Goal: Information Seeking & Learning: Understand process/instructions

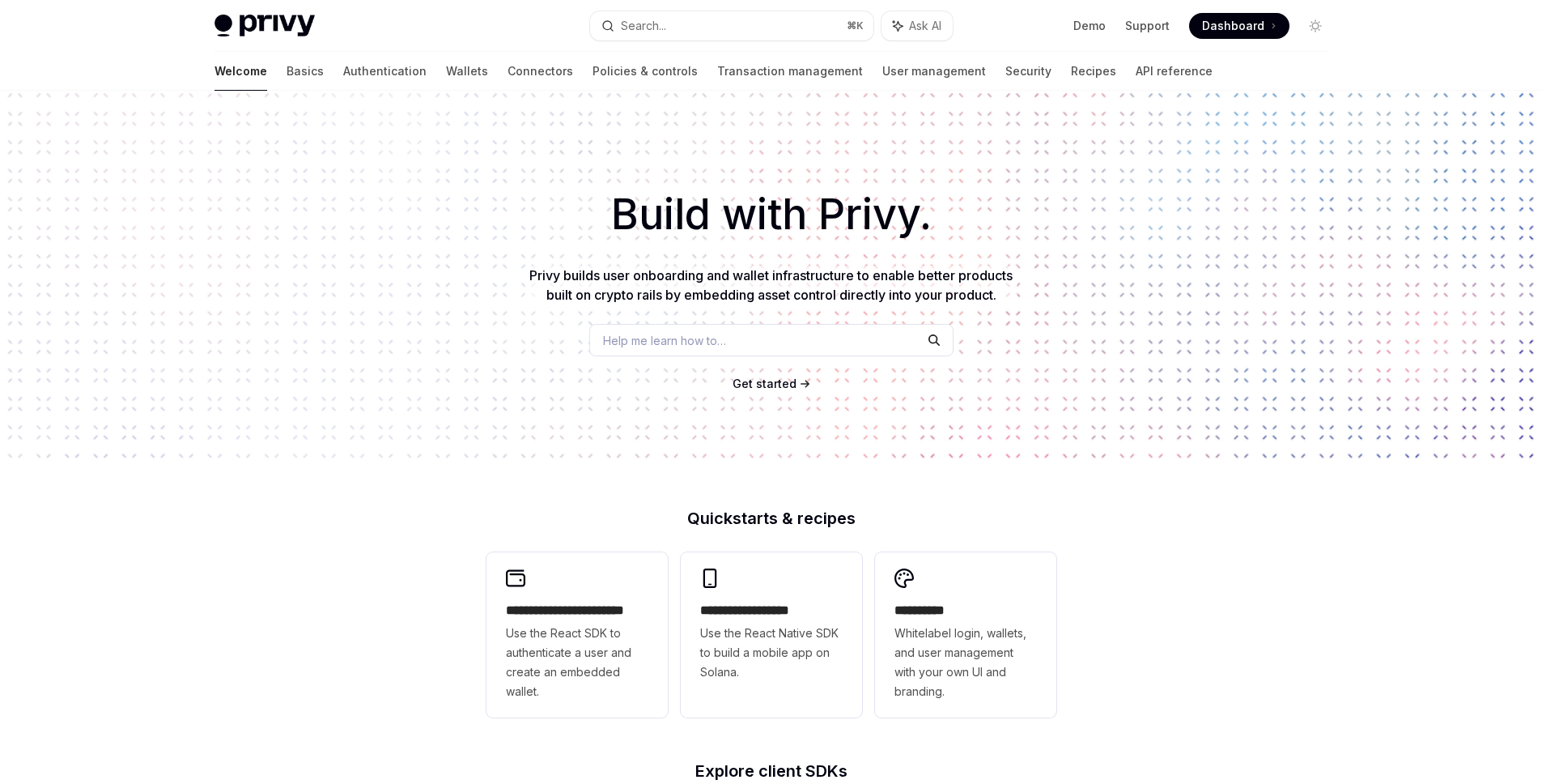
click at [647, 344] on span "Help me learn how to…" at bounding box center [665, 340] width 123 height 17
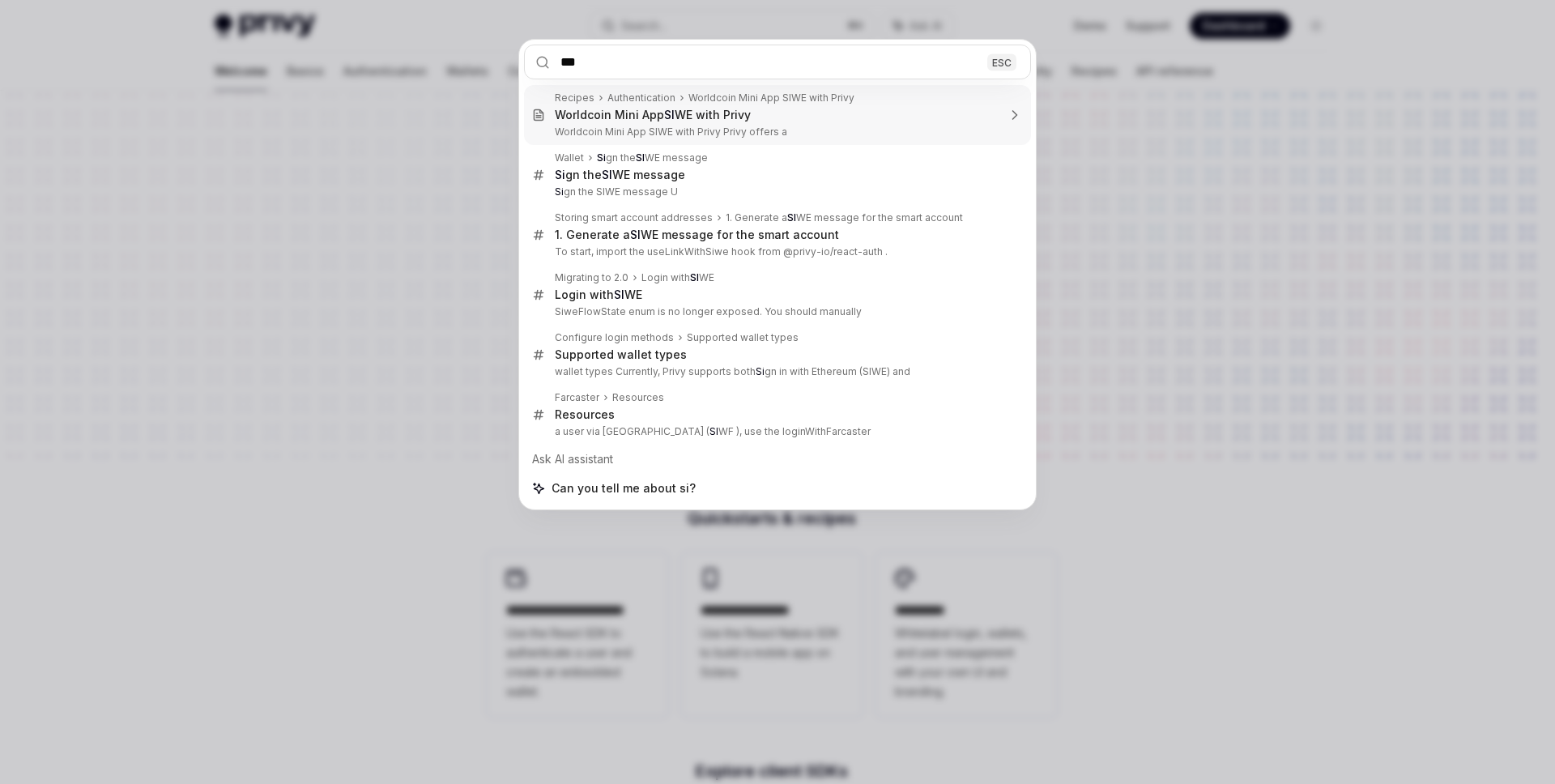
type input "****"
type textarea "*"
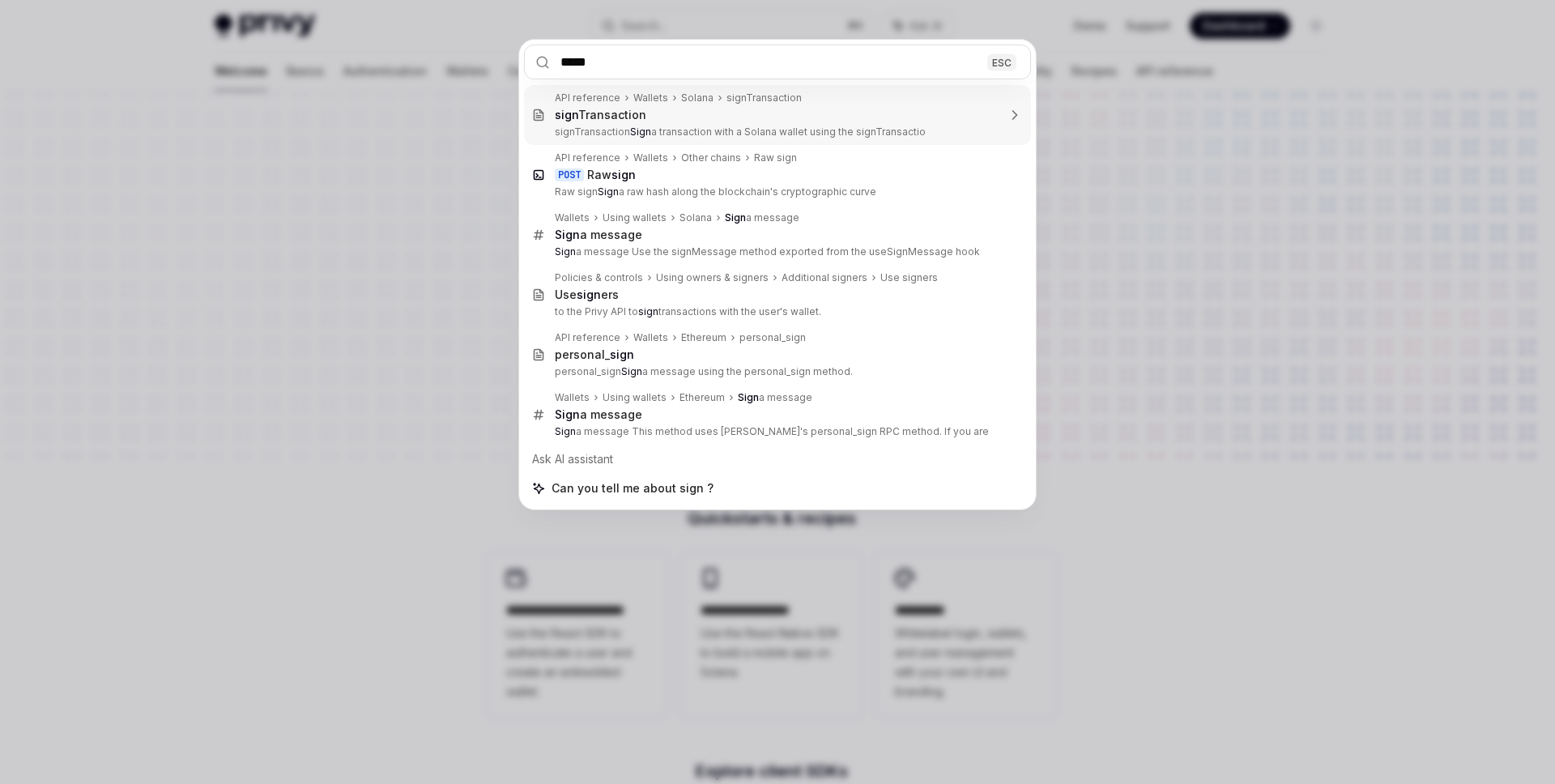
type input "****"
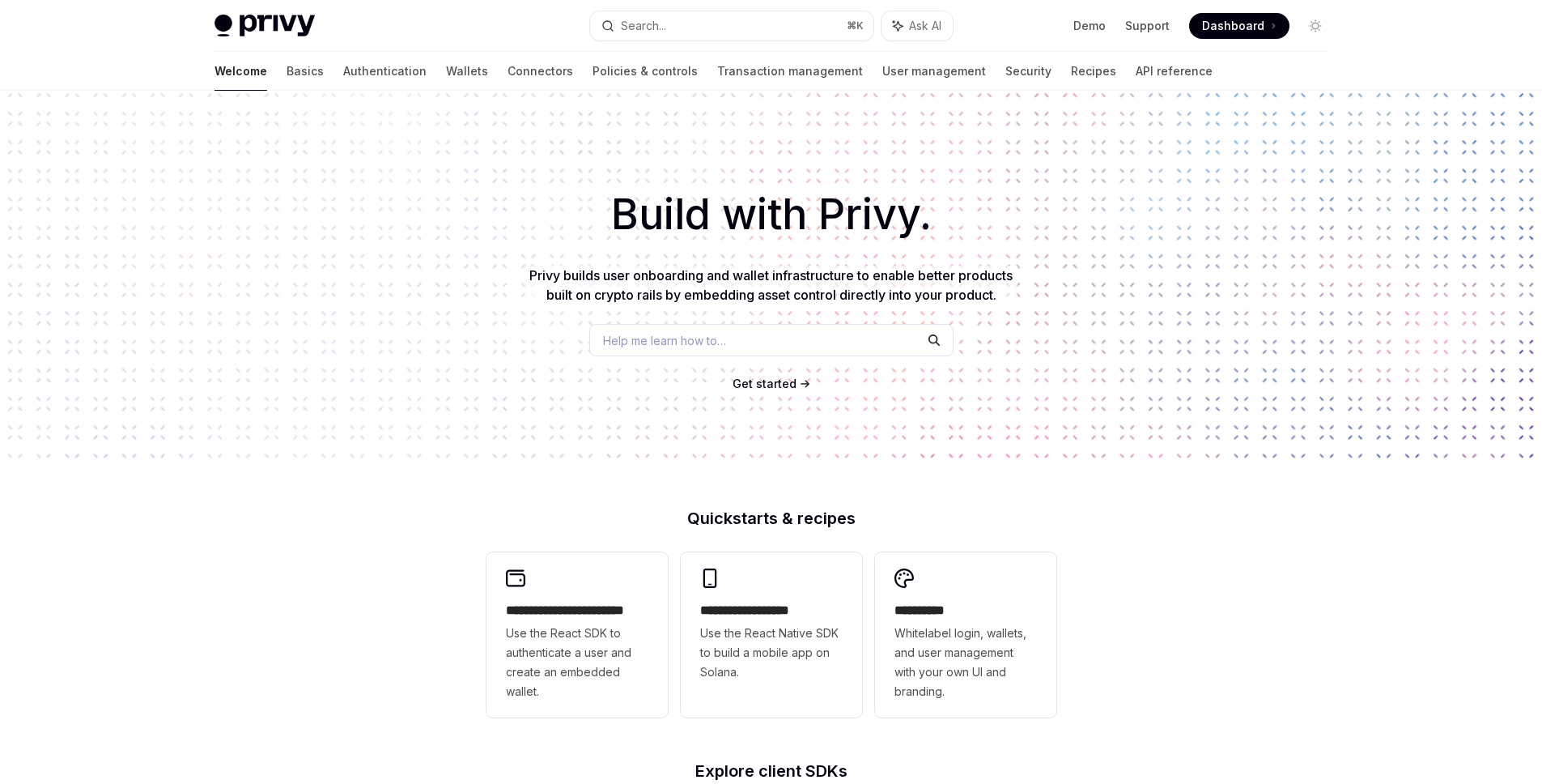
type textarea "*"
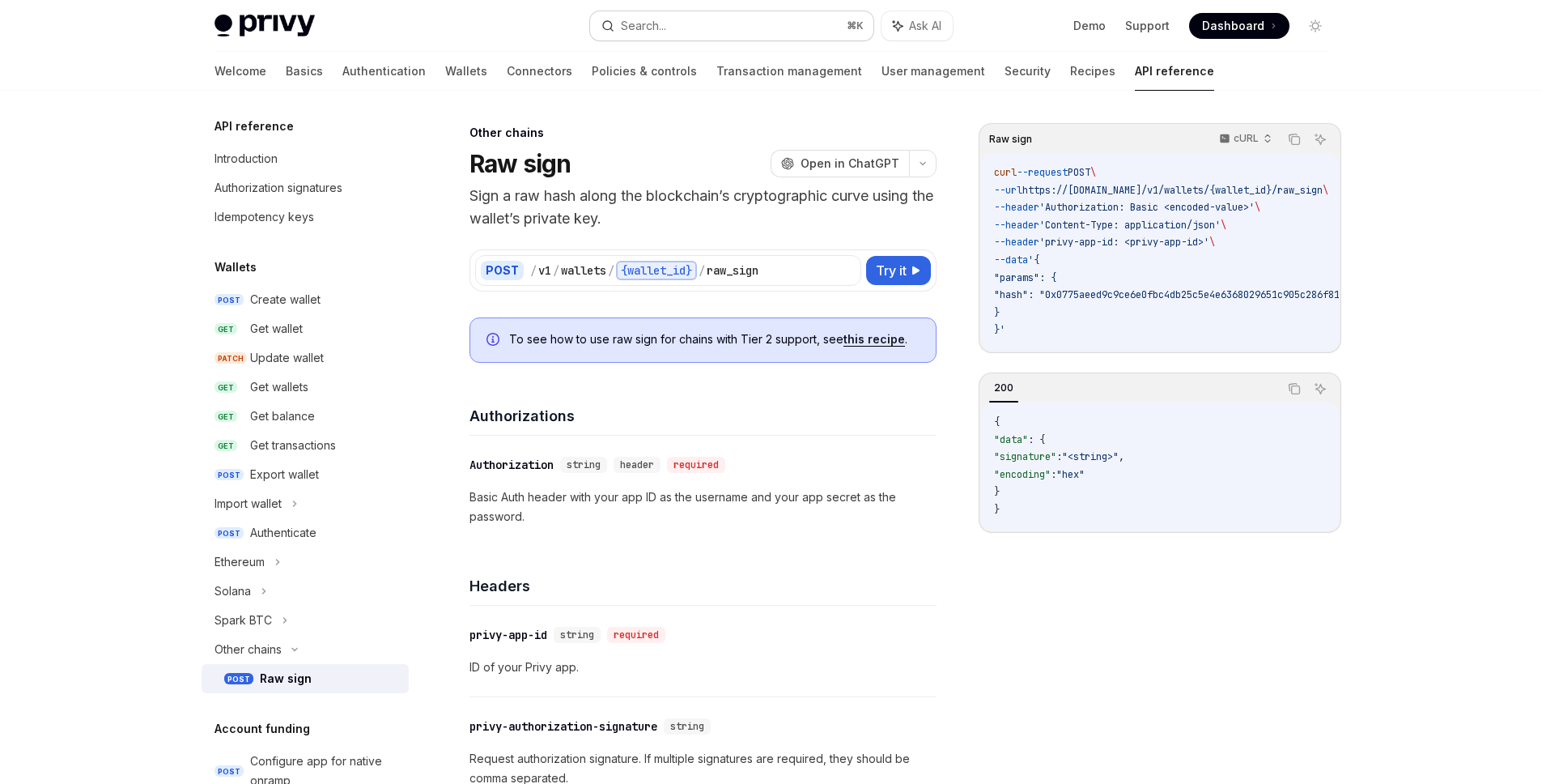
click at [739, 35] on button "Search... ⌘ K" at bounding box center [732, 25] width 284 height 30
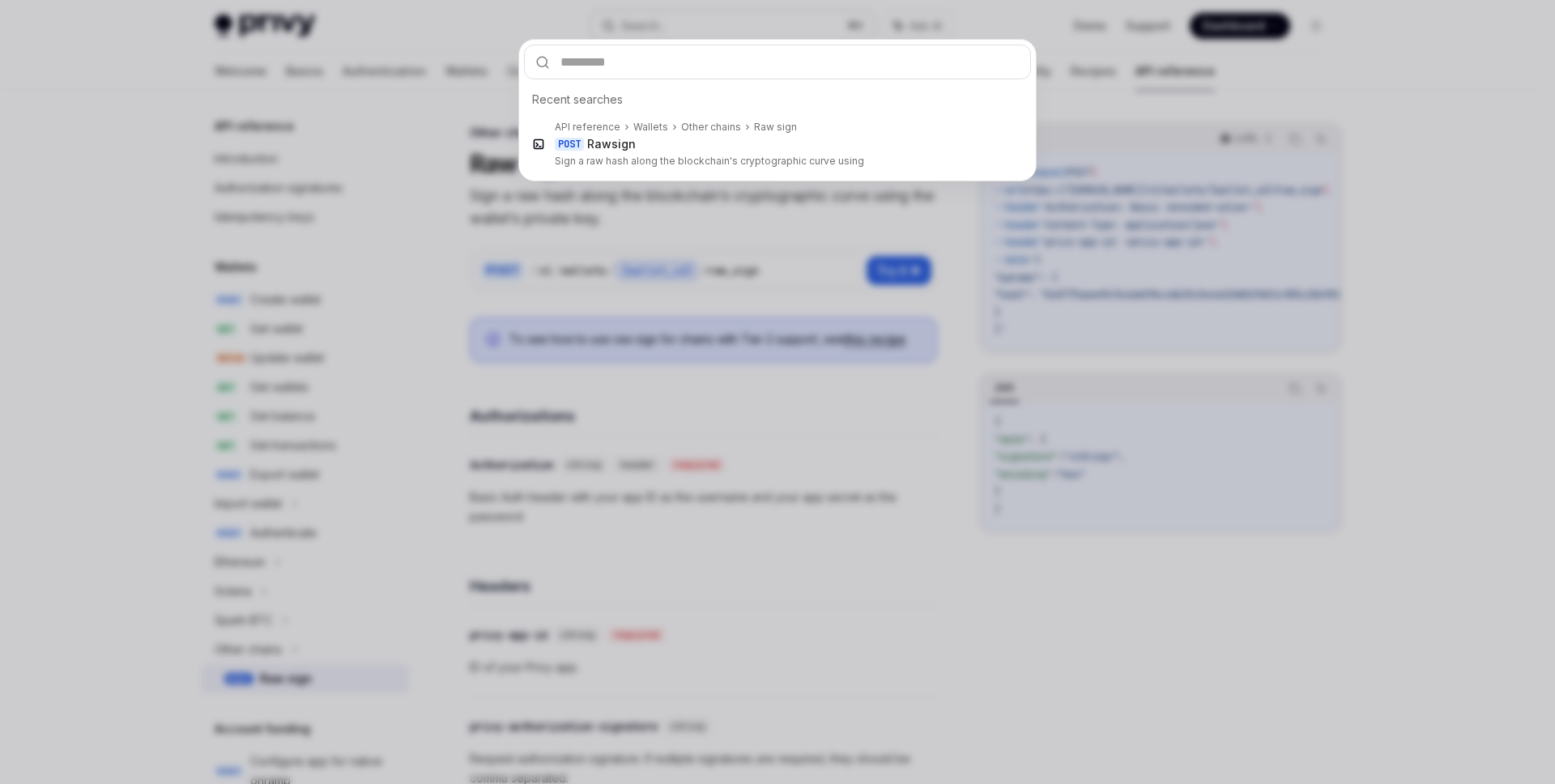
type input "**********"
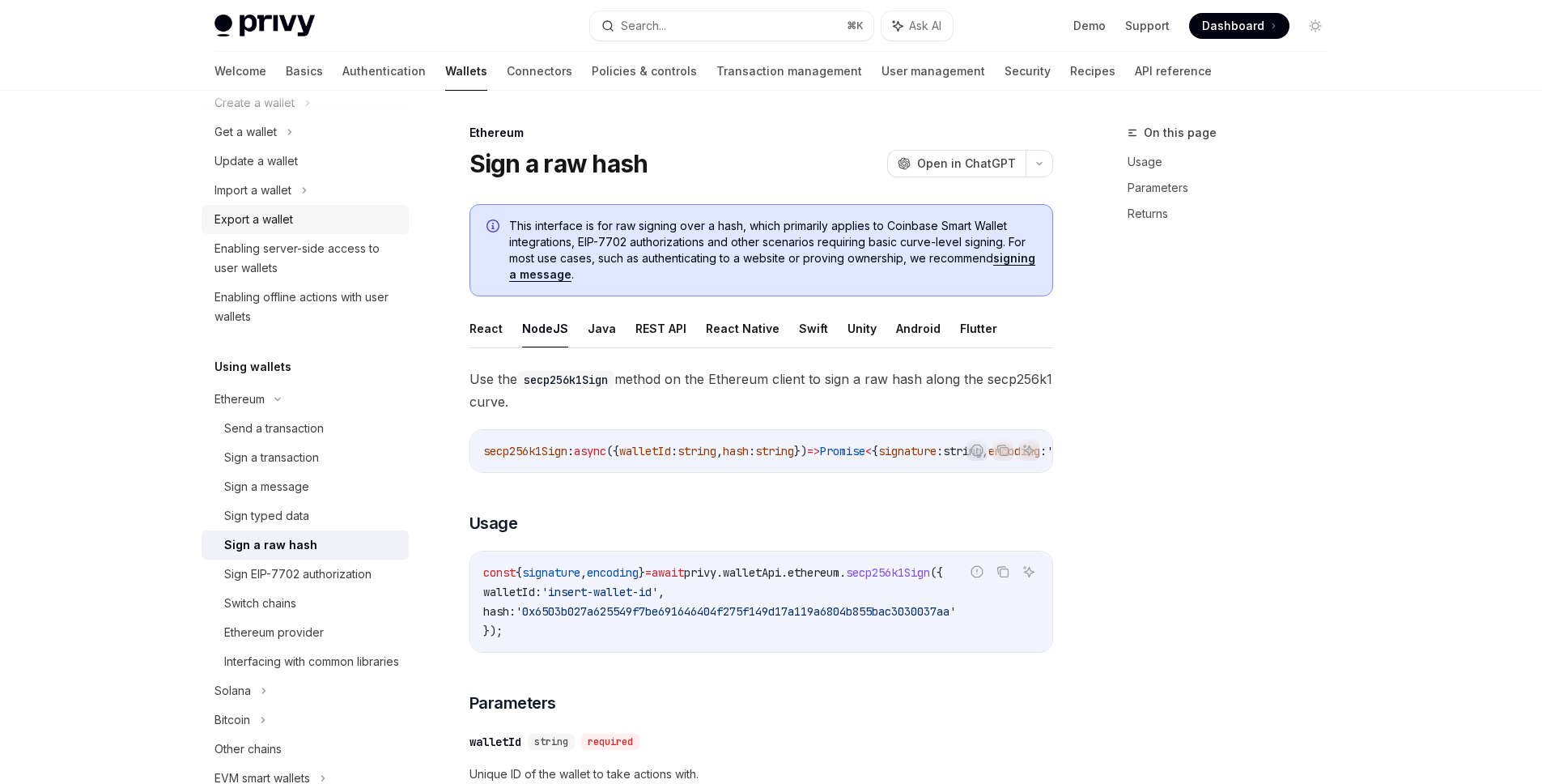
scroll to position [198, 0]
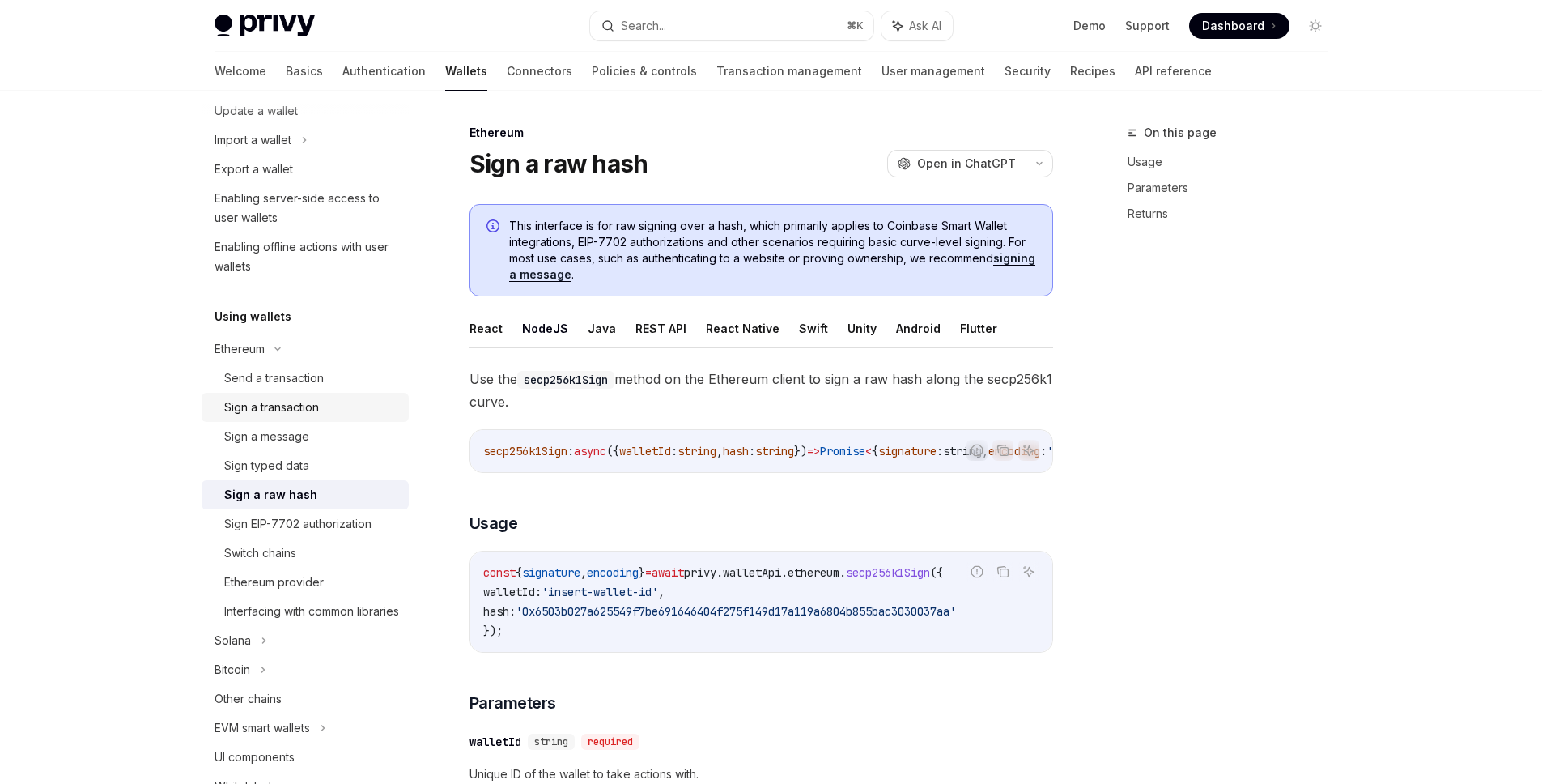
click at [311, 394] on link "Sign a transaction" at bounding box center [306, 407] width 208 height 30
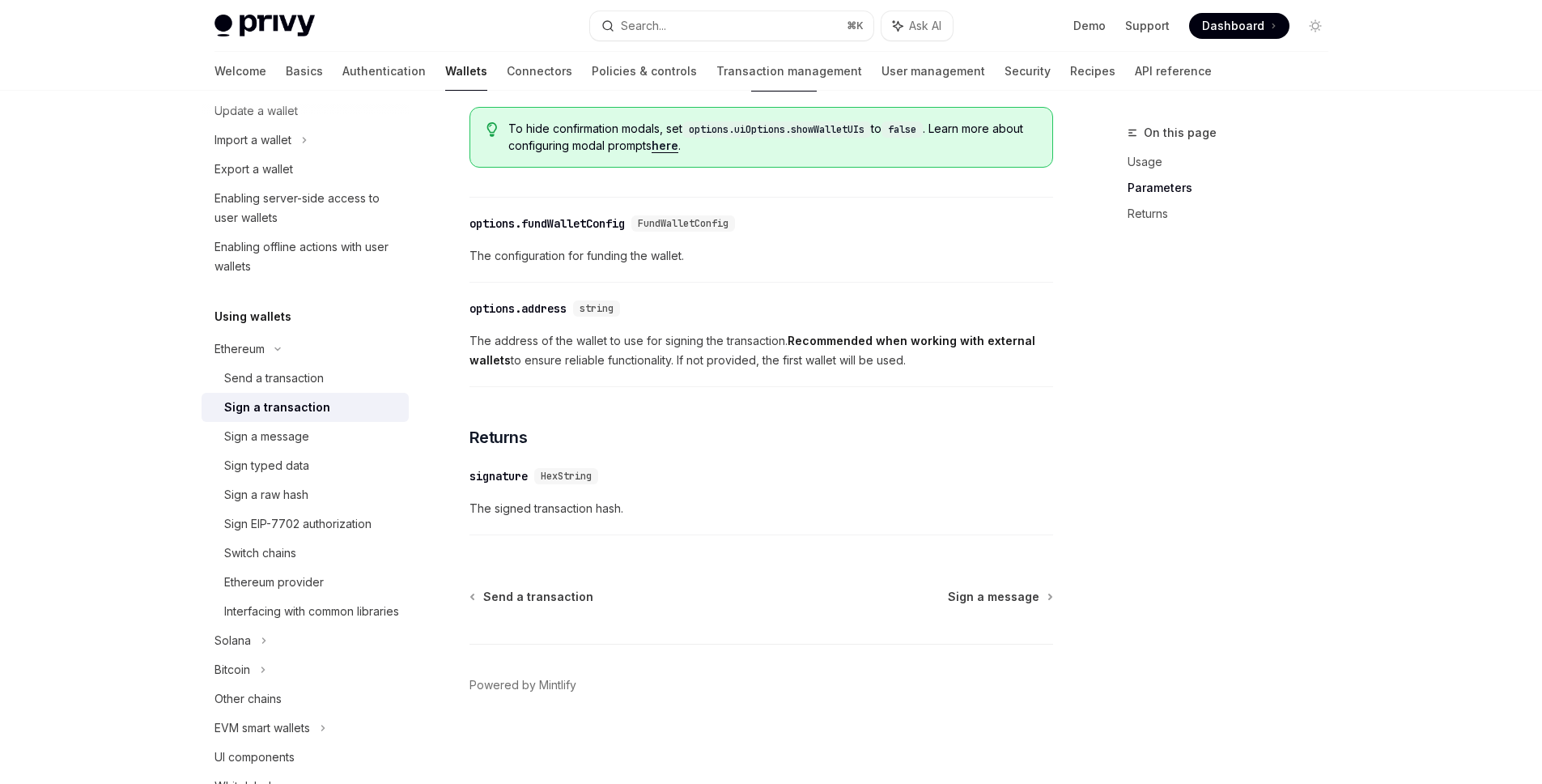
scroll to position [877, 0]
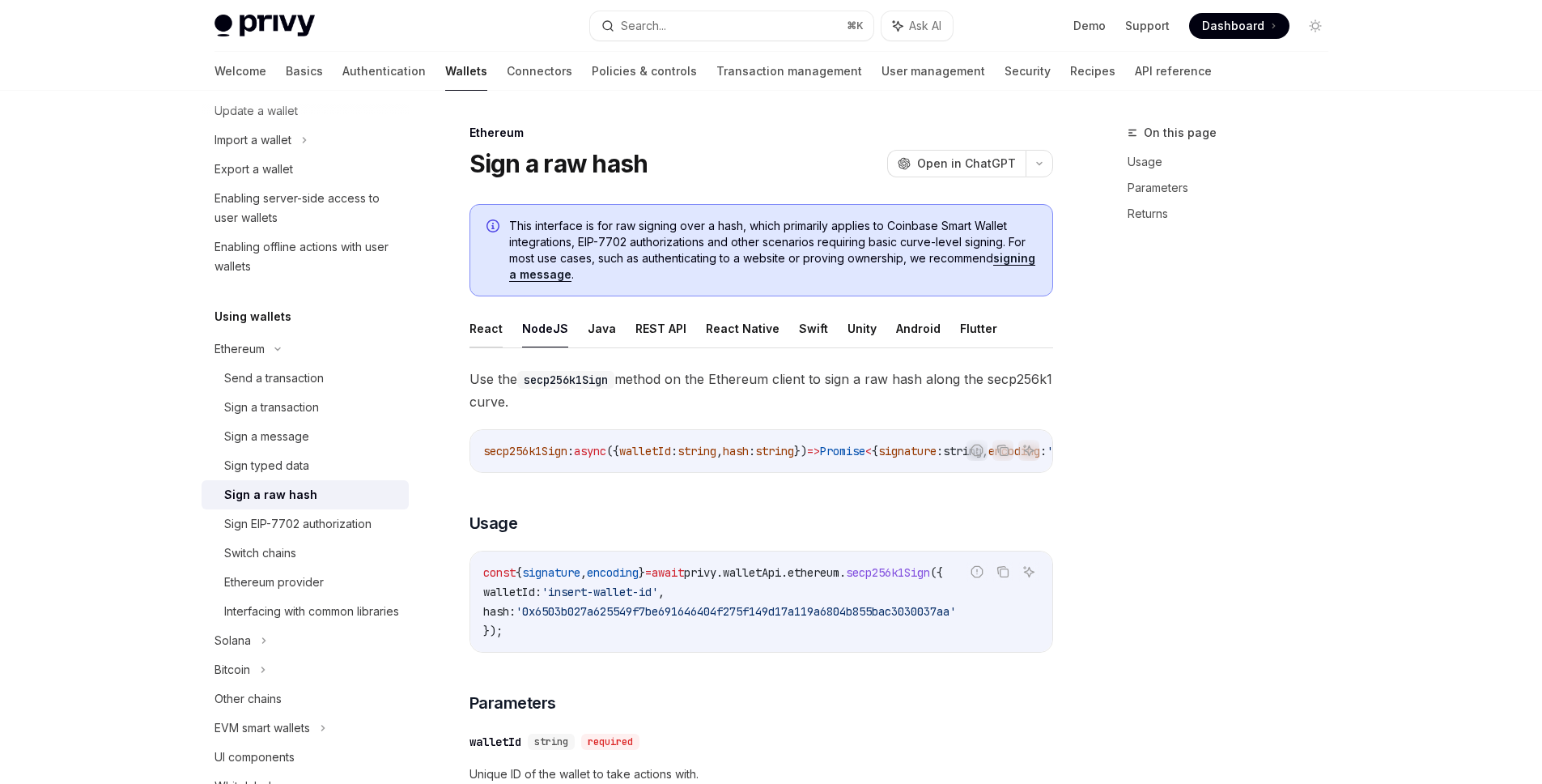
click at [485, 328] on button "React" at bounding box center [485, 327] width 33 height 38
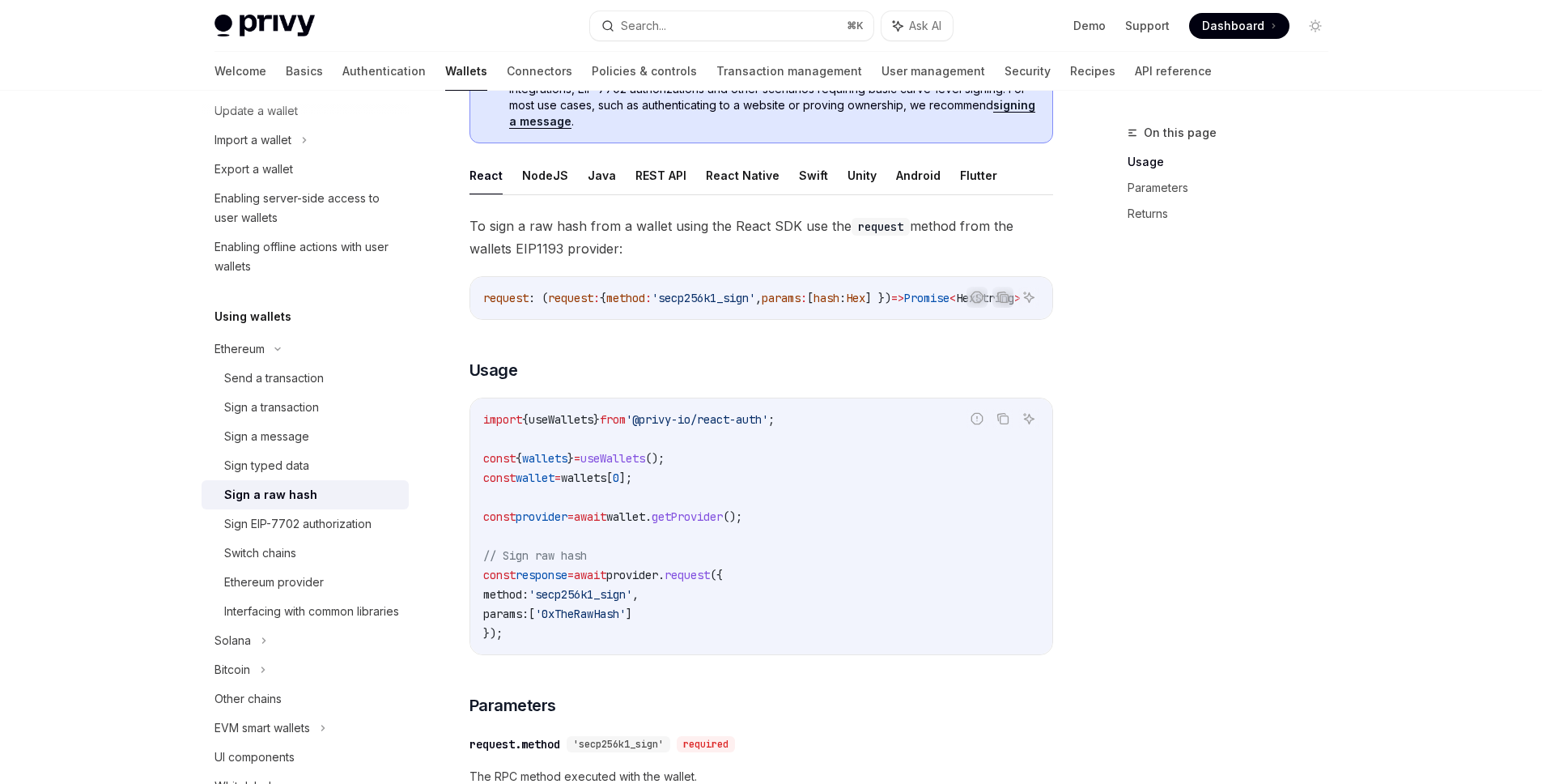
scroll to position [131, 0]
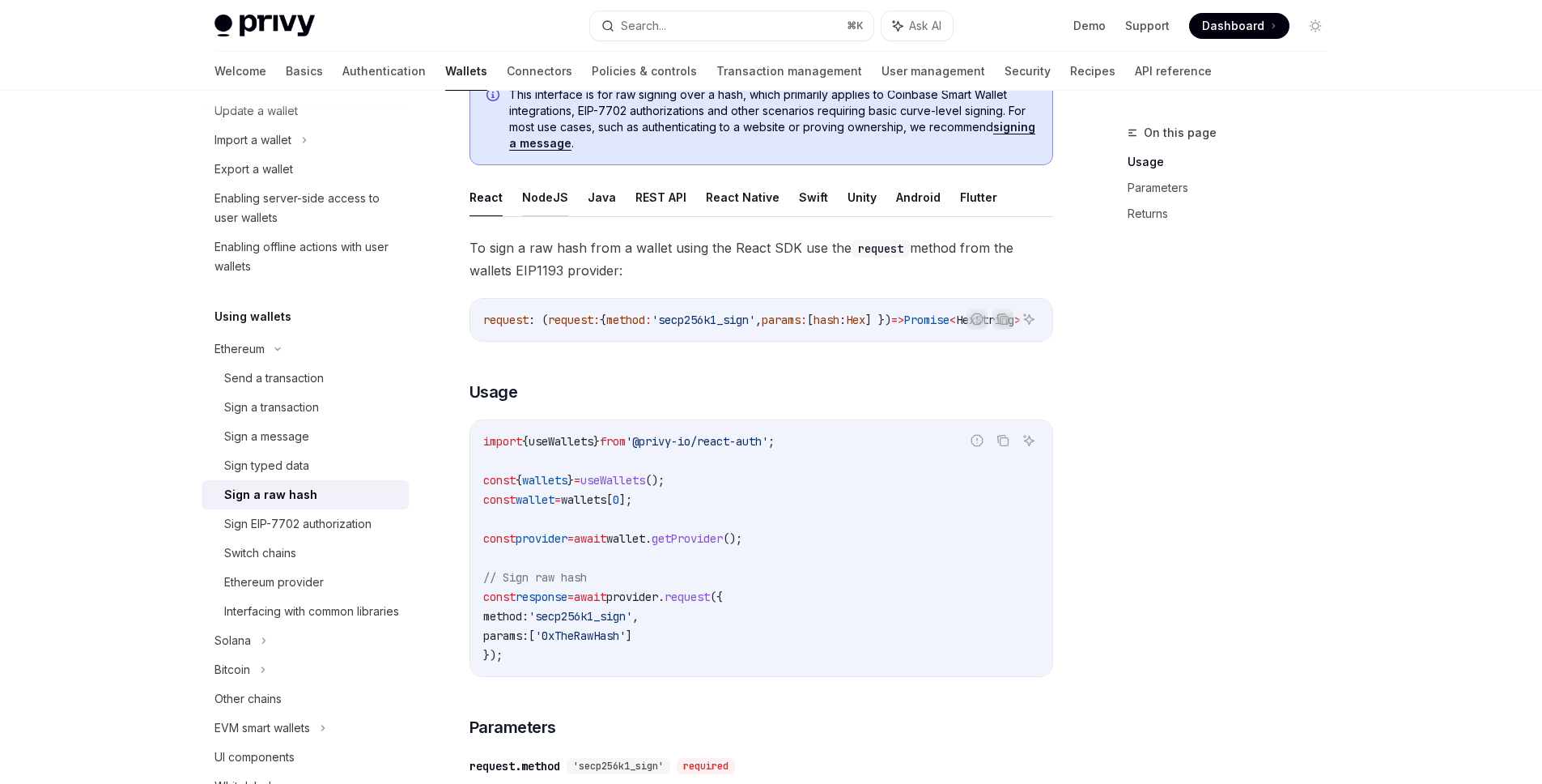
click at [546, 200] on button "NodeJS" at bounding box center [545, 197] width 46 height 38
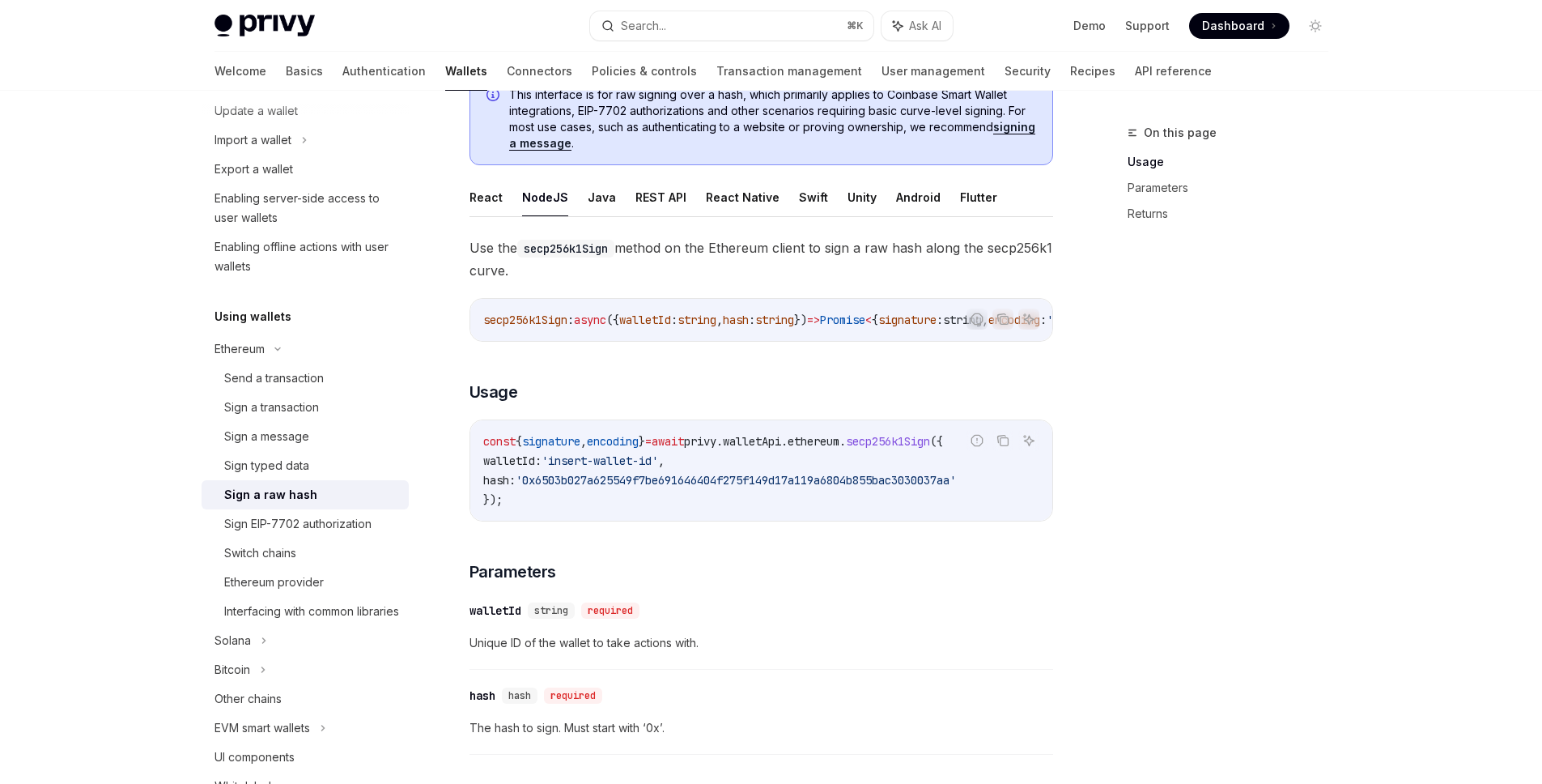
drag, startPoint x: 574, startPoint y: 340, endPoint x: 621, endPoint y: 340, distance: 47.0
click at [621, 340] on div "secp256k1Sign : async ({ walletId : string , hash : string }) => Promise < { si…" at bounding box center [761, 320] width 582 height 42
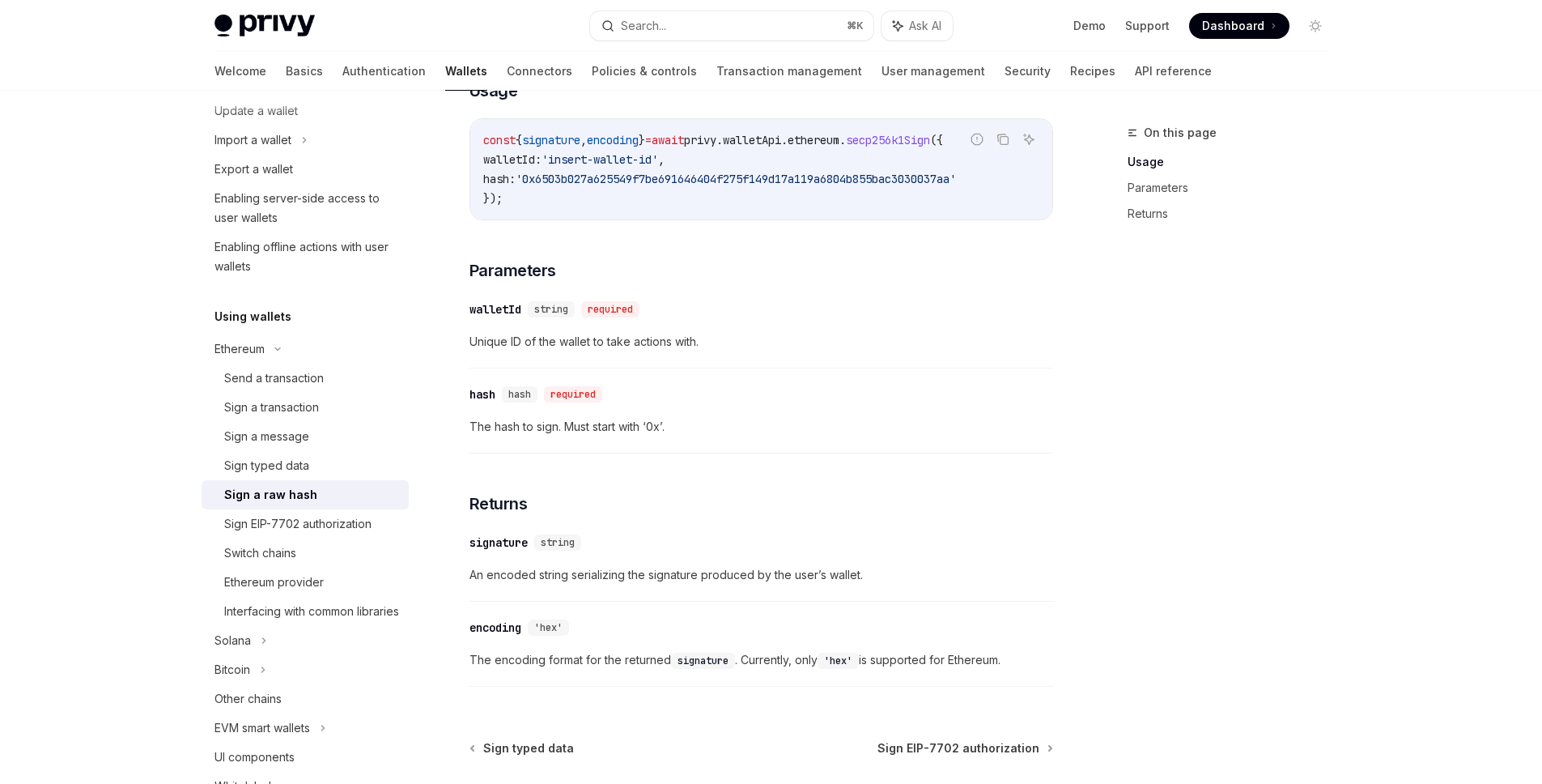
scroll to position [502, 0]
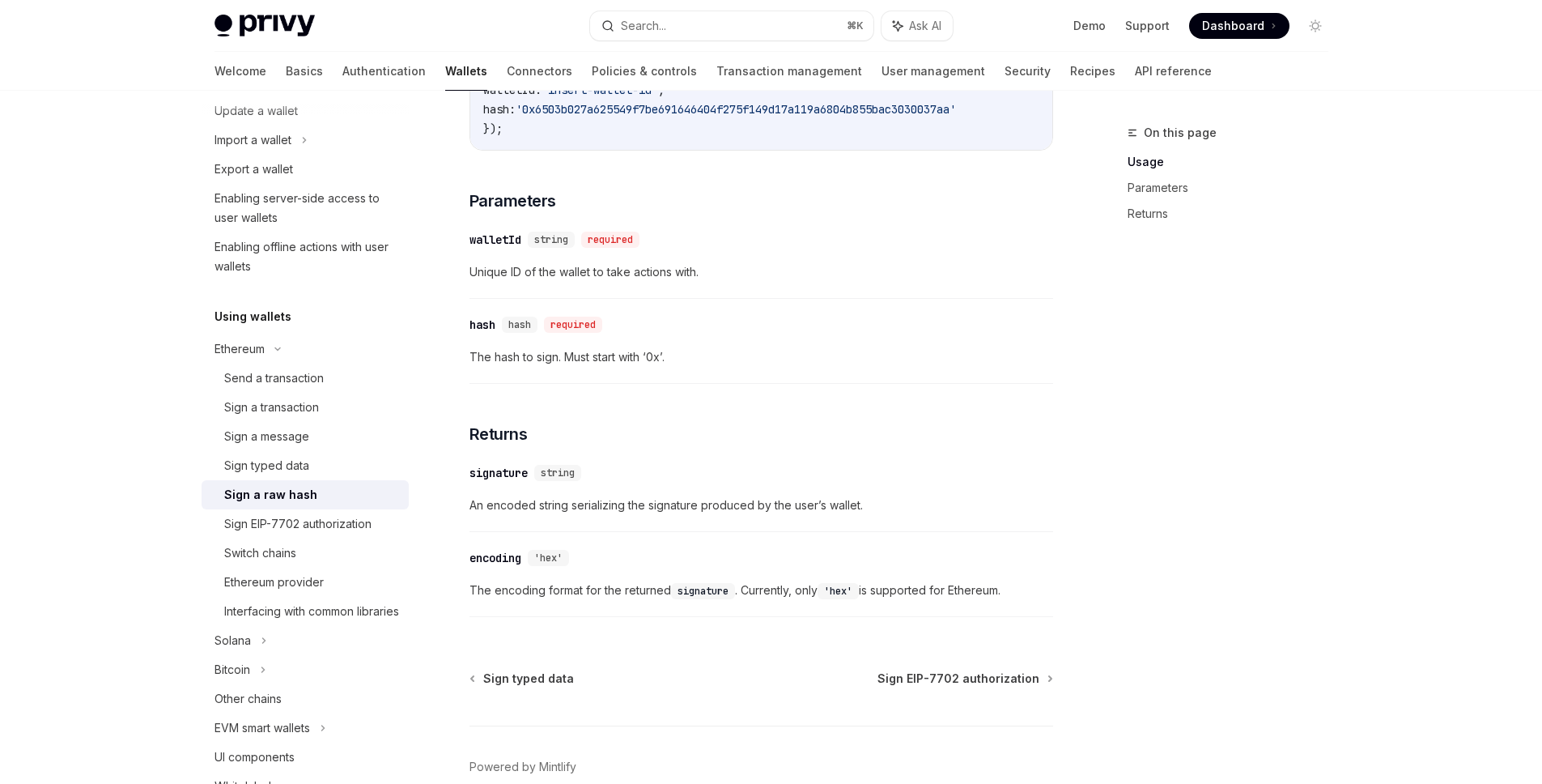
click at [614, 504] on span "An encoded string serializing the signature produced by the user’s wallet." at bounding box center [761, 505] width 584 height 19
click at [262, 679] on icon at bounding box center [263, 669] width 7 height 19
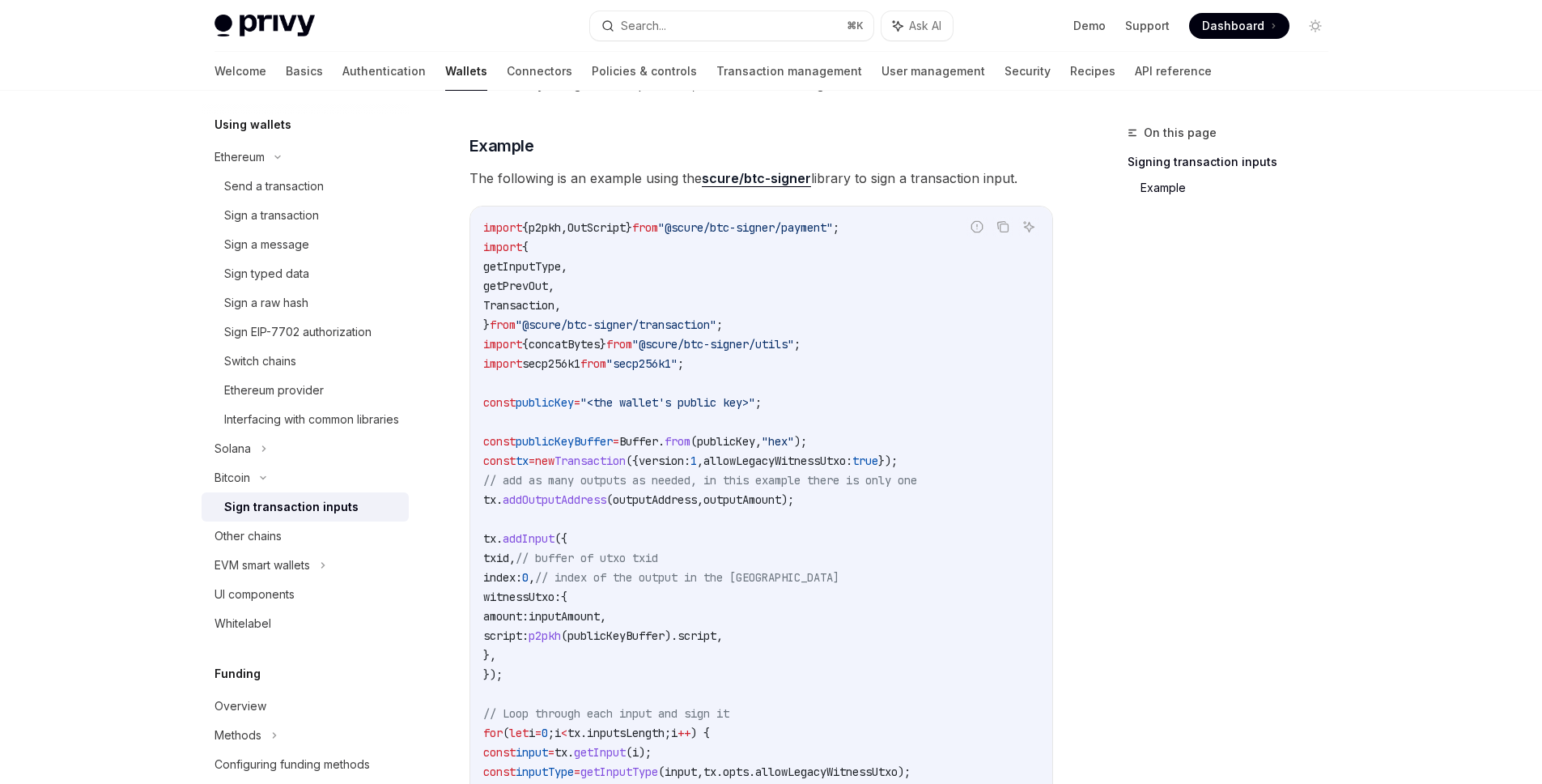
scroll to position [227, 0]
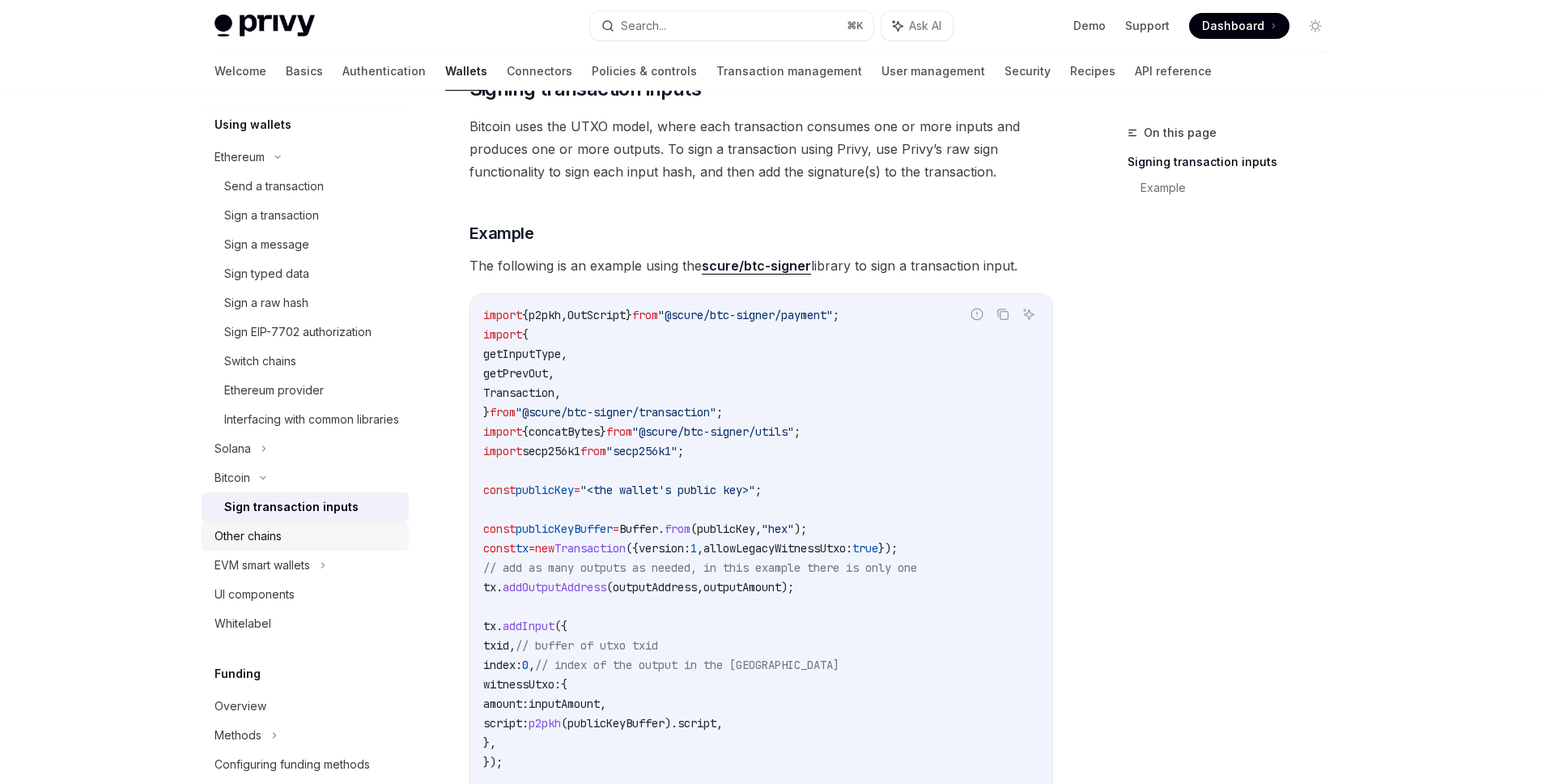
click at [289, 546] on div "Other chains" at bounding box center [306, 535] width 185 height 19
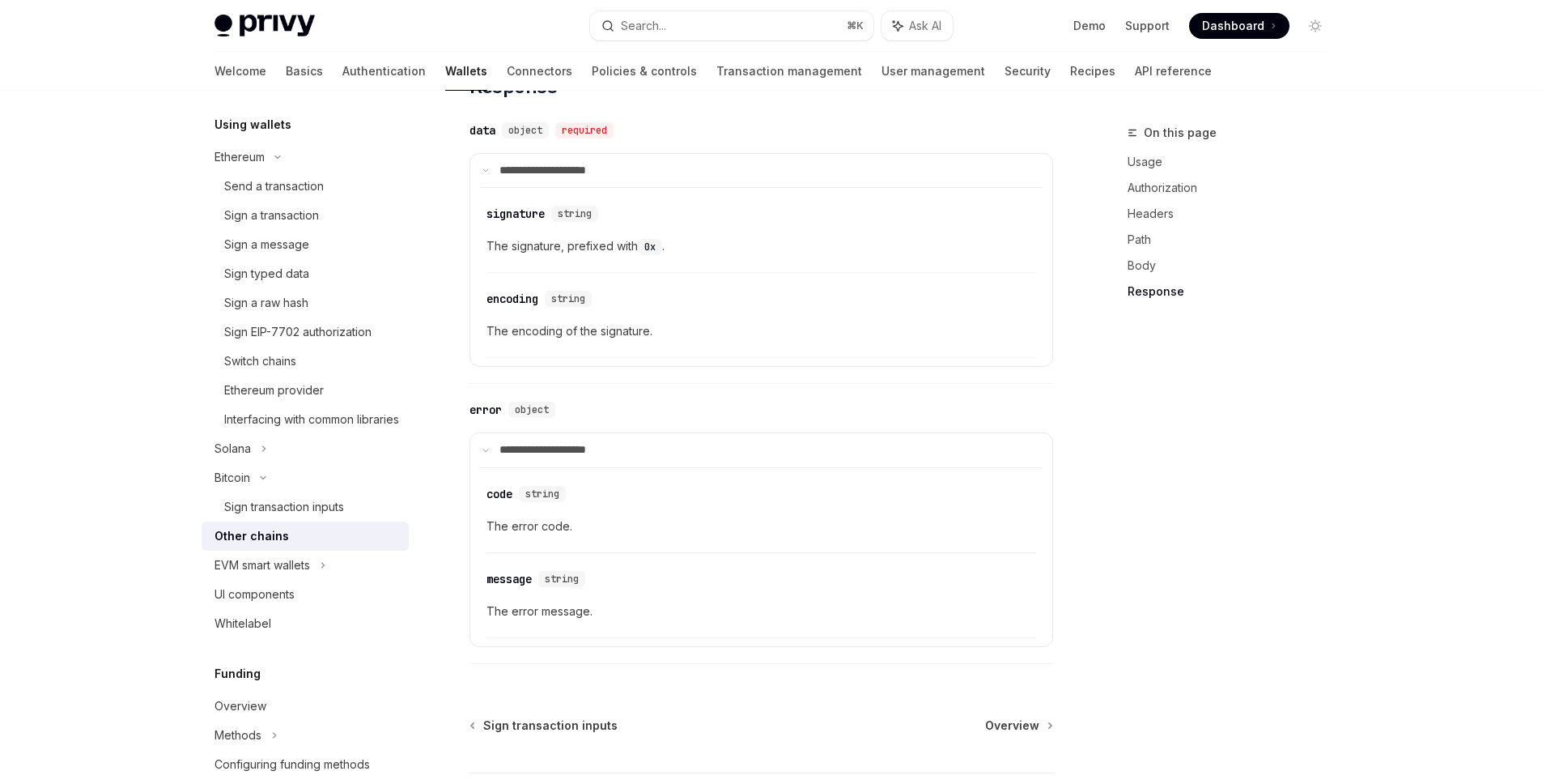
scroll to position [1915, 0]
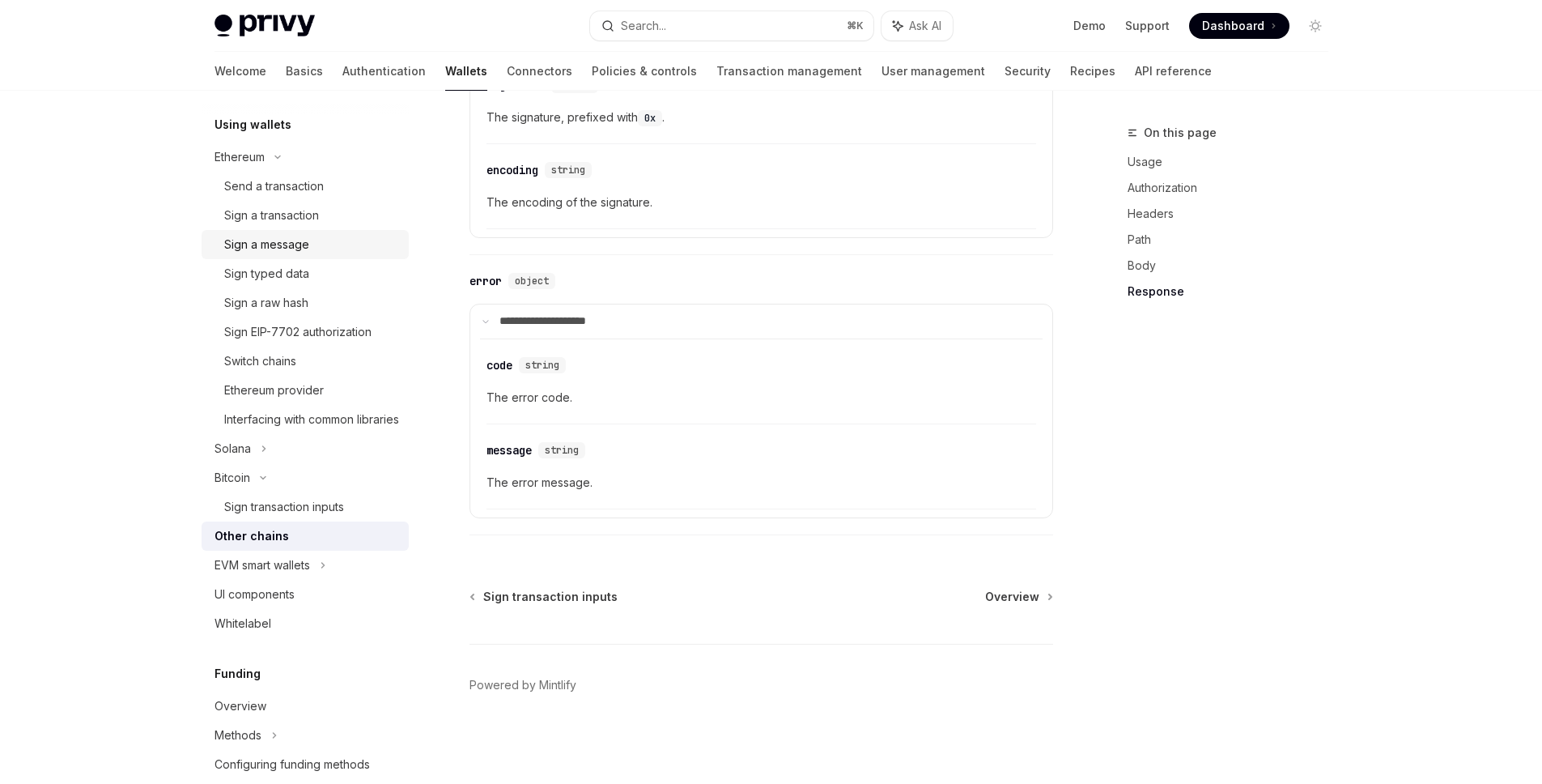
click at [311, 249] on div "Sign a message" at bounding box center [311, 244] width 175 height 19
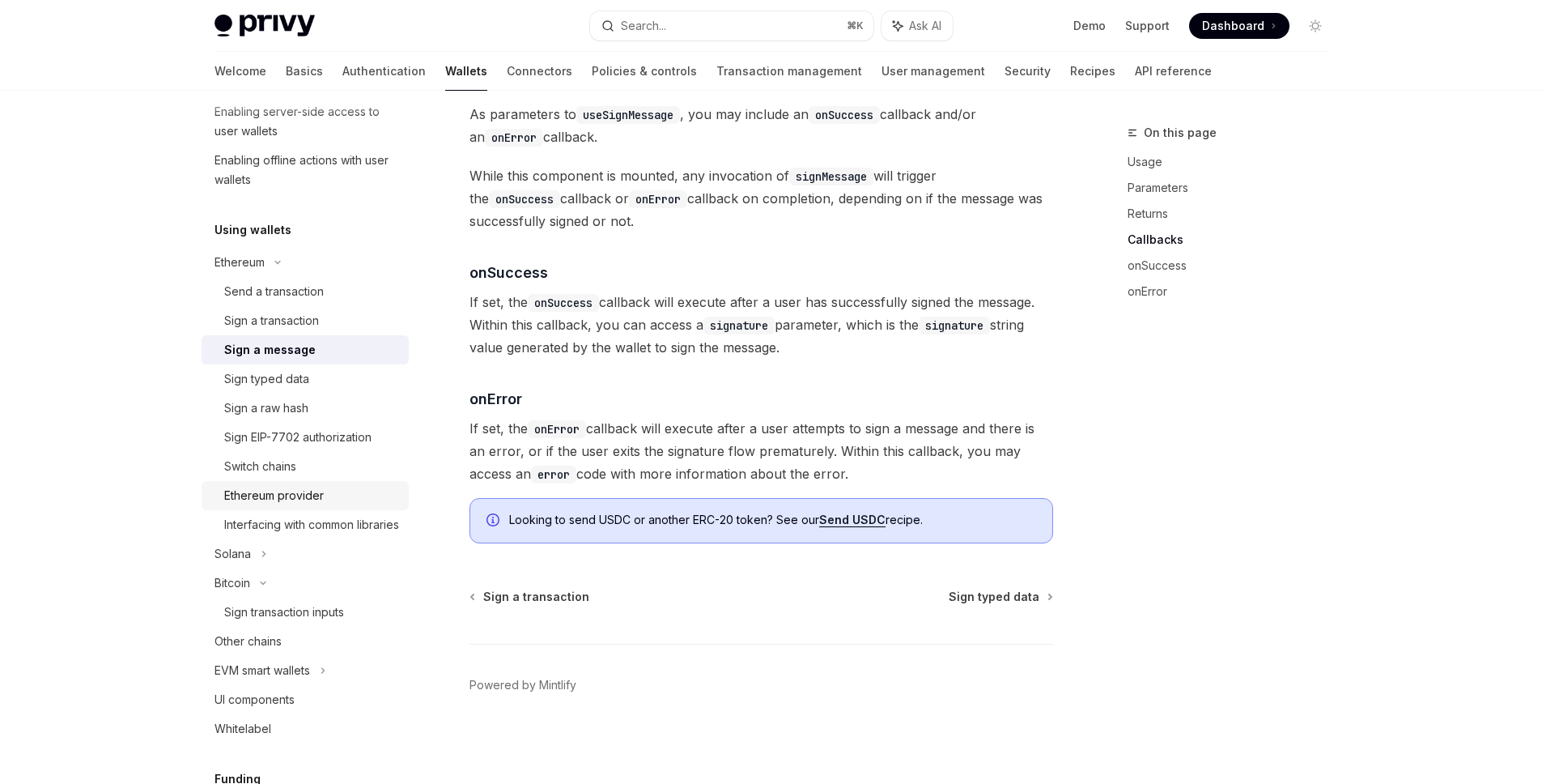
scroll to position [280, 0]
click at [294, 328] on div "Sign a transaction" at bounding box center [272, 325] width 95 height 19
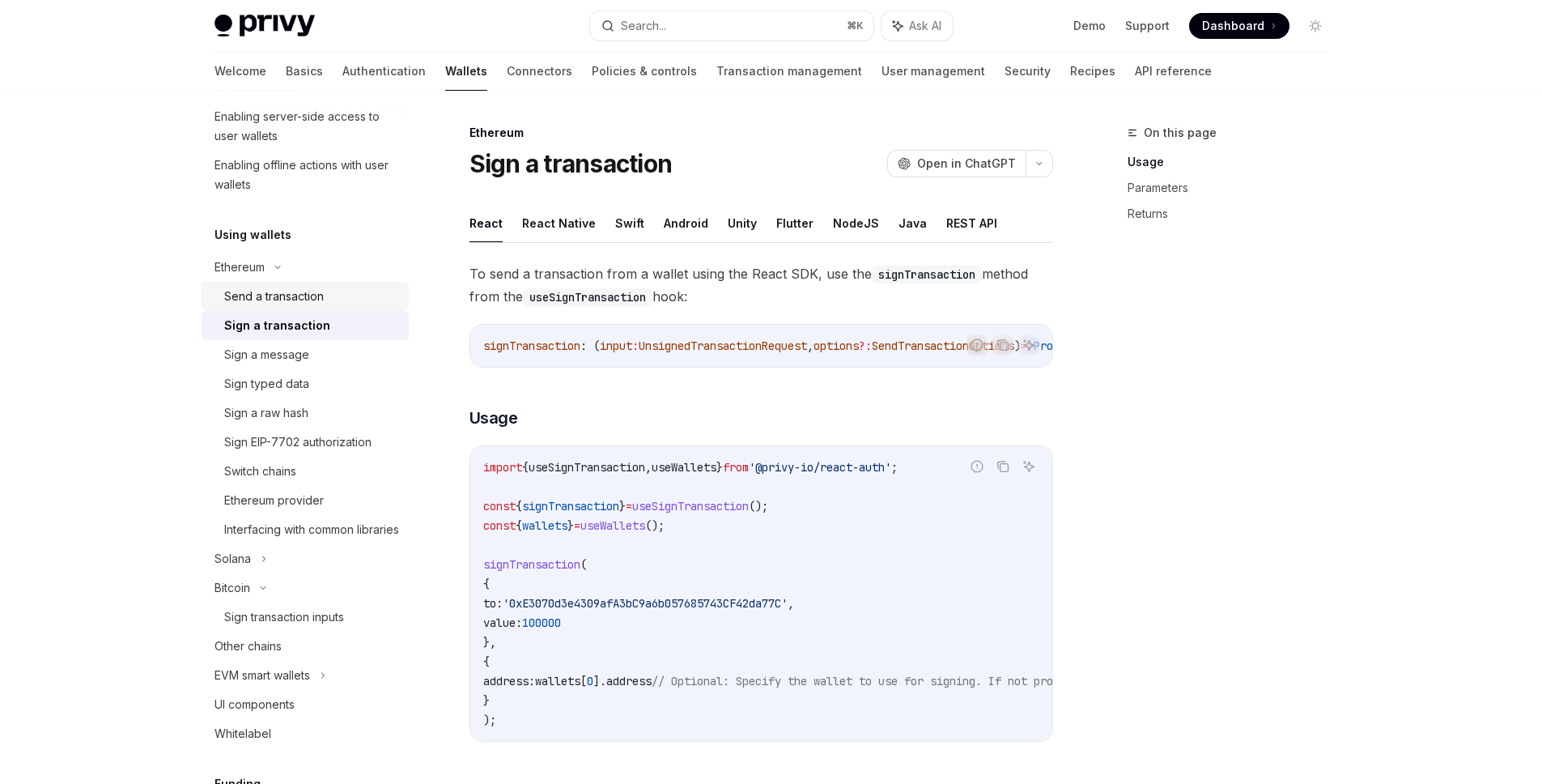
click at [291, 304] on div "Send a transaction" at bounding box center [274, 296] width 100 height 19
click at [290, 325] on div "Sign a transaction" at bounding box center [272, 325] width 95 height 19
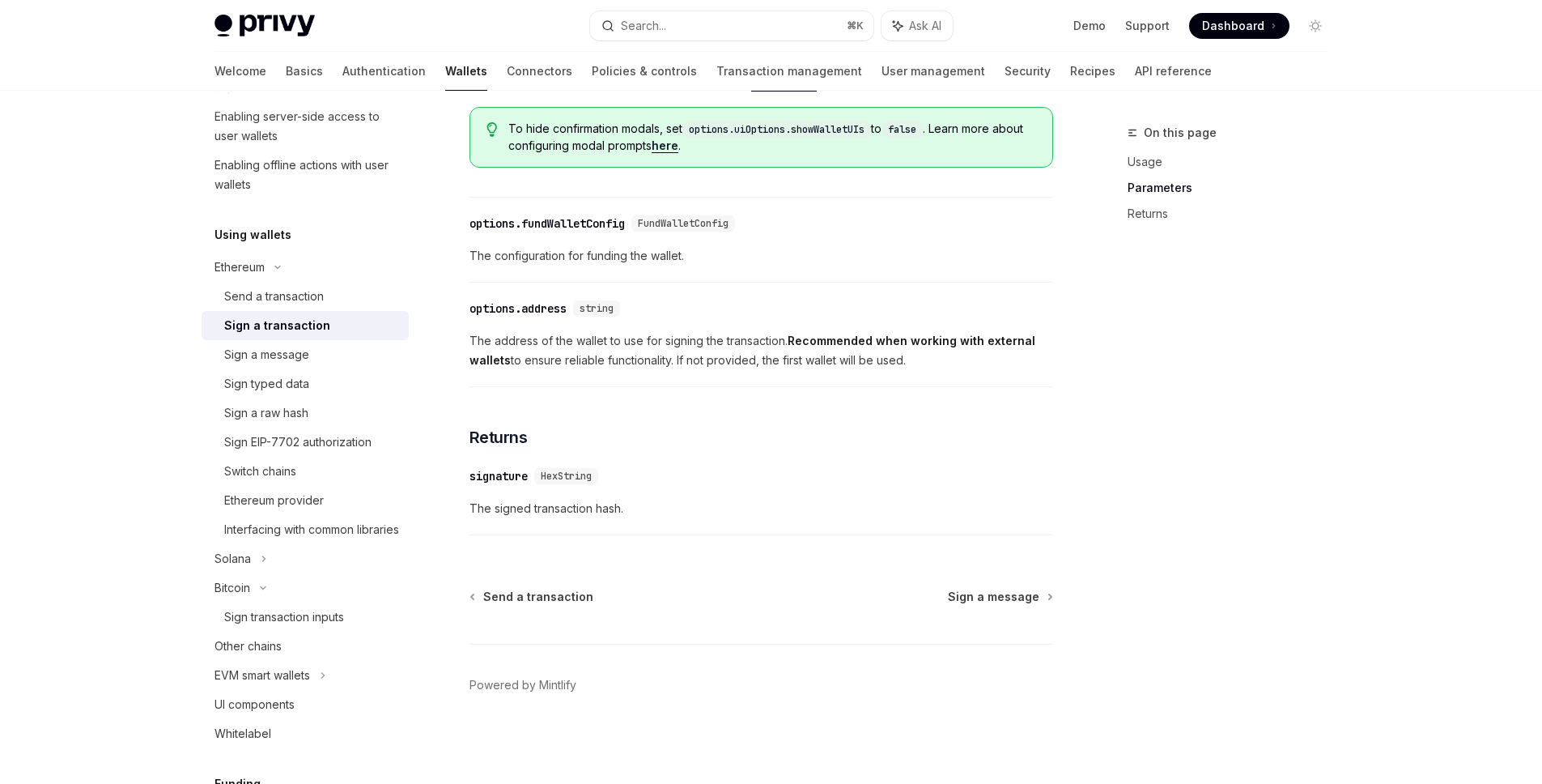
scroll to position [877, 0]
click at [269, 397] on link "Sign typed data" at bounding box center [306, 383] width 208 height 30
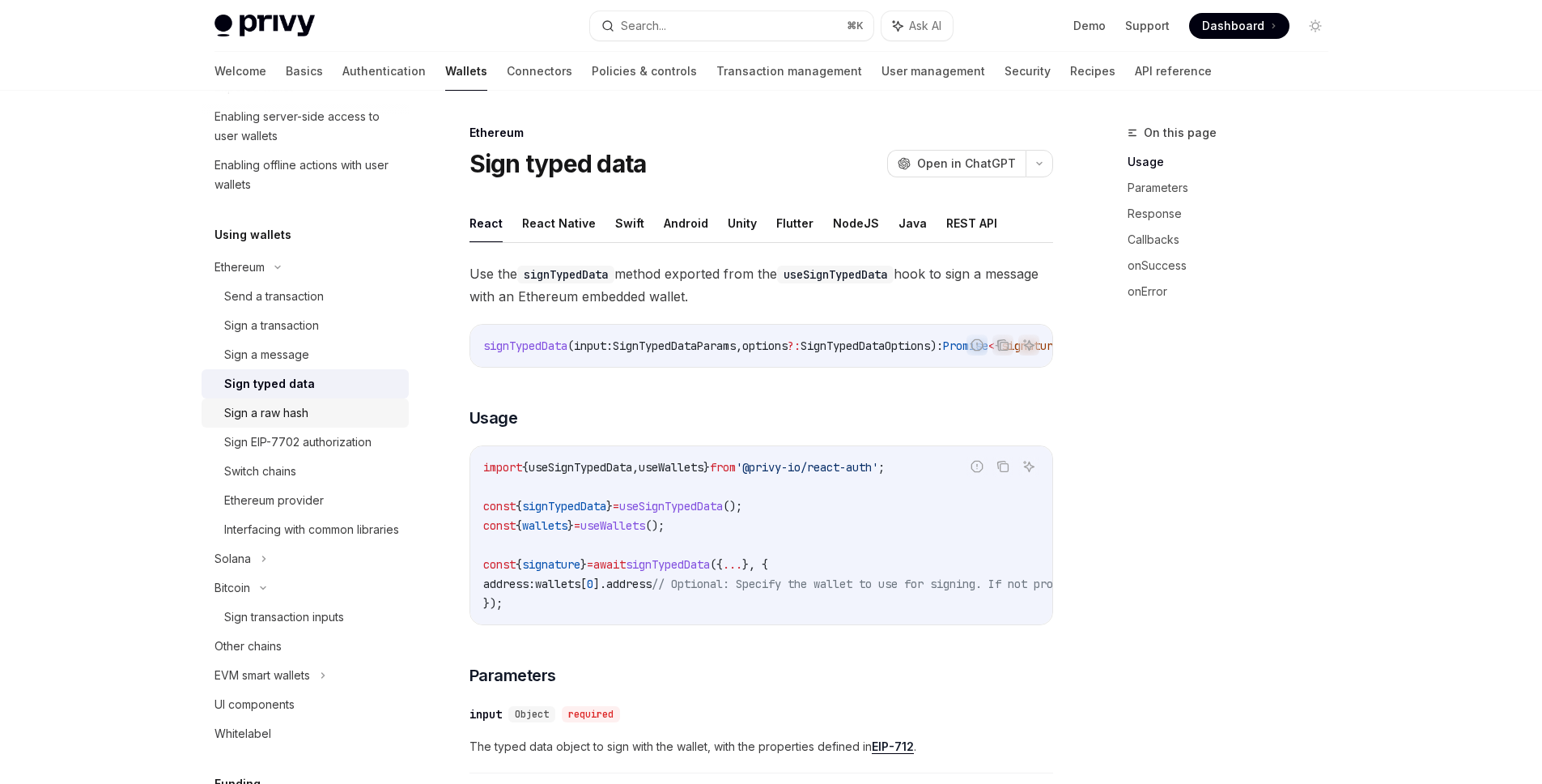
click at [270, 407] on div "Sign a raw hash" at bounding box center [267, 413] width 84 height 19
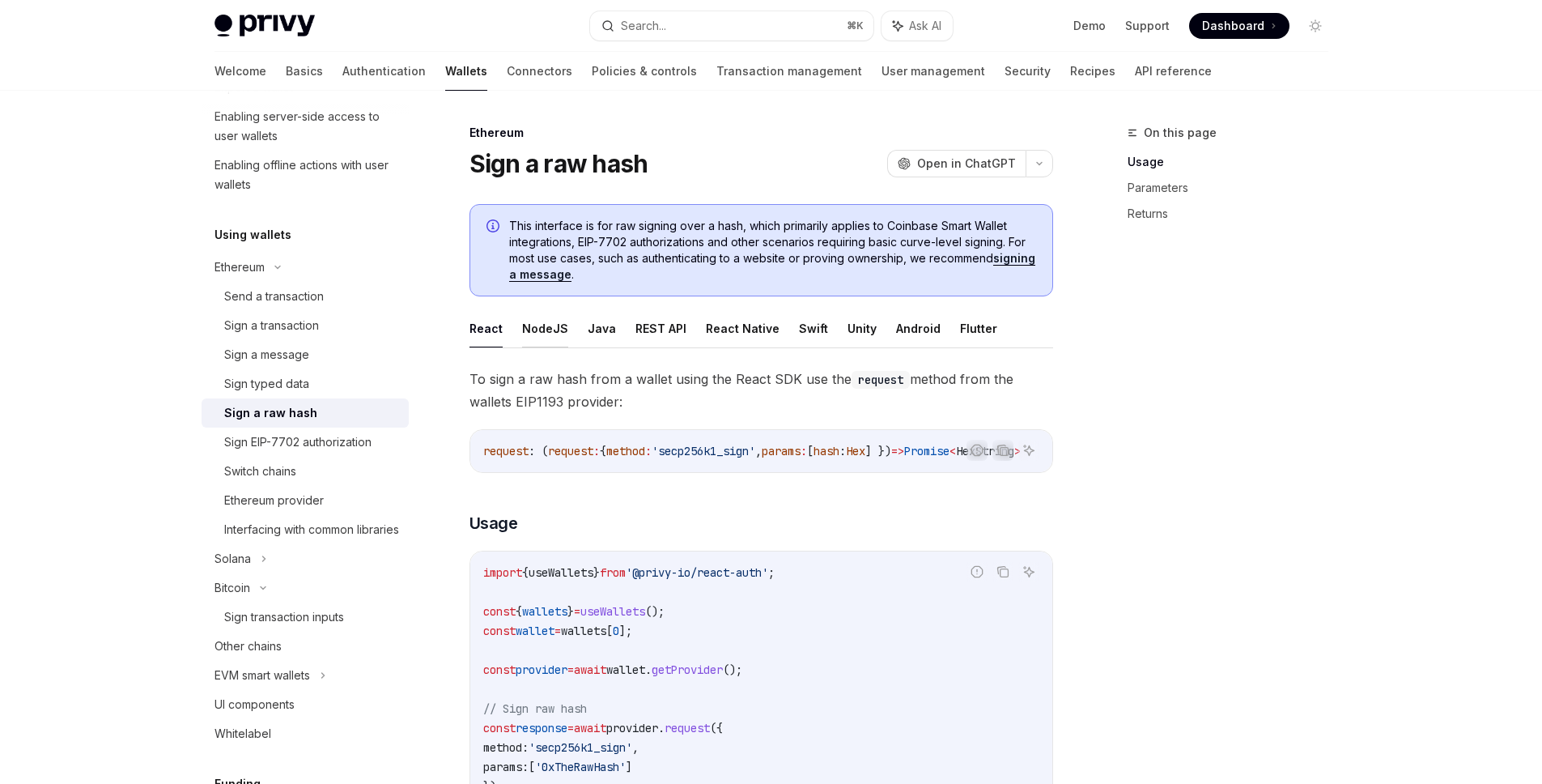
click at [544, 325] on button "NodeJS" at bounding box center [545, 327] width 46 height 38
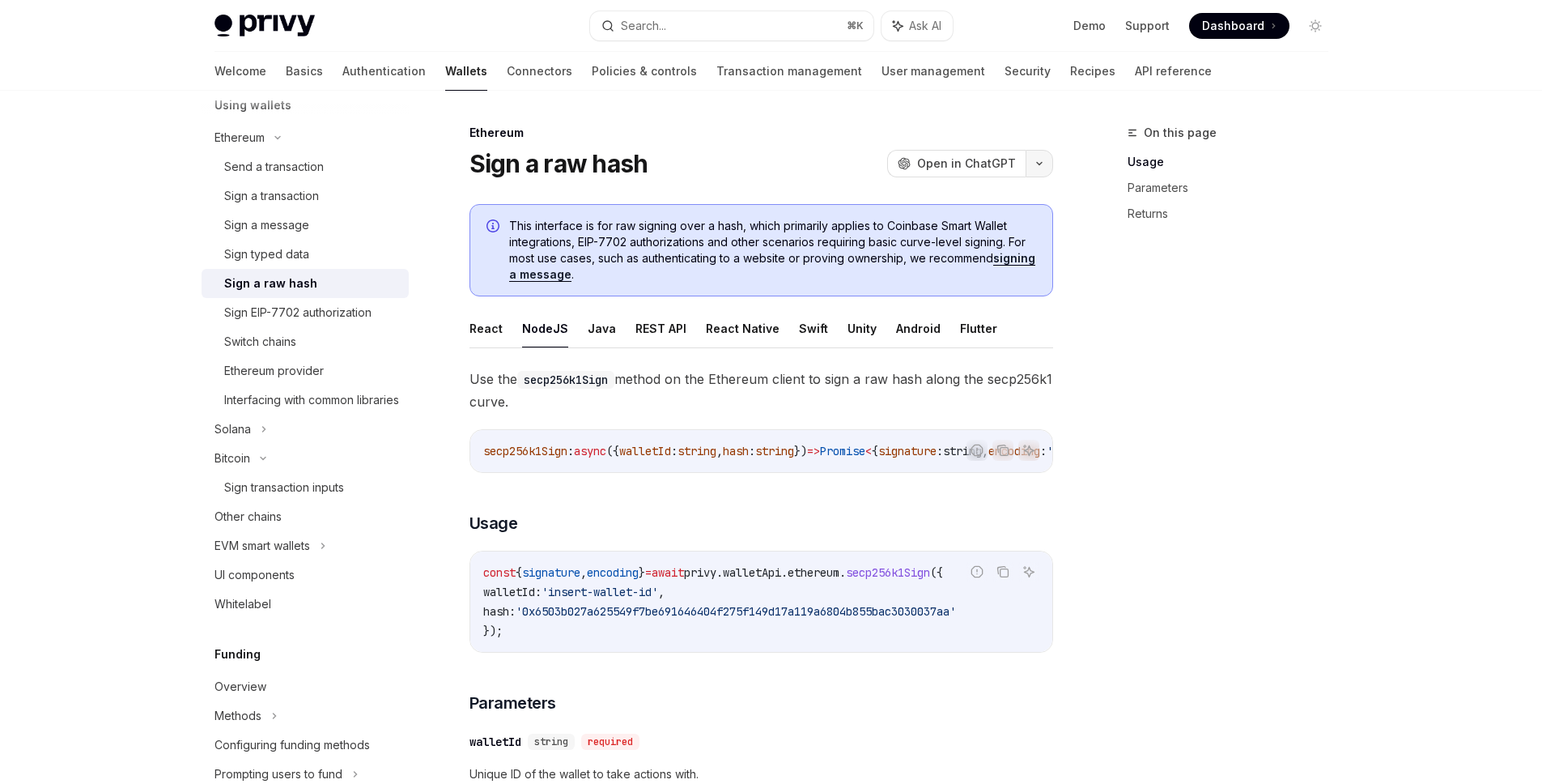
click at [1040, 159] on button "button" at bounding box center [1039, 163] width 28 height 28
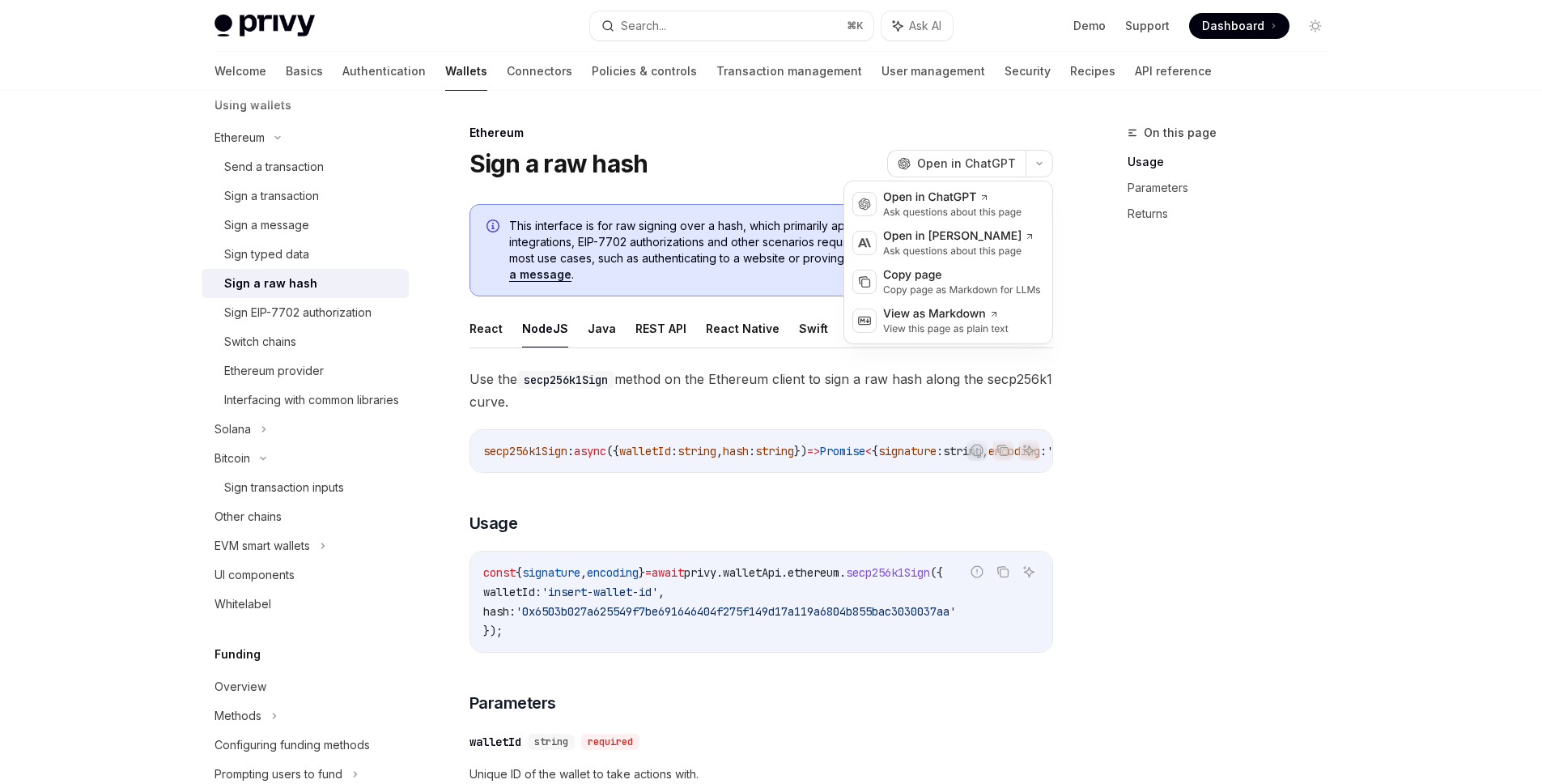
click at [1063, 288] on div "On this page Usage Parameters Returns Ethereum Sign a raw hash OpenAI Open in C…" at bounding box center [771, 728] width 1140 height 1277
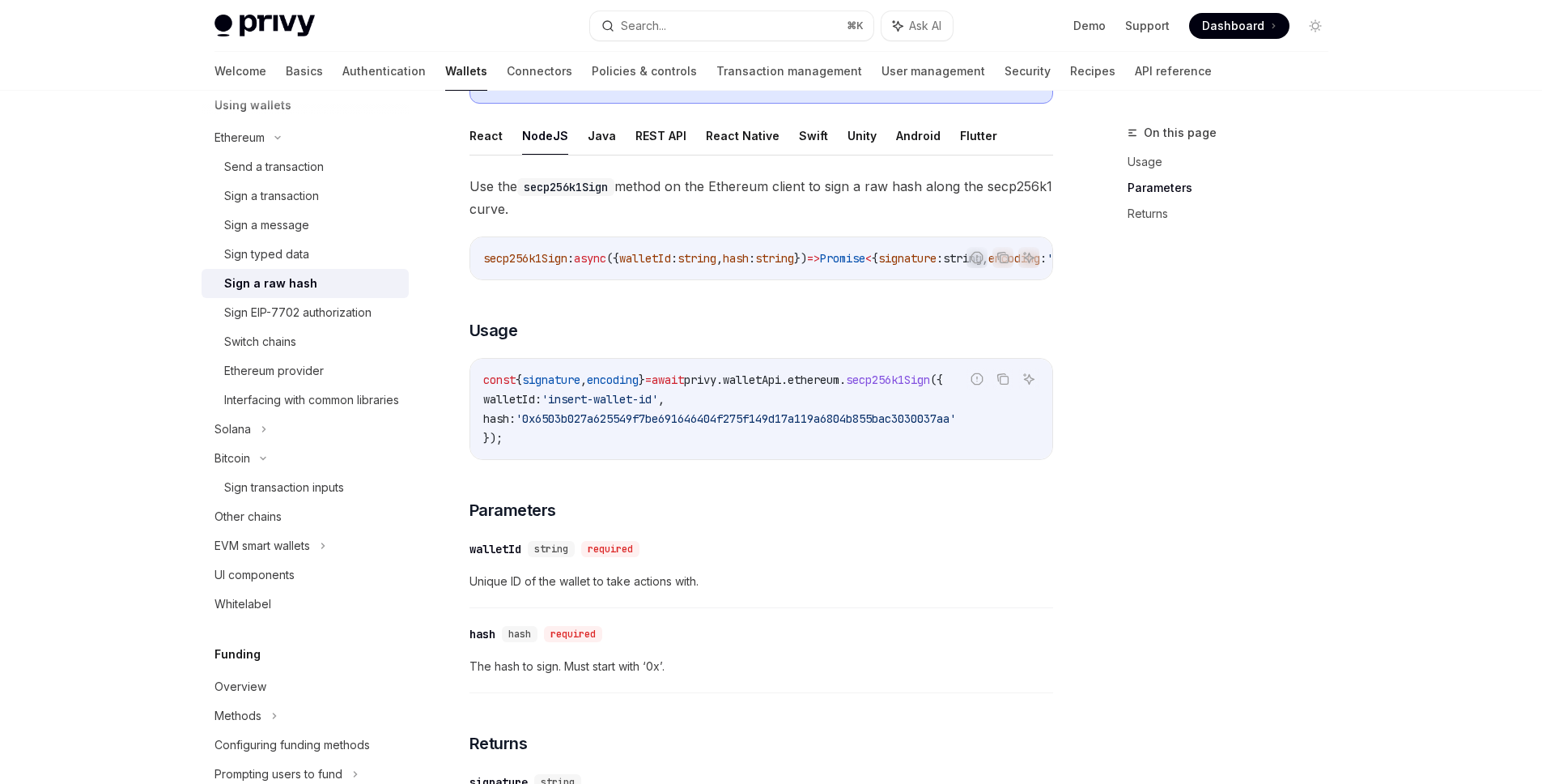
scroll to position [590, 0]
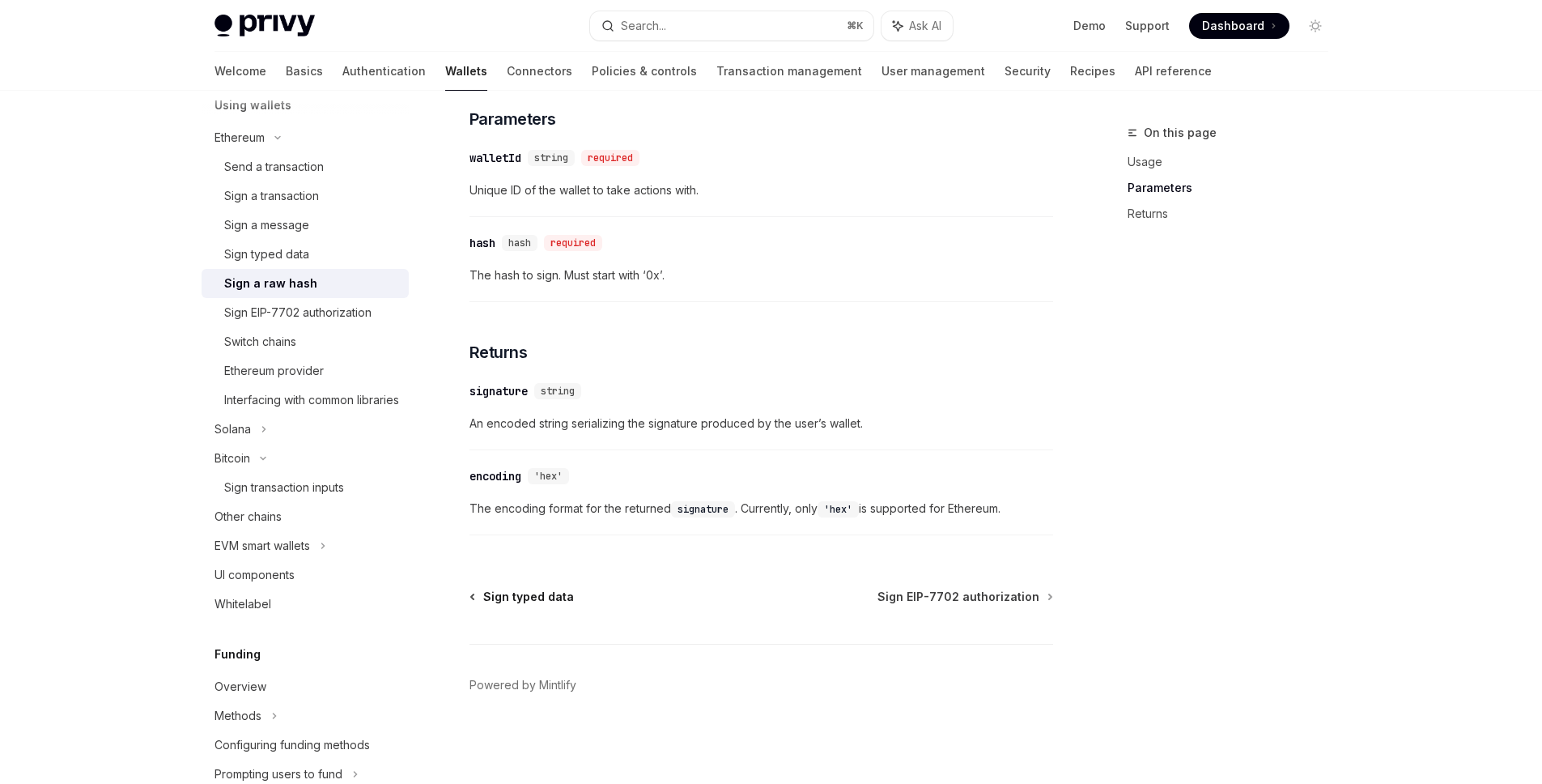
click at [530, 597] on span "Sign typed data" at bounding box center [528, 596] width 90 height 16
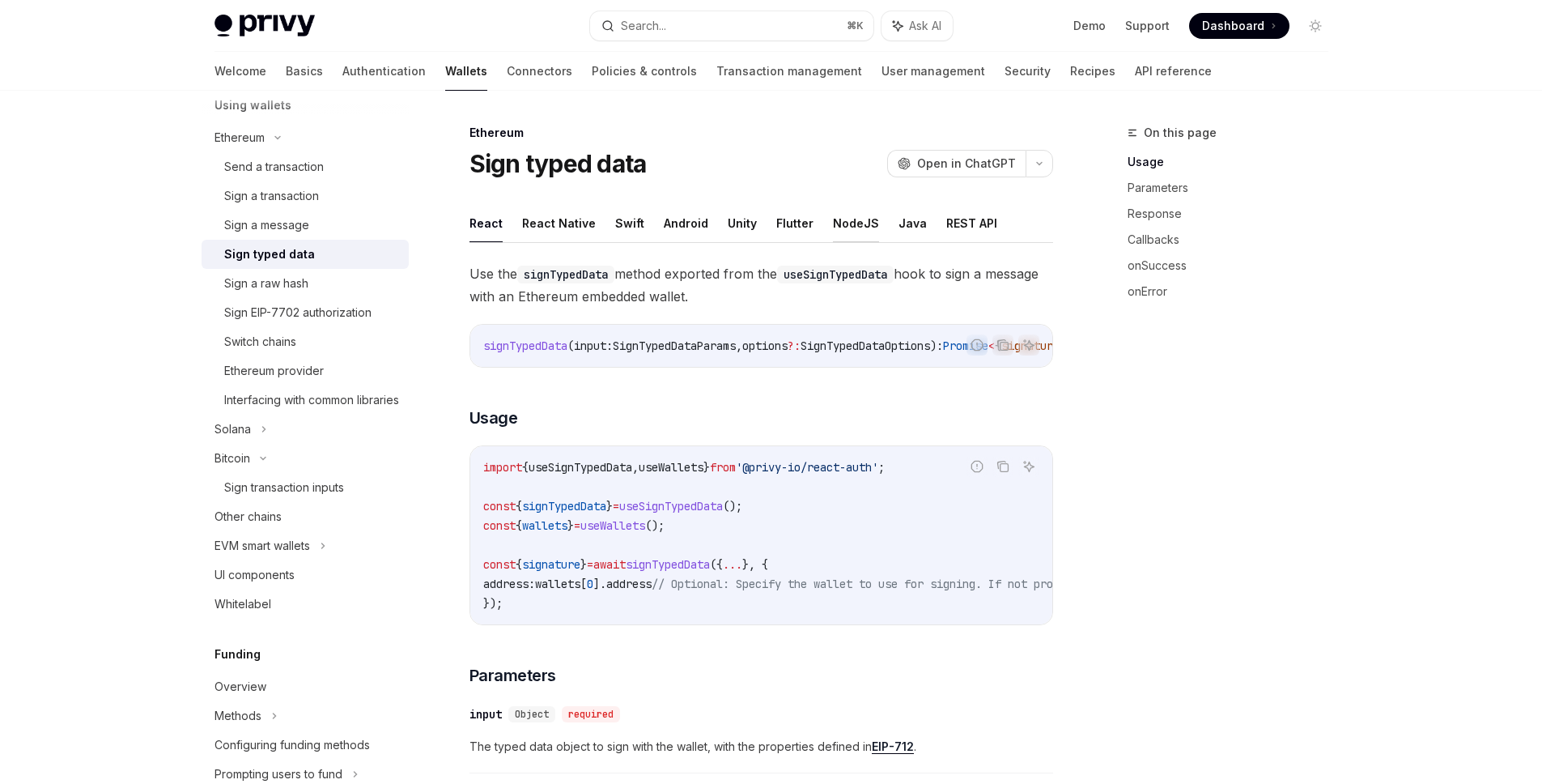
click at [848, 214] on button "NodeJS" at bounding box center [856, 223] width 46 height 38
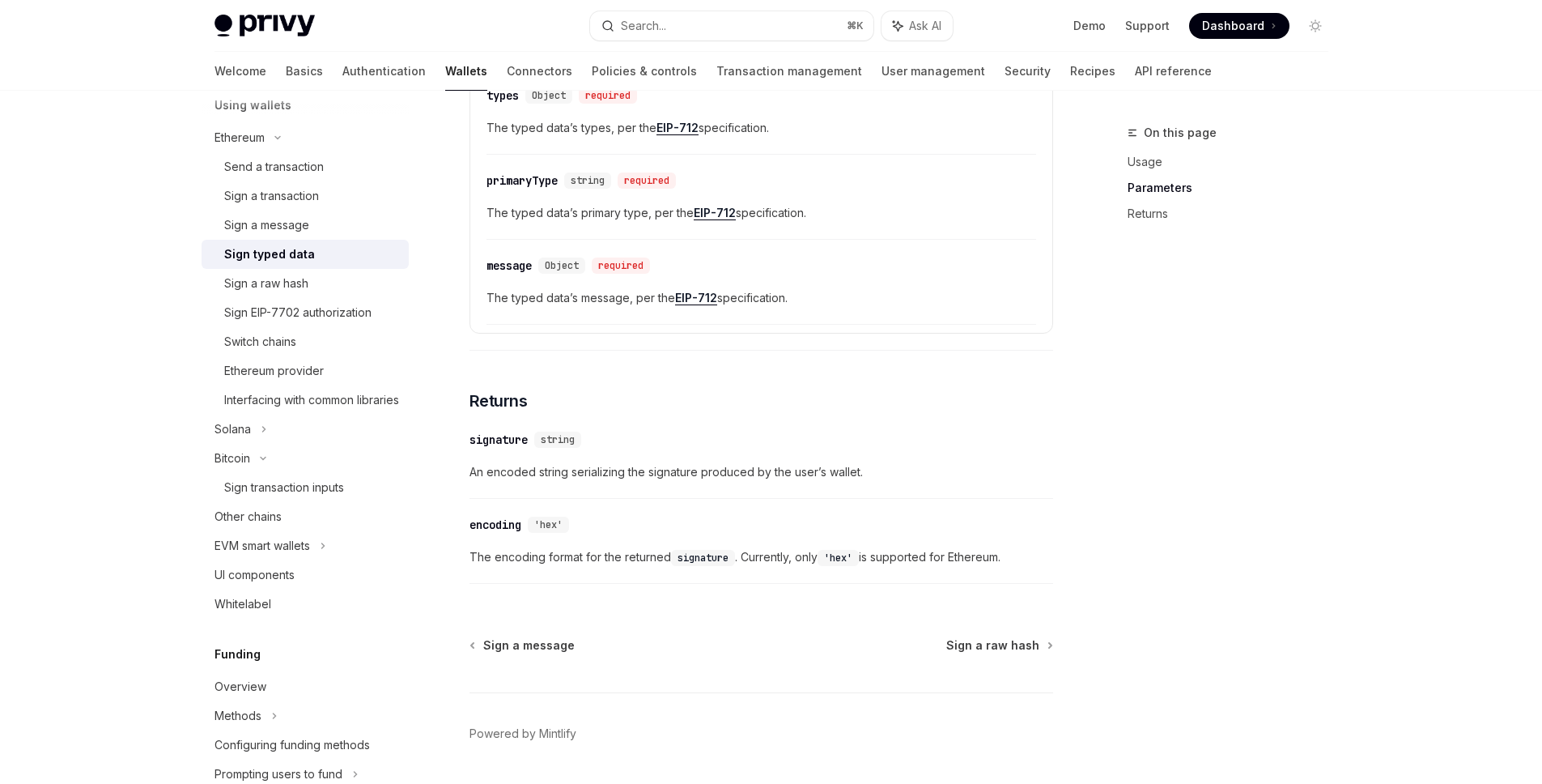
scroll to position [1640, 0]
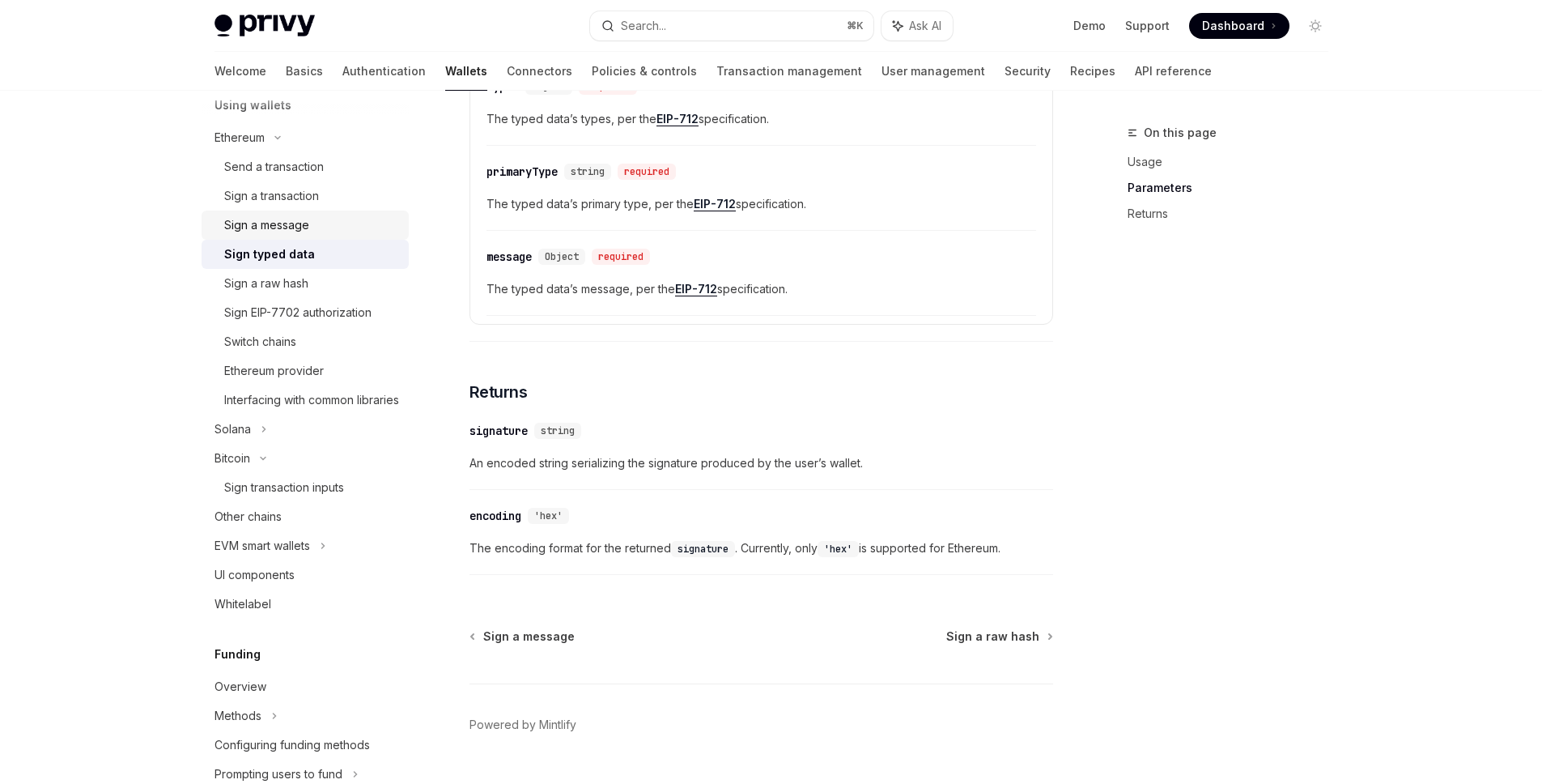
click at [289, 227] on div "Sign a message" at bounding box center [267, 224] width 85 height 19
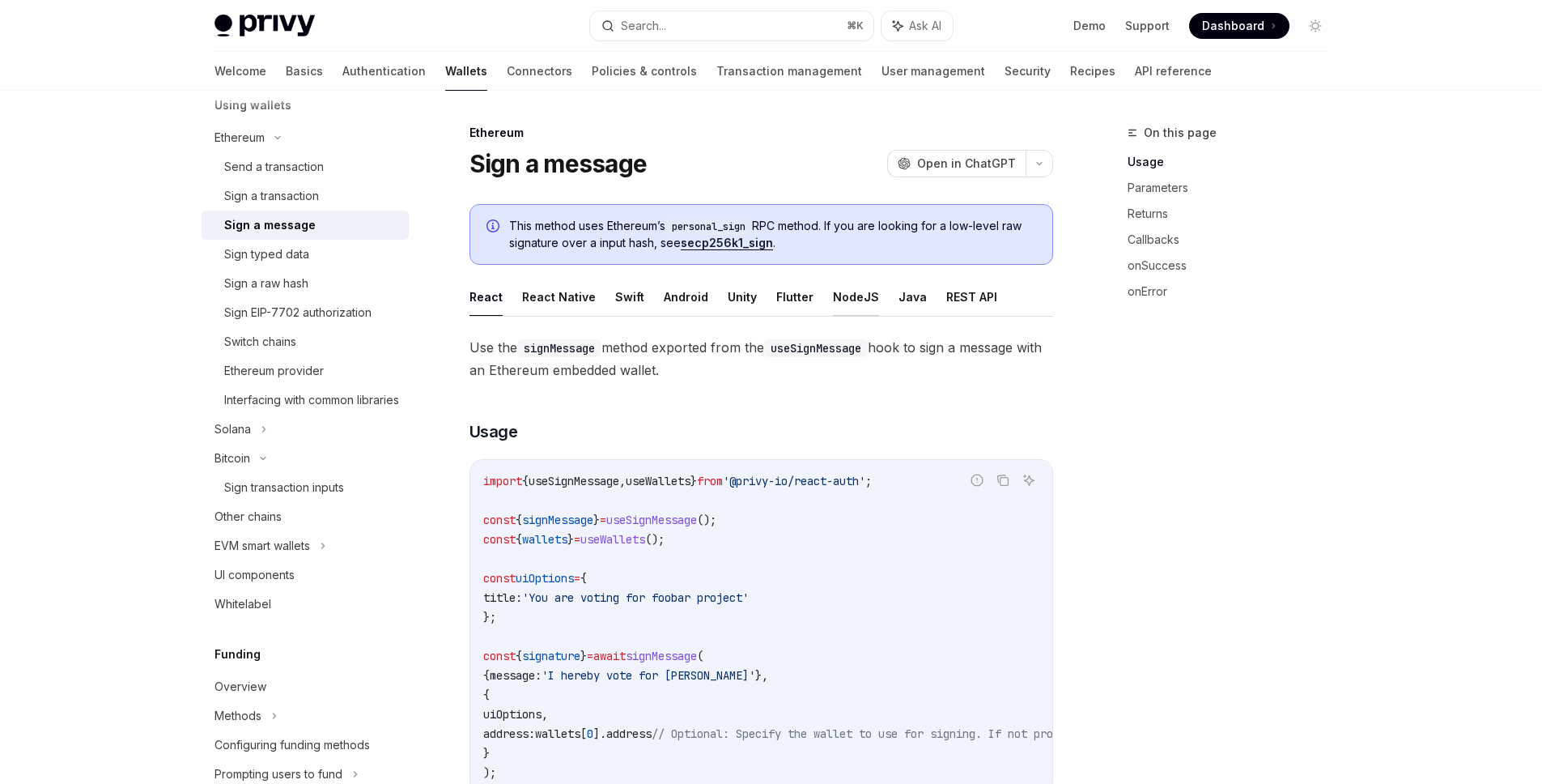
click at [857, 290] on button "NodeJS" at bounding box center [856, 296] width 46 height 38
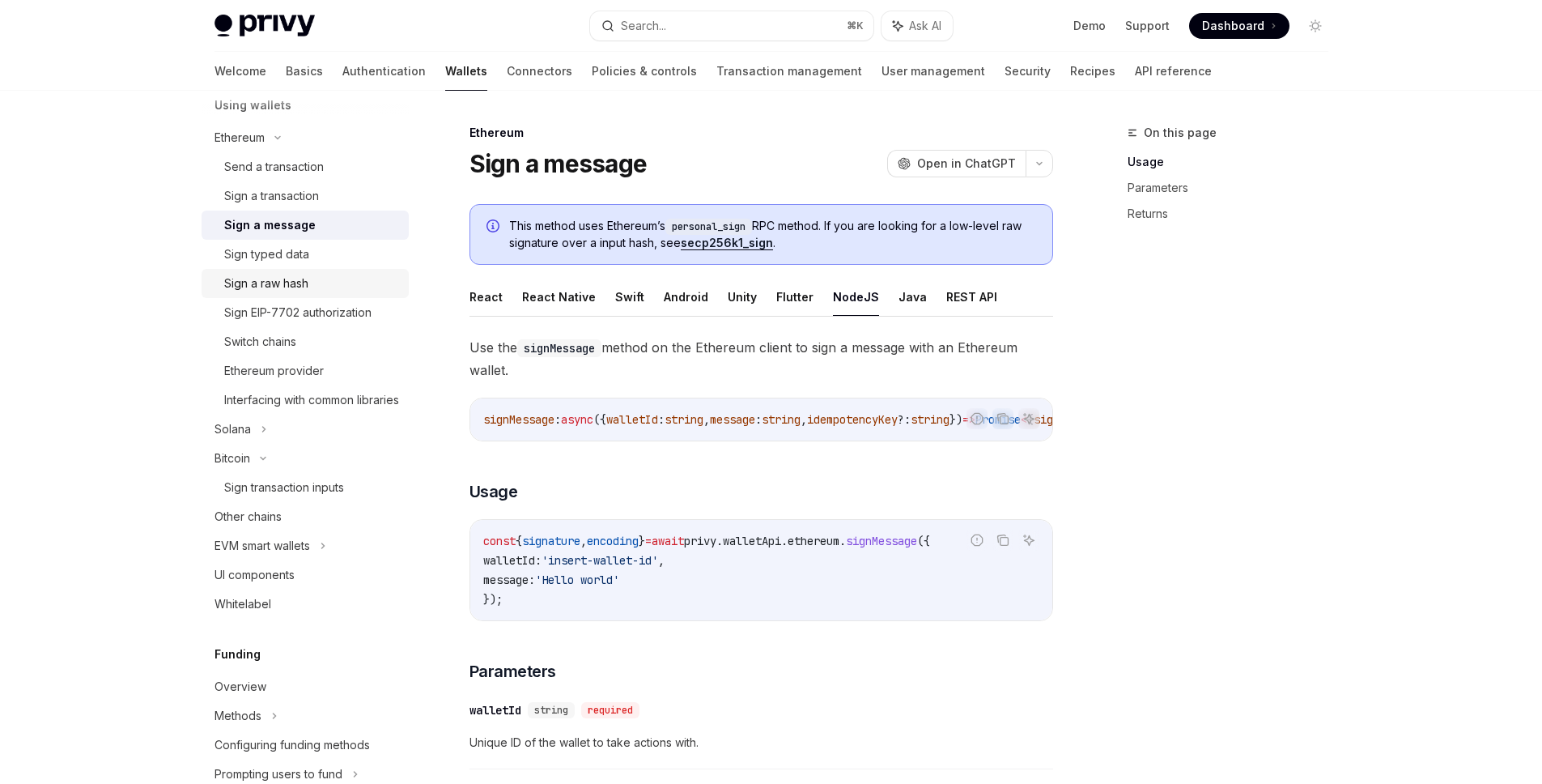
click at [313, 288] on div "Sign a raw hash" at bounding box center [311, 283] width 175 height 19
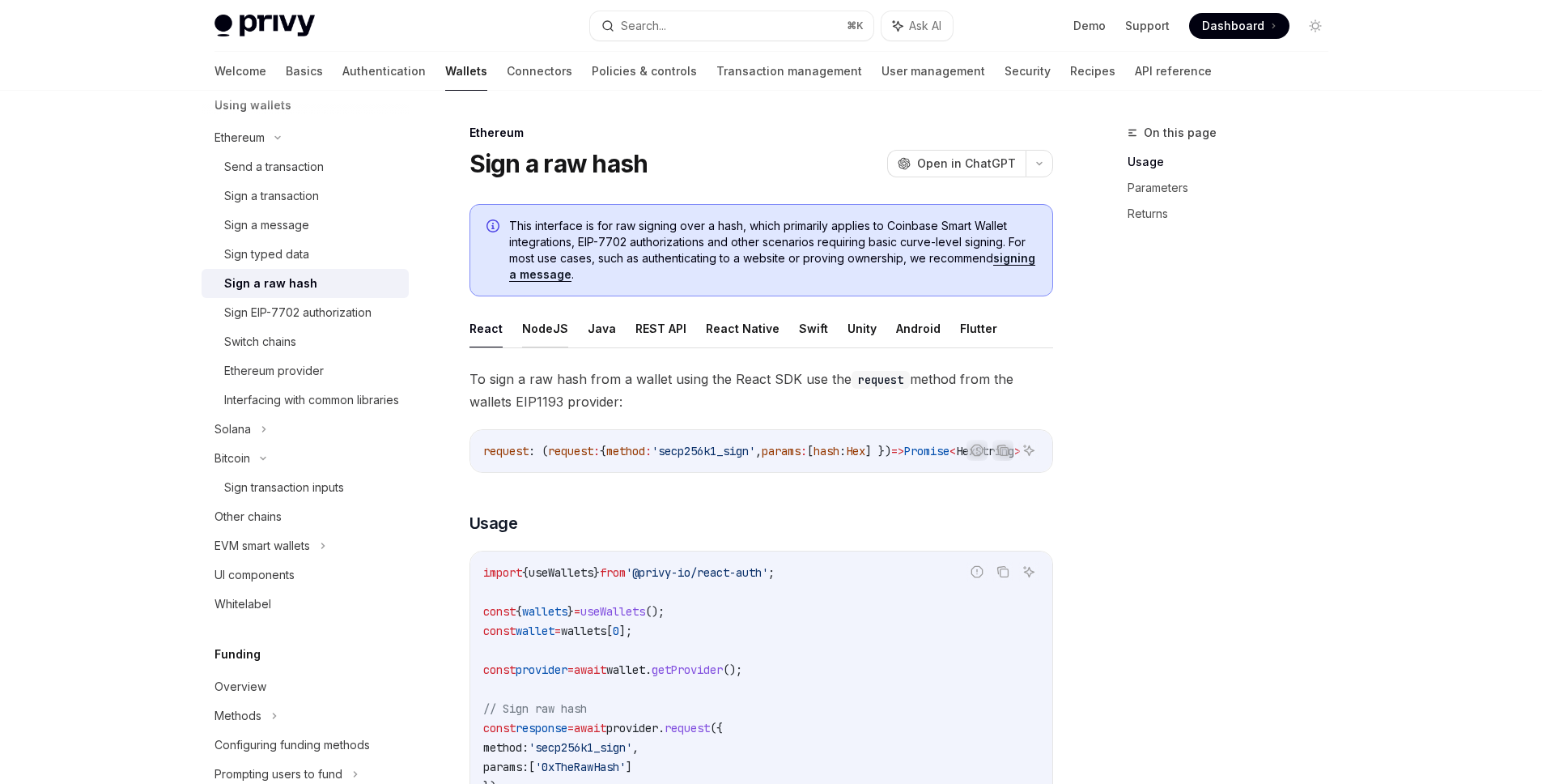
click at [531, 327] on button "NodeJS" at bounding box center [545, 327] width 46 height 38
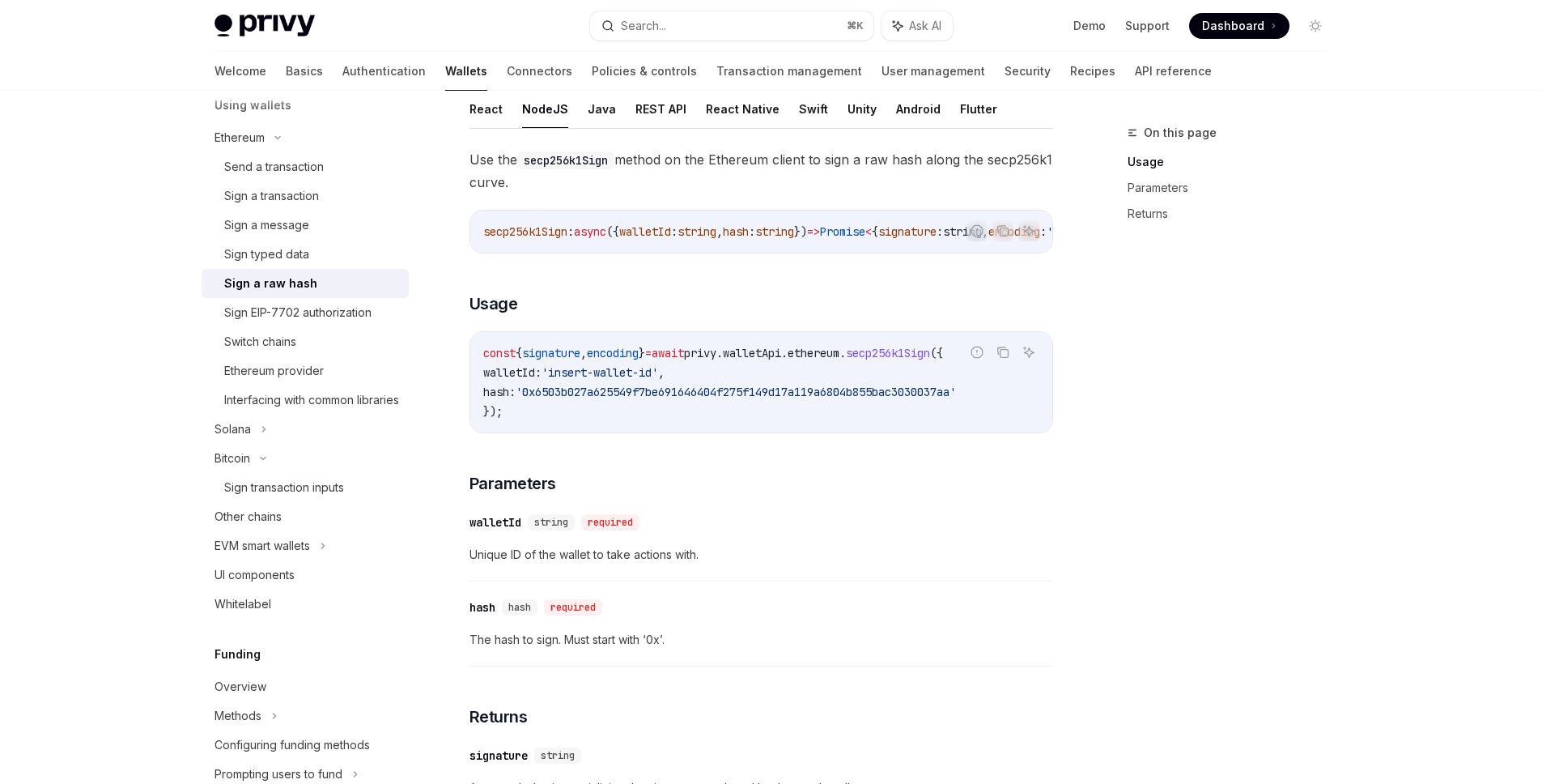
scroll to position [237, 0]
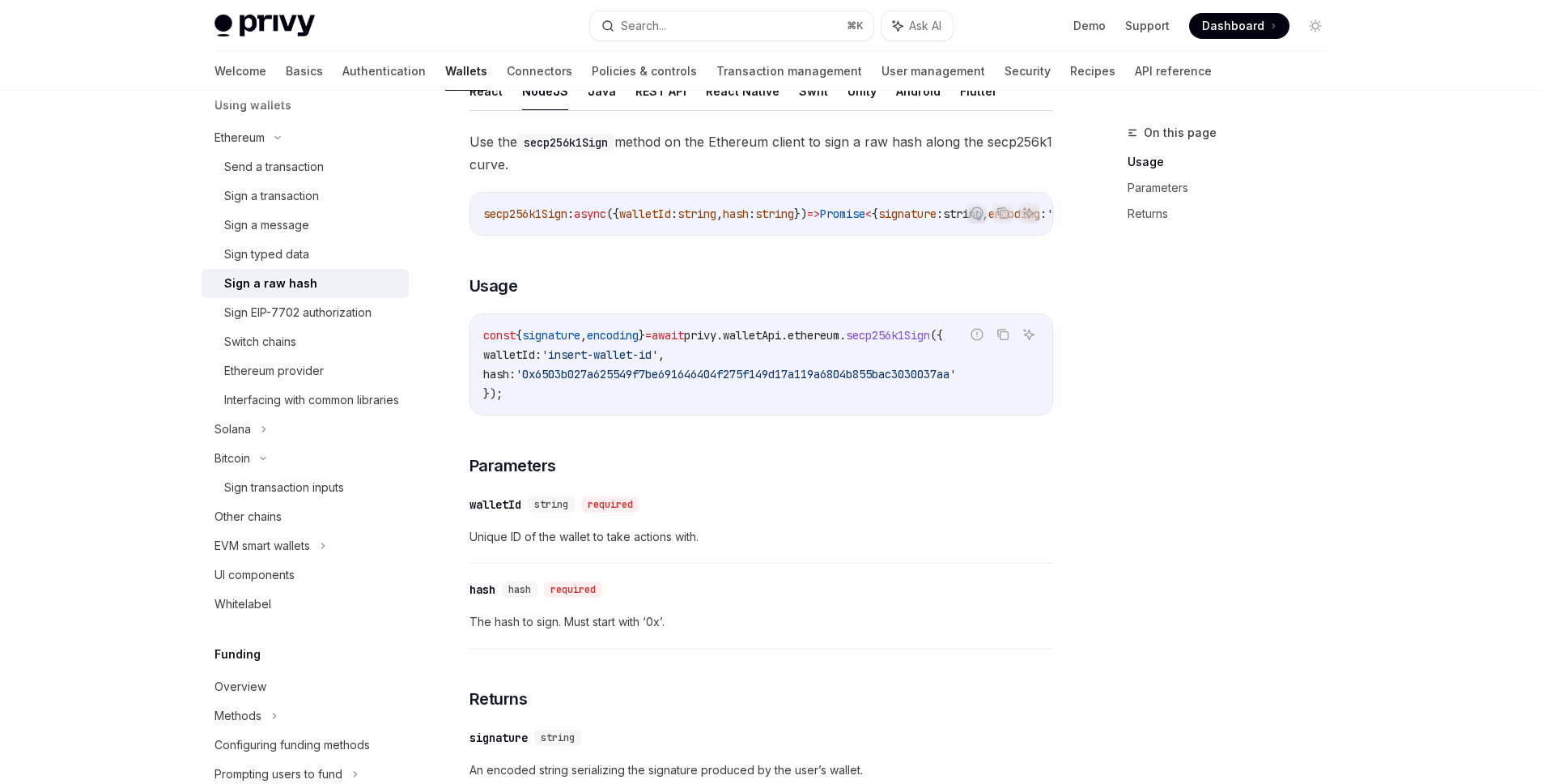
click at [939, 457] on div "Use the secp256k1Sign method on the Ethereum client to sign a raw hash along th…" at bounding box center [761, 510] width 584 height 760
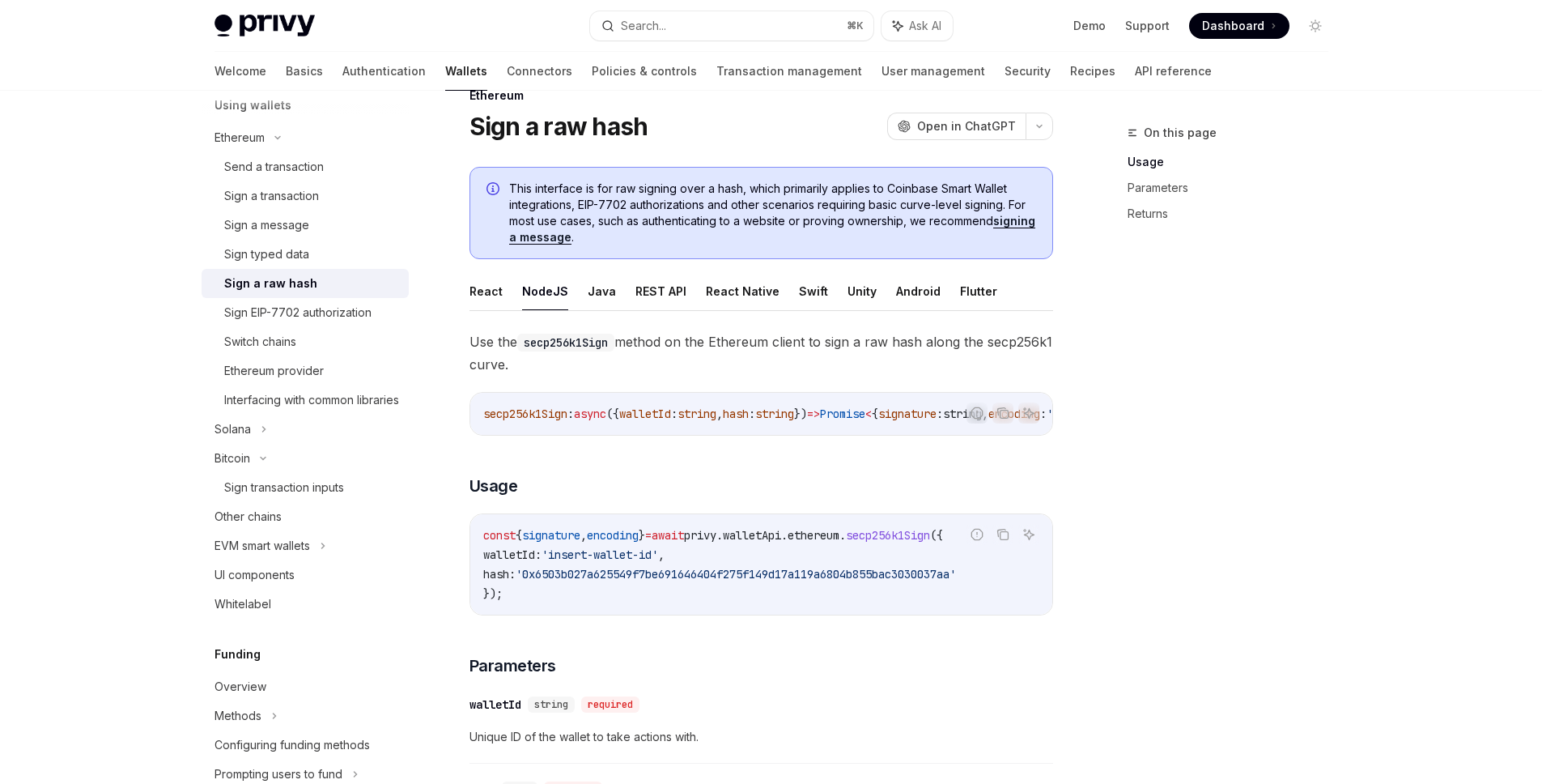
scroll to position [303, 0]
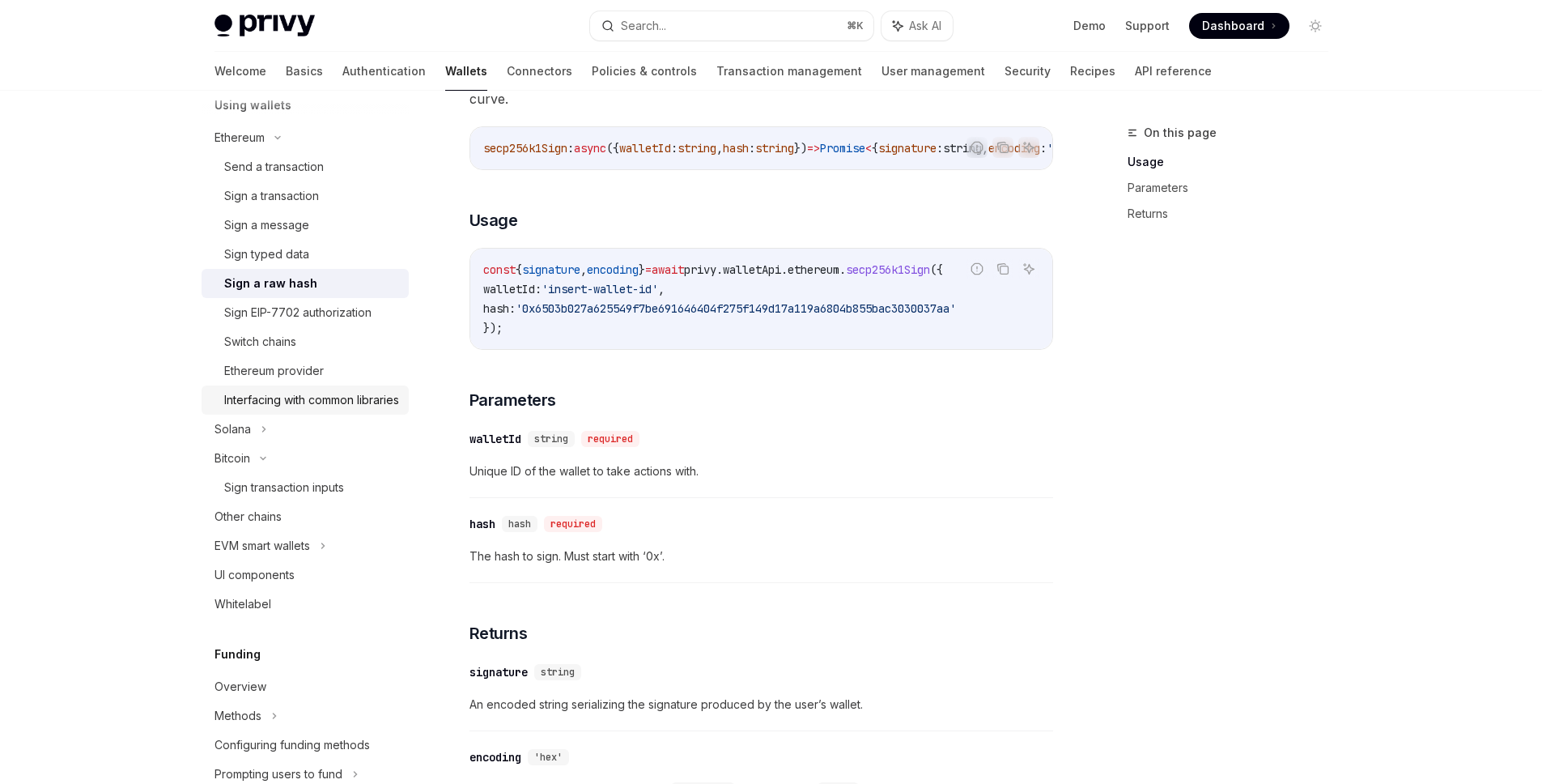
click at [321, 409] on div "Interfacing with common libraries" at bounding box center [311, 399] width 175 height 19
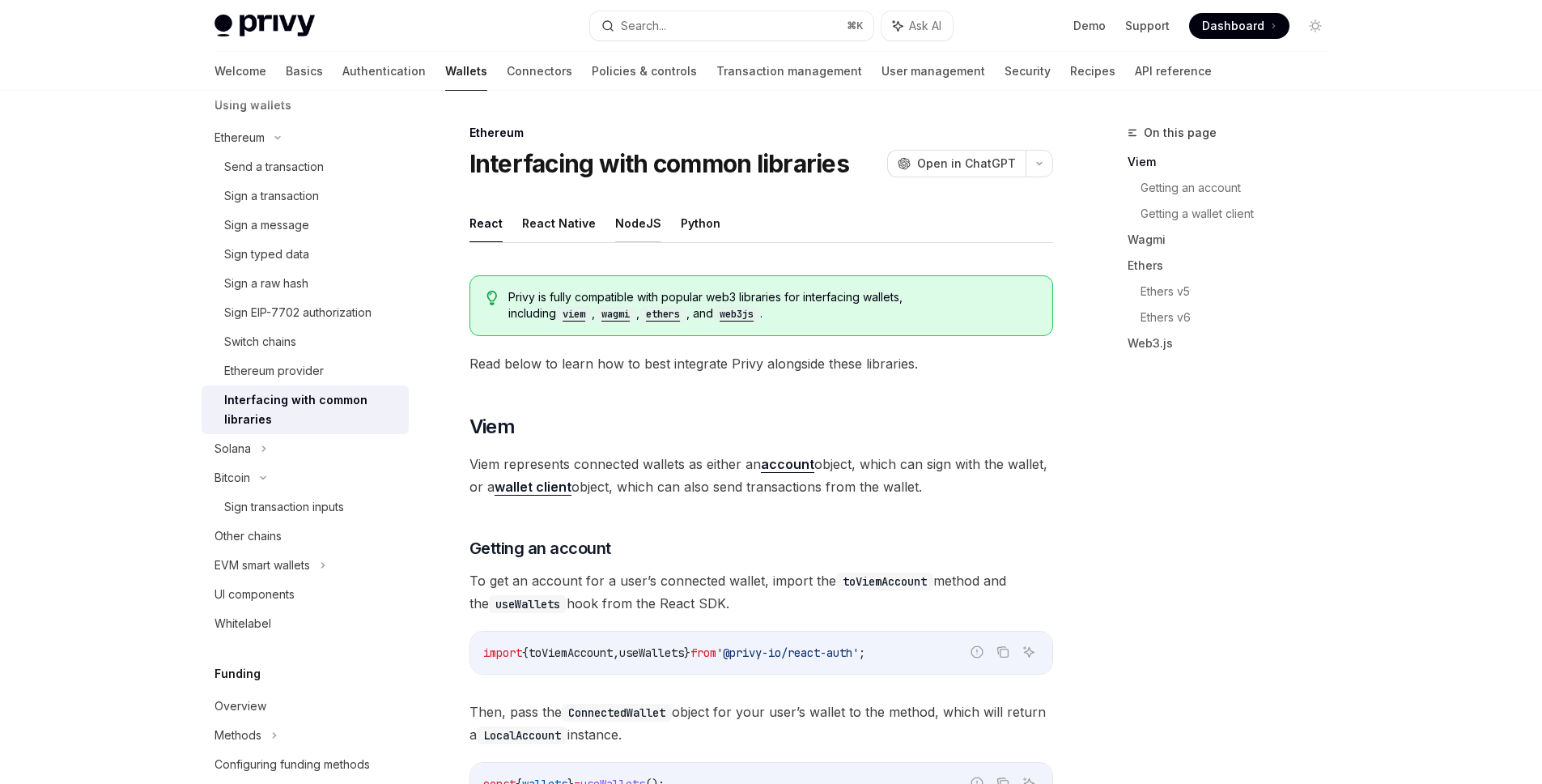
click at [638, 228] on button "NodeJS" at bounding box center [638, 223] width 46 height 38
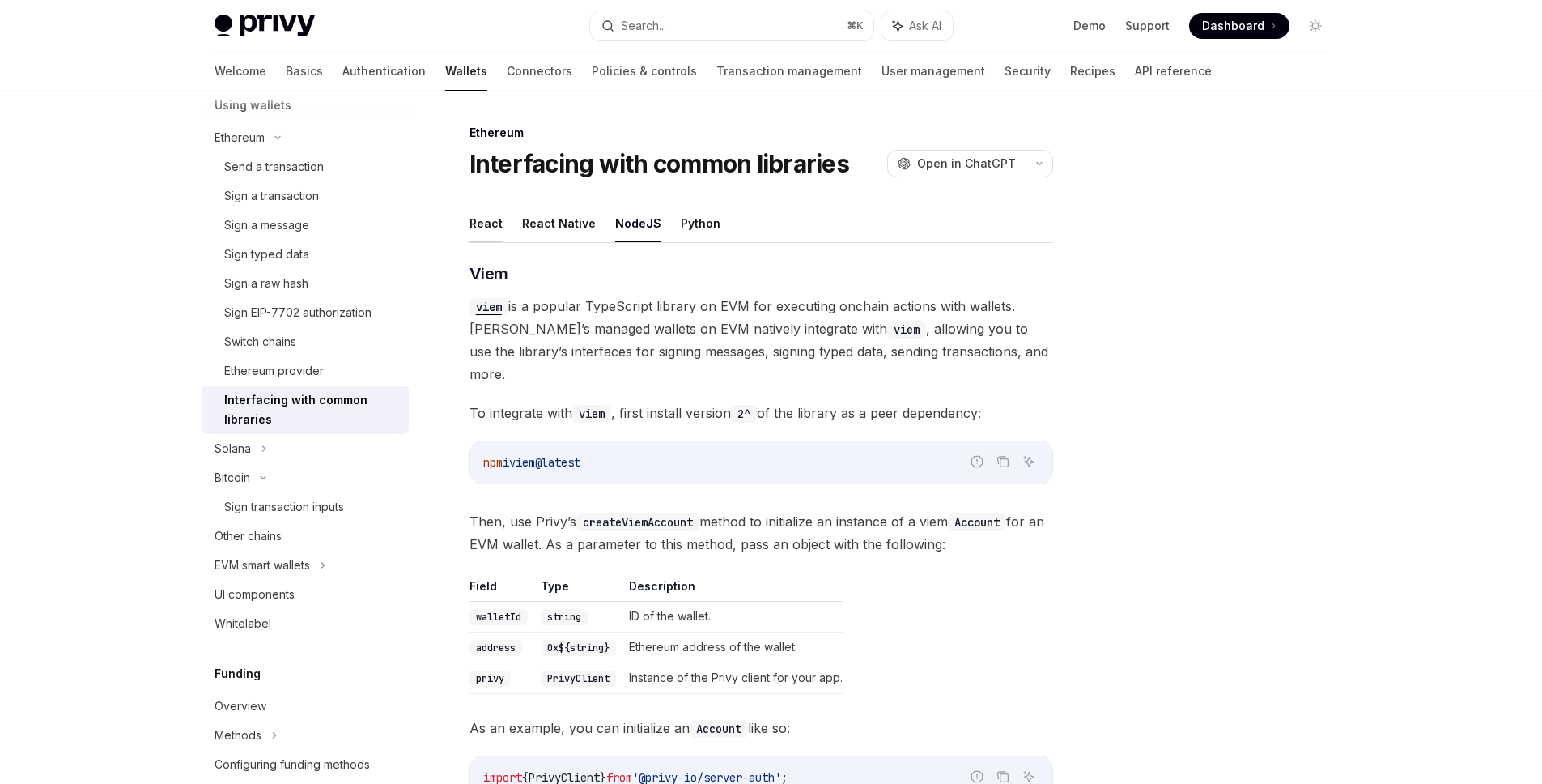
click at [494, 230] on button "React" at bounding box center [485, 223] width 33 height 38
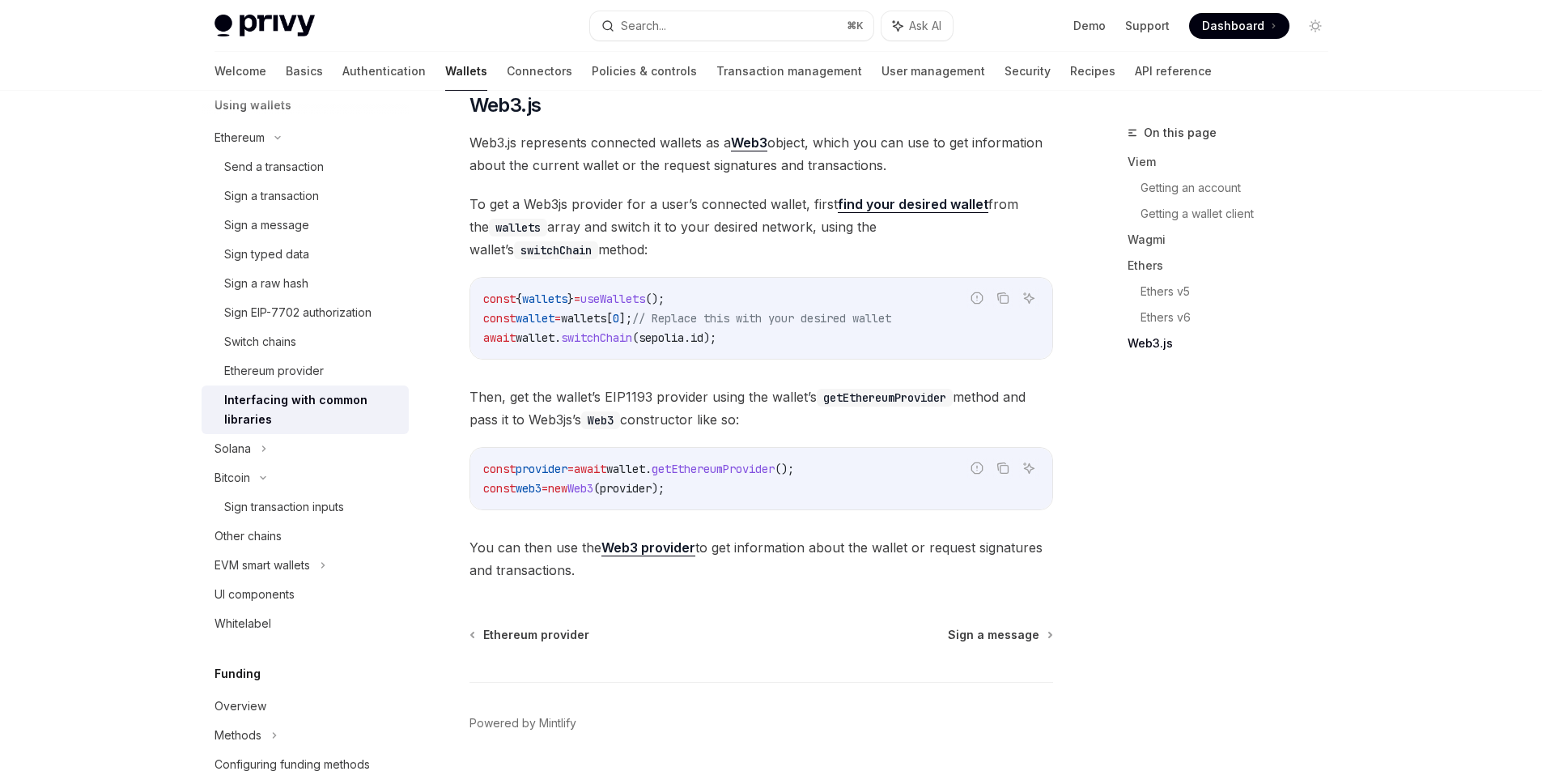
scroll to position [2074, 0]
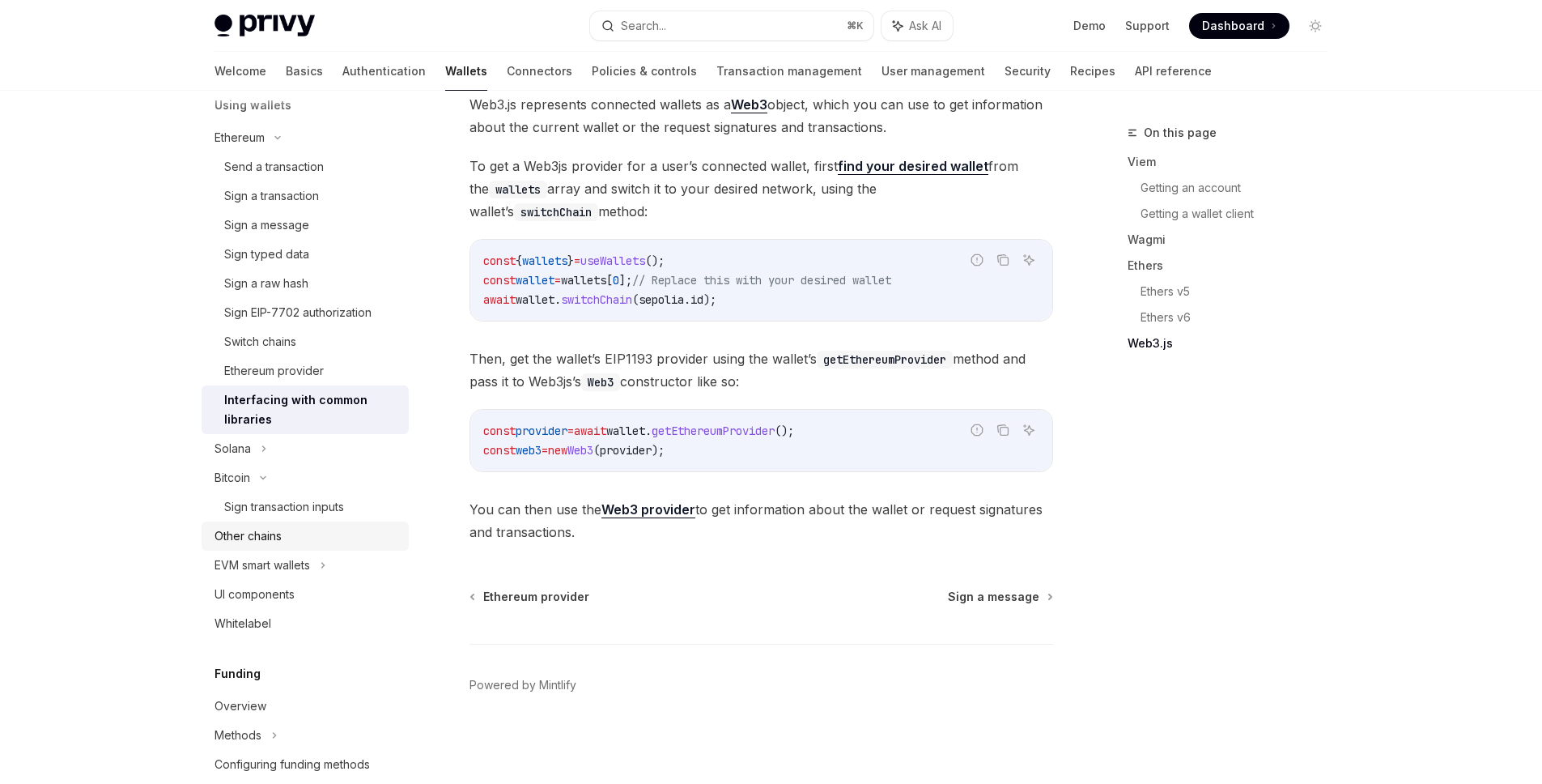
click at [313, 534] on div "Other chains" at bounding box center [306, 535] width 185 height 19
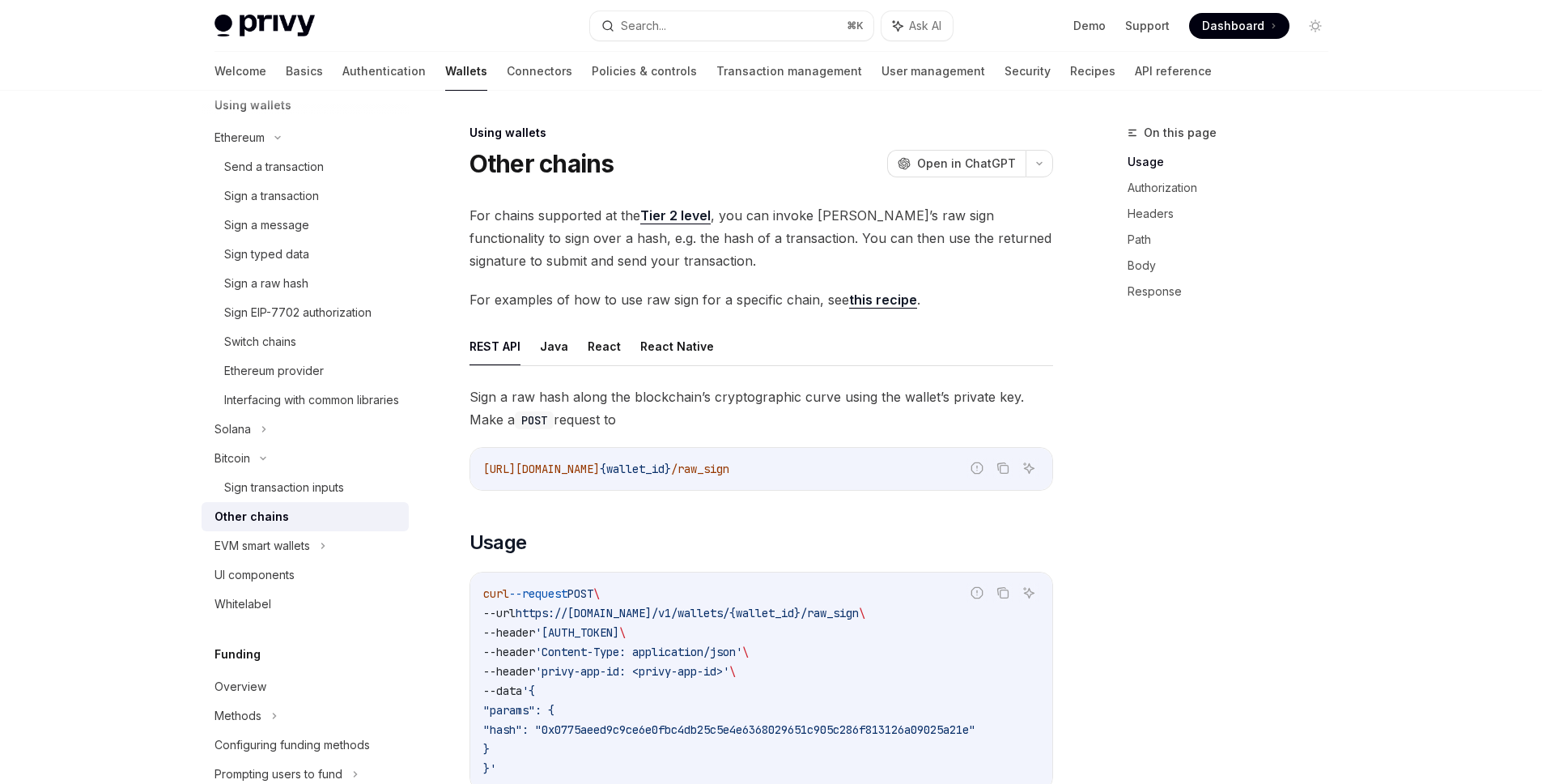
click at [854, 299] on link "this recipe" at bounding box center [883, 300] width 68 height 17
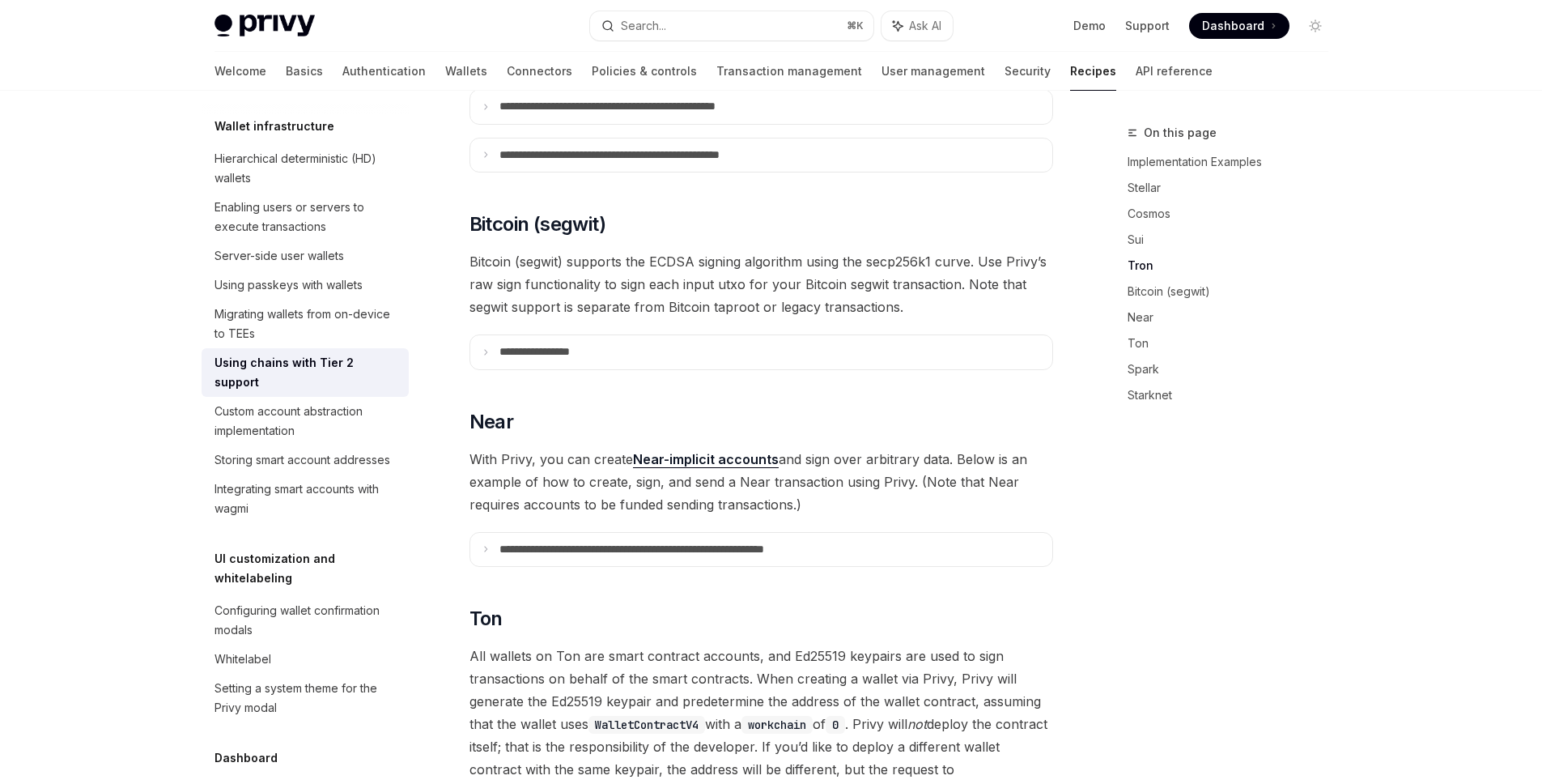
scroll to position [1311, 0]
click at [593, 343] on p "**********" at bounding box center [555, 350] width 110 height 14
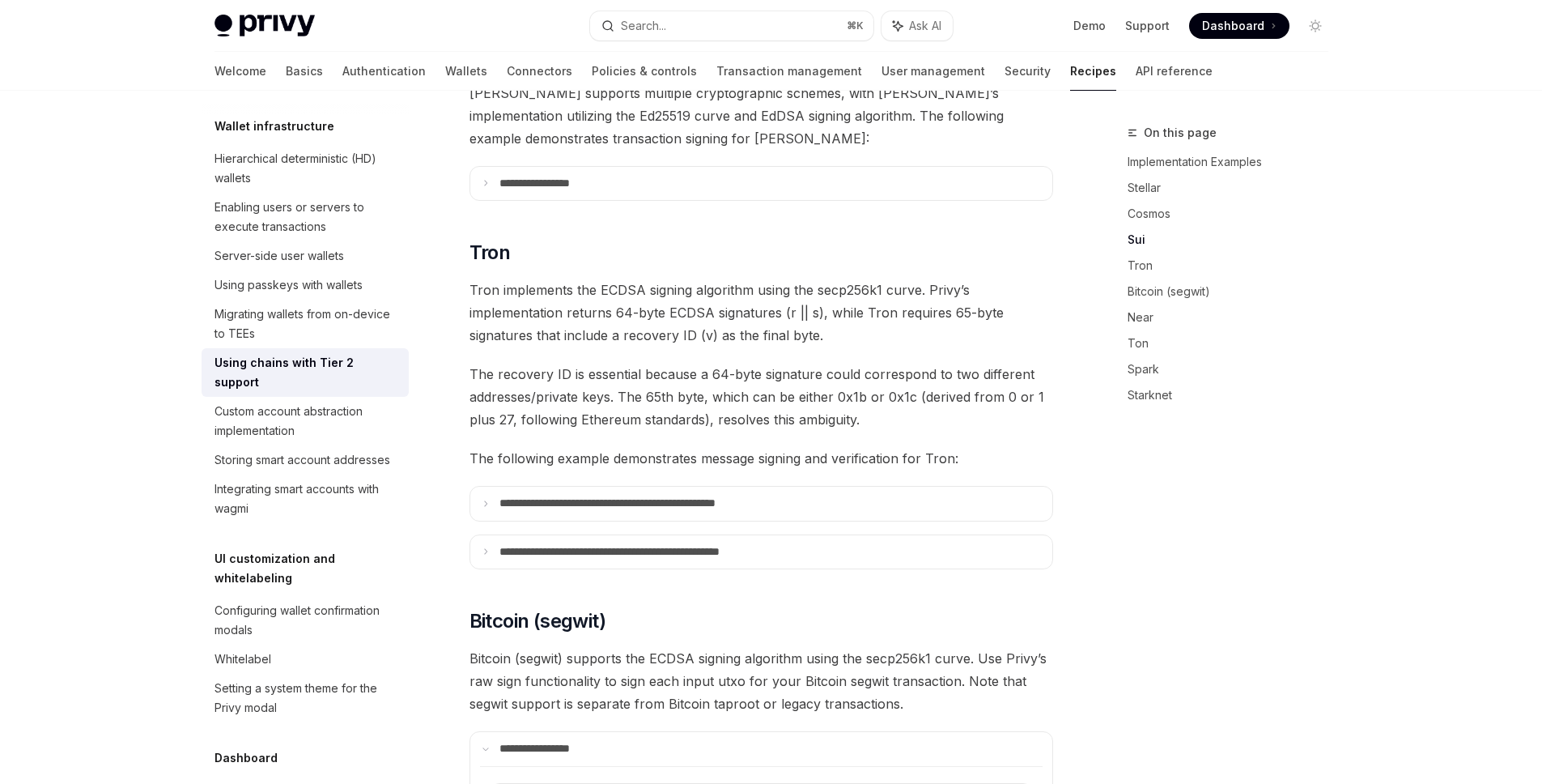
scroll to position [916, 0]
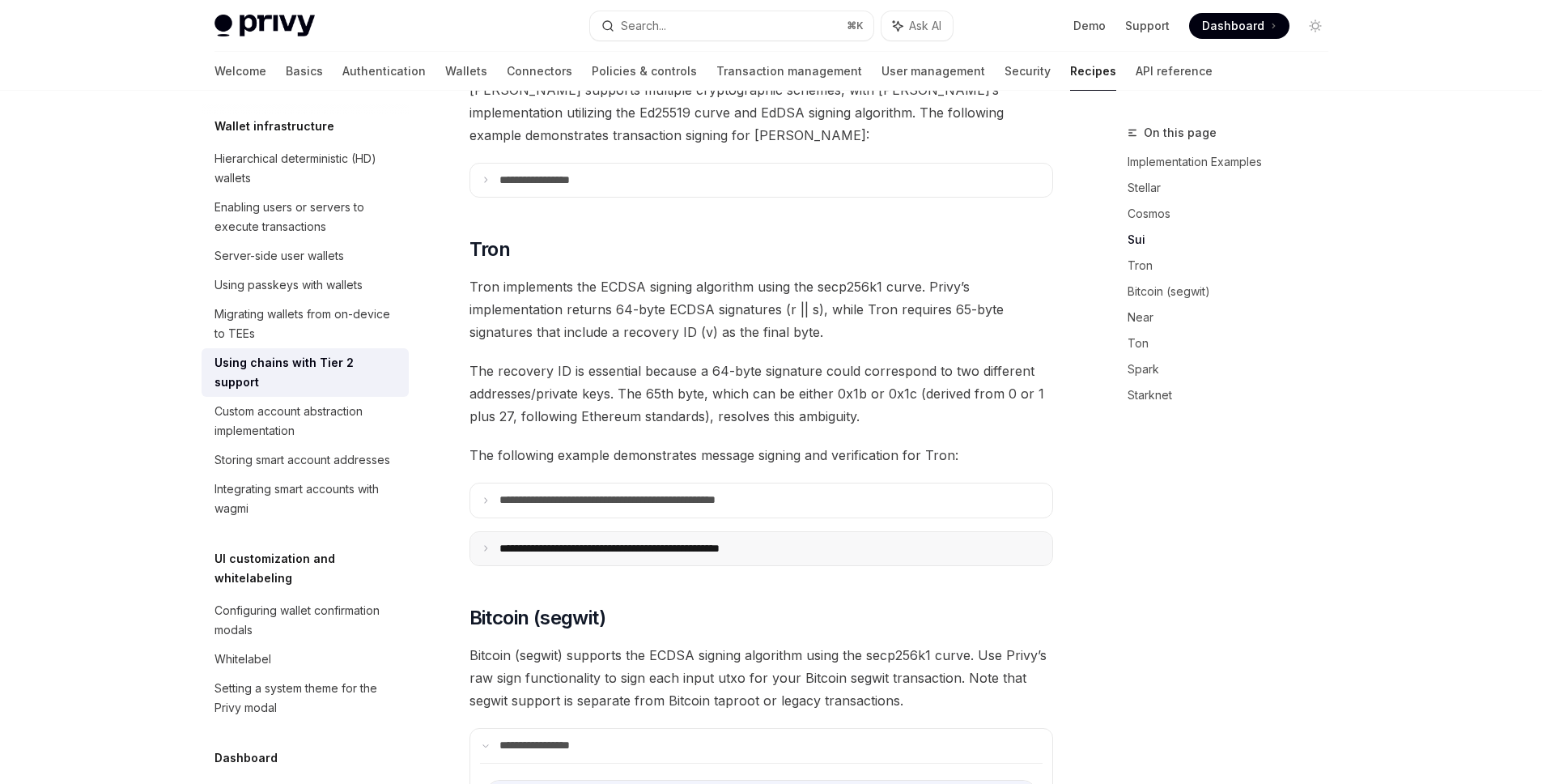
click at [610, 534] on summary "**********" at bounding box center [761, 549] width 582 height 34
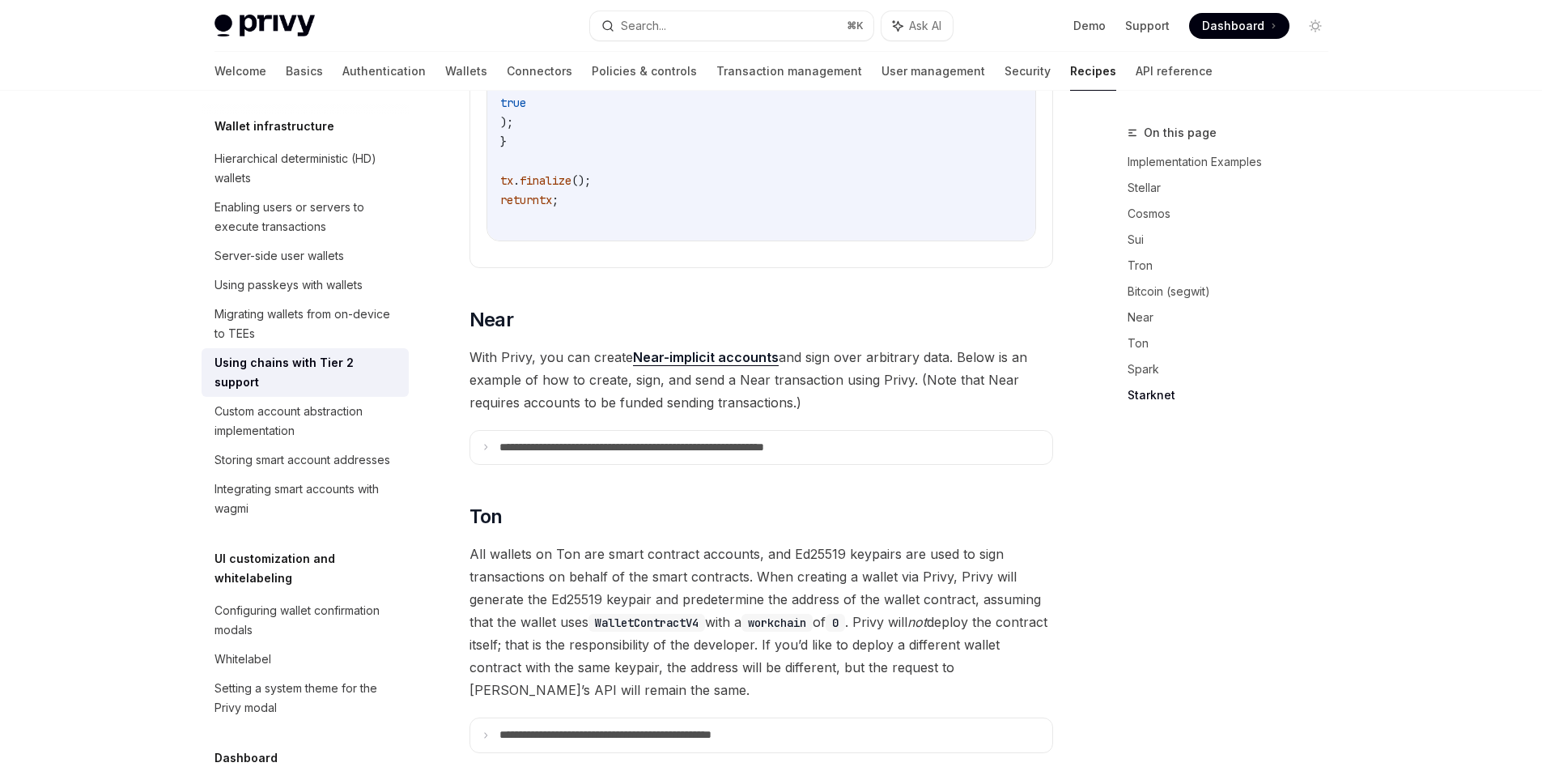
scroll to position [3263, 0]
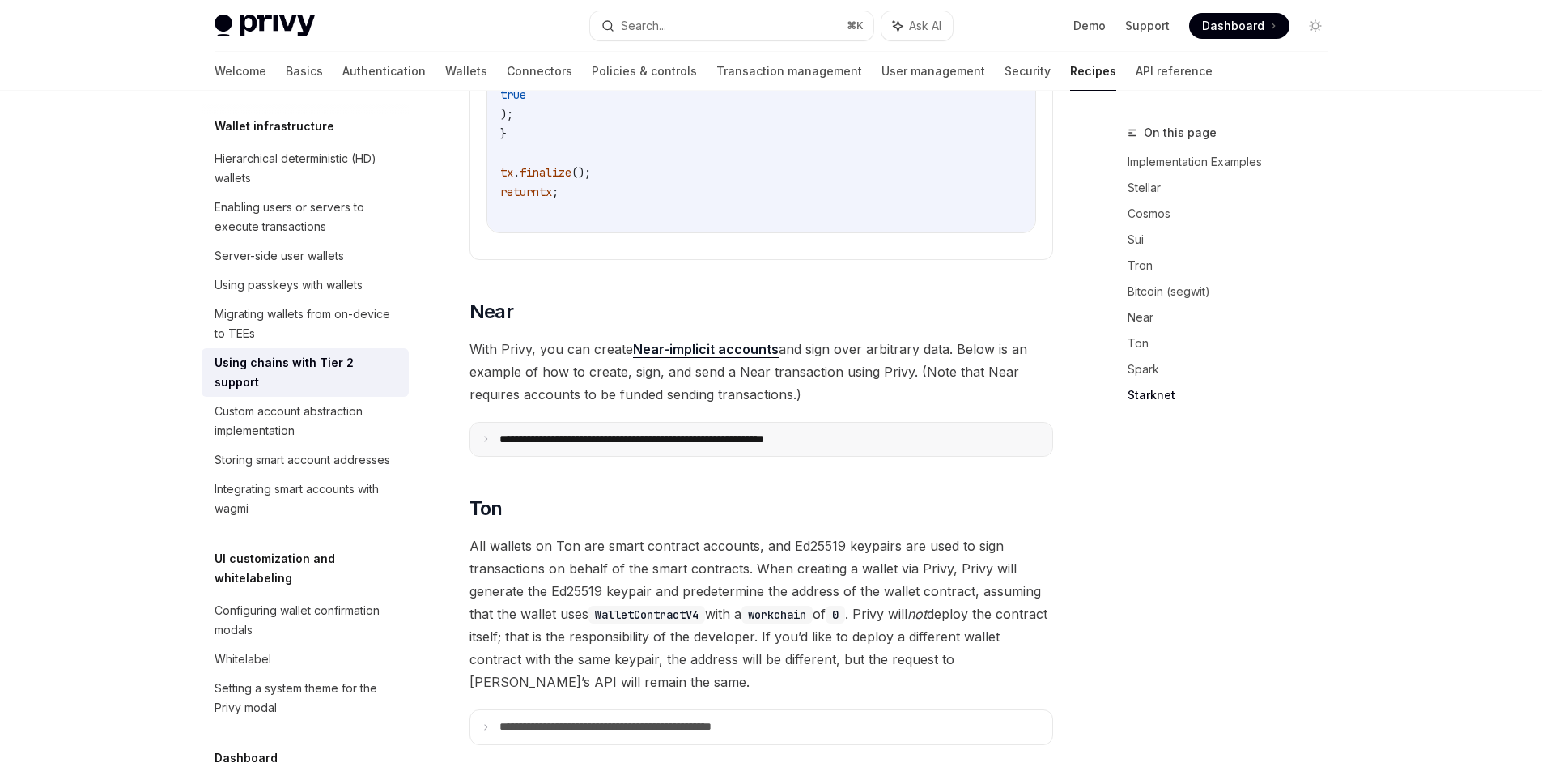
click at [793, 432] on p "**********" at bounding box center [679, 439] width 360 height 14
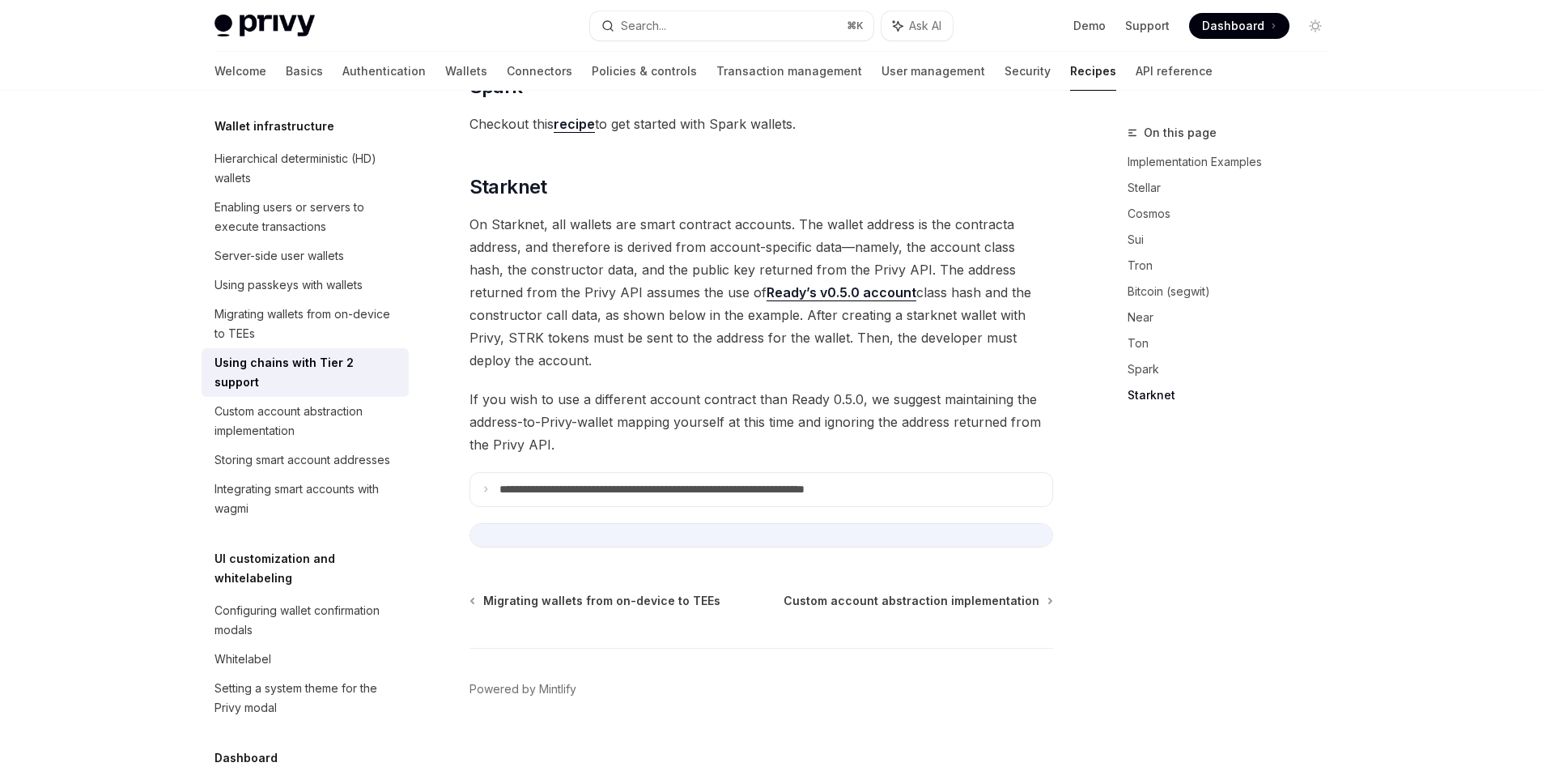
scroll to position [5070, 0]
click at [703, 474] on summary "**********" at bounding box center [761, 489] width 582 height 34
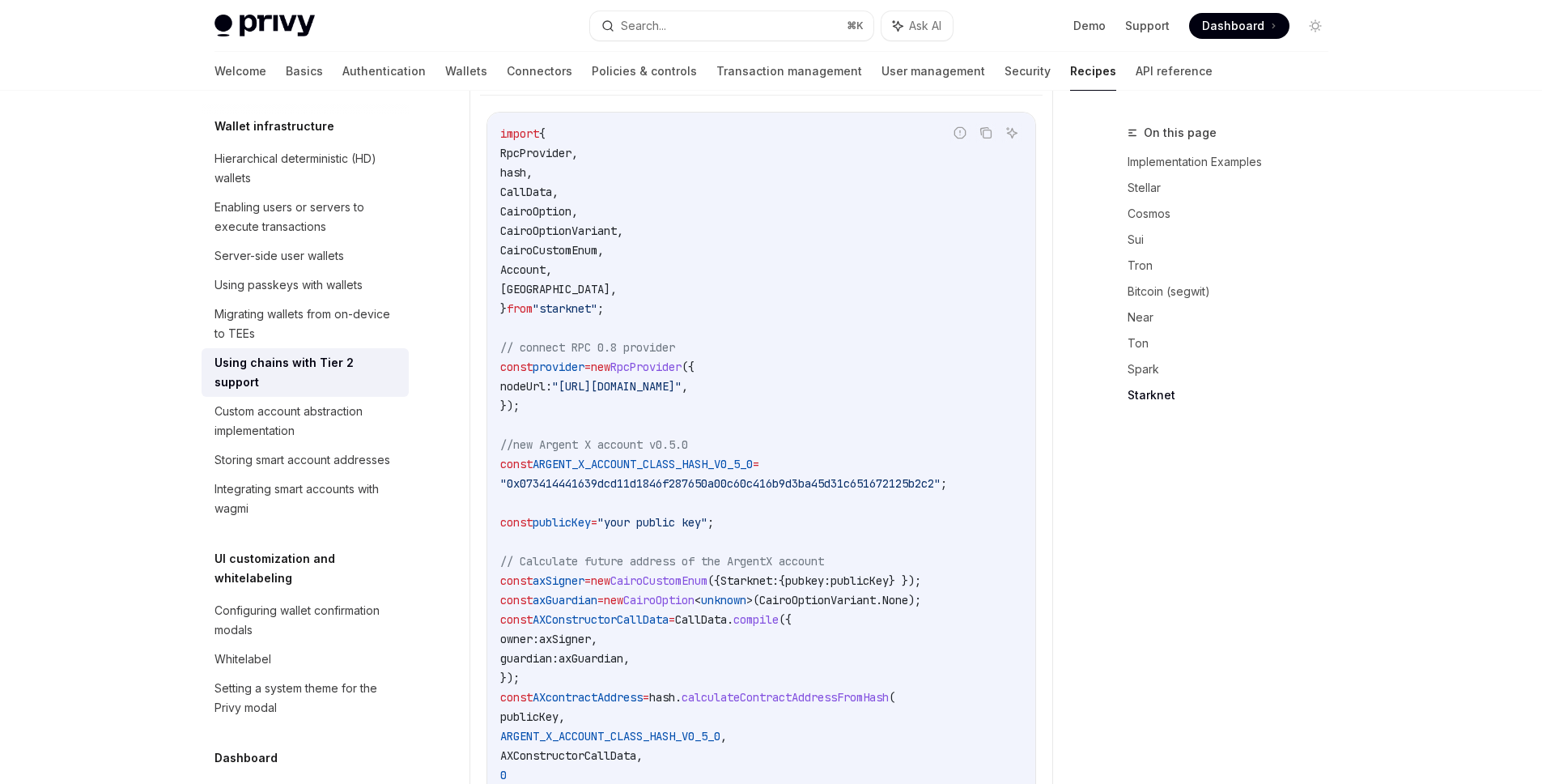
scroll to position [4933, 0]
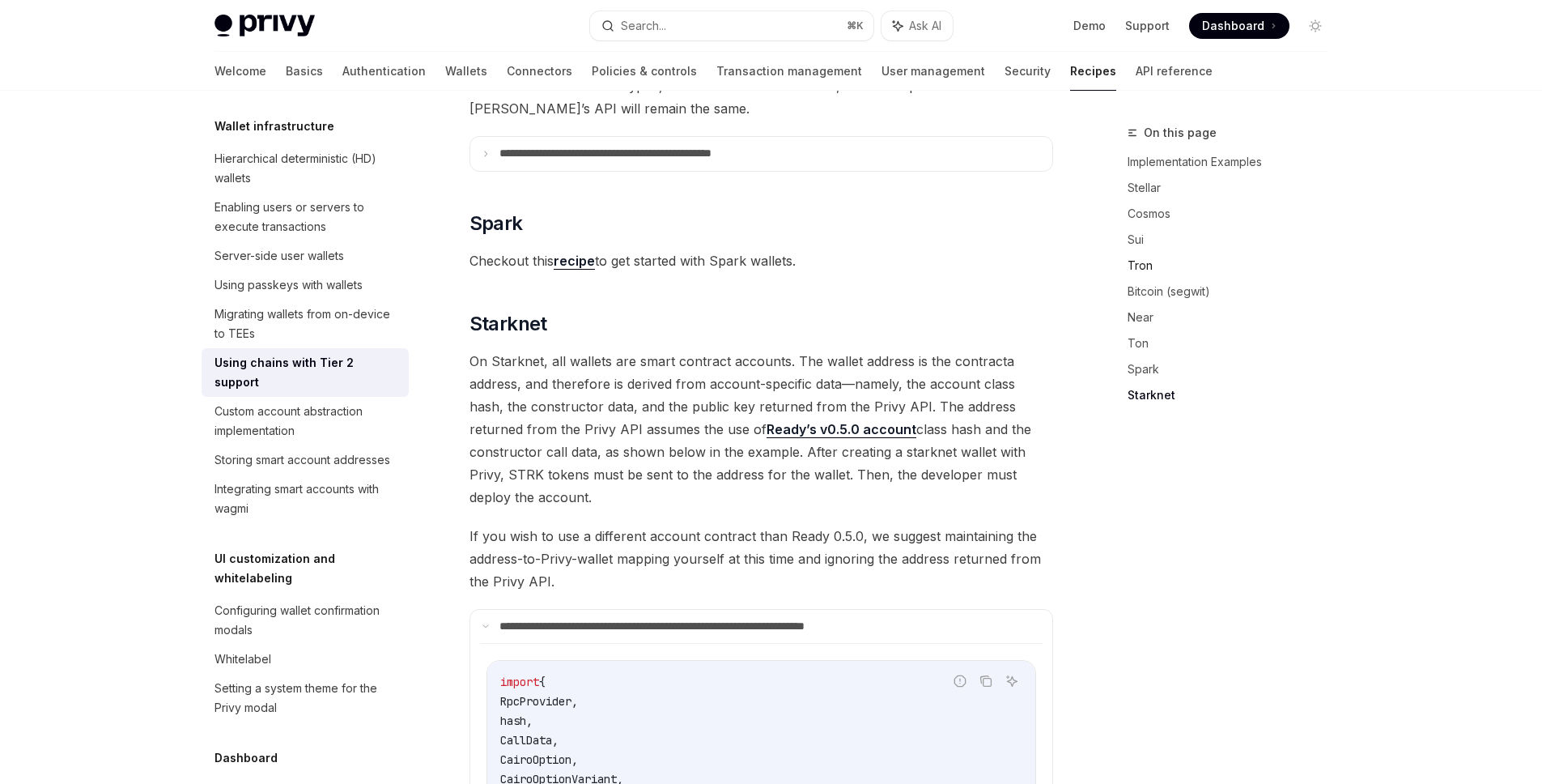
click at [1139, 266] on link "Tron" at bounding box center [1234, 265] width 214 height 26
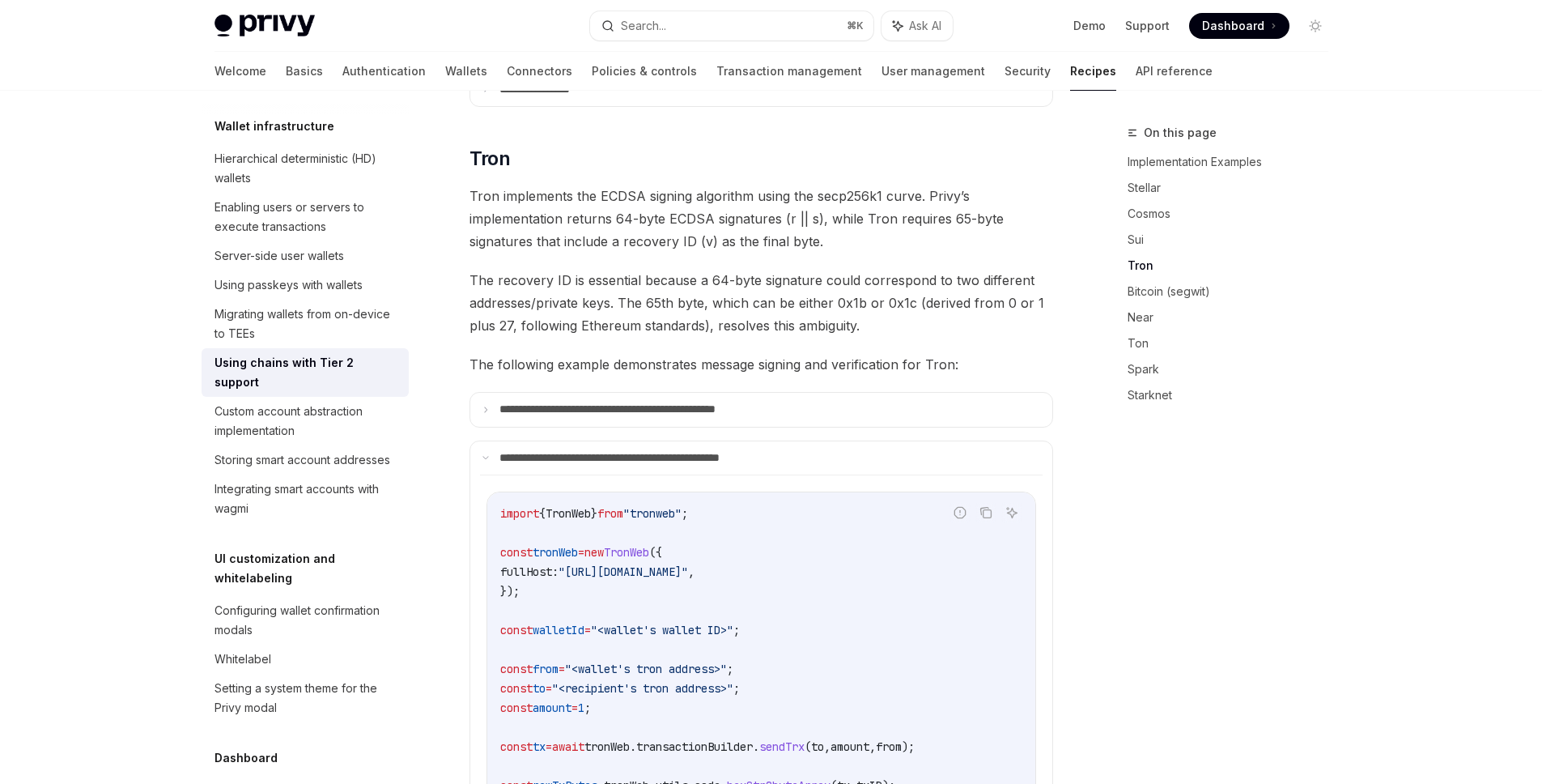
scroll to position [1006, 0]
click at [986, 392] on summary "**********" at bounding box center [761, 409] width 582 height 34
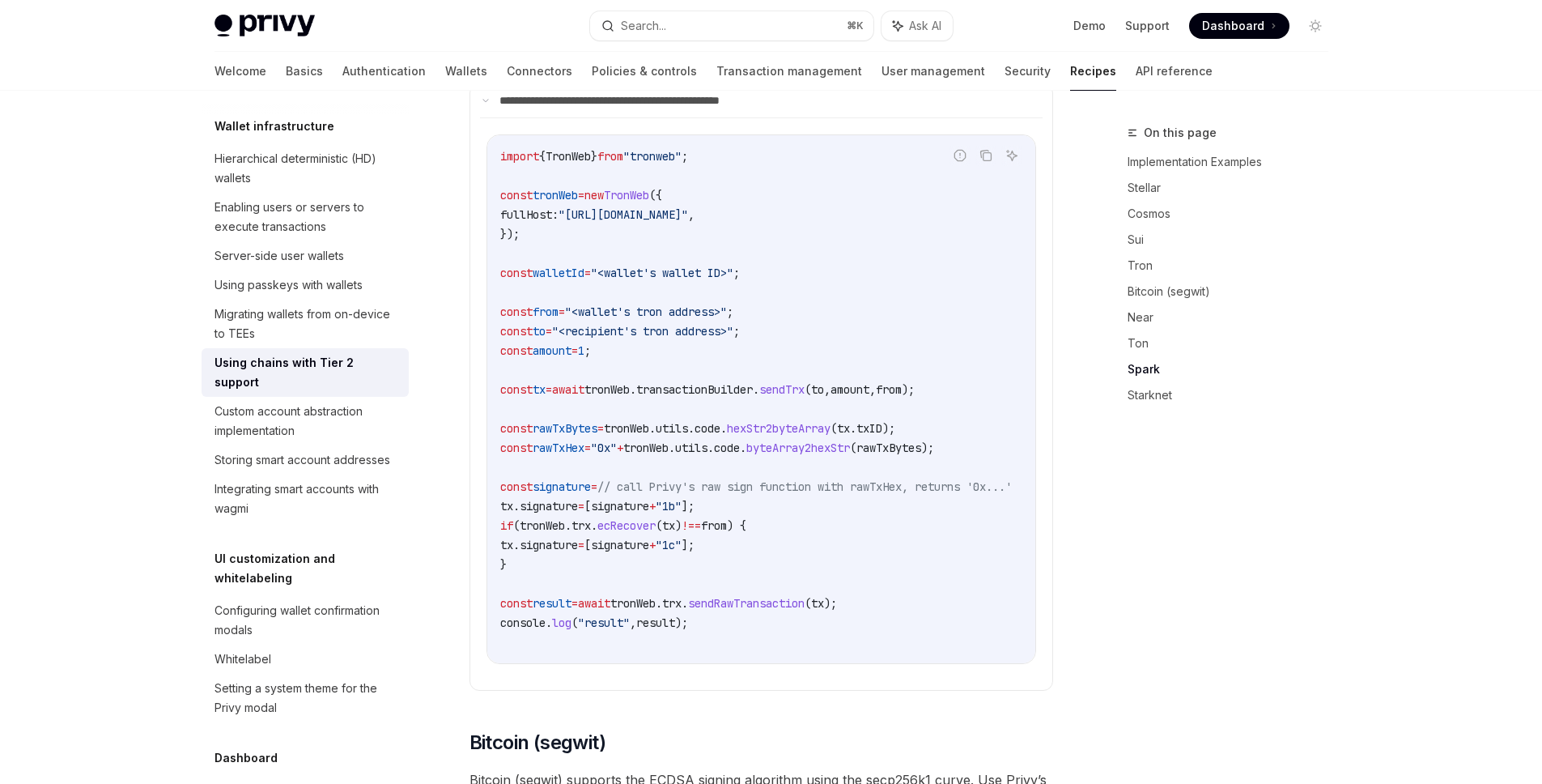
scroll to position [2149, 0]
click at [256, 441] on div "Custom account abstraction implementation" at bounding box center [306, 421] width 185 height 39
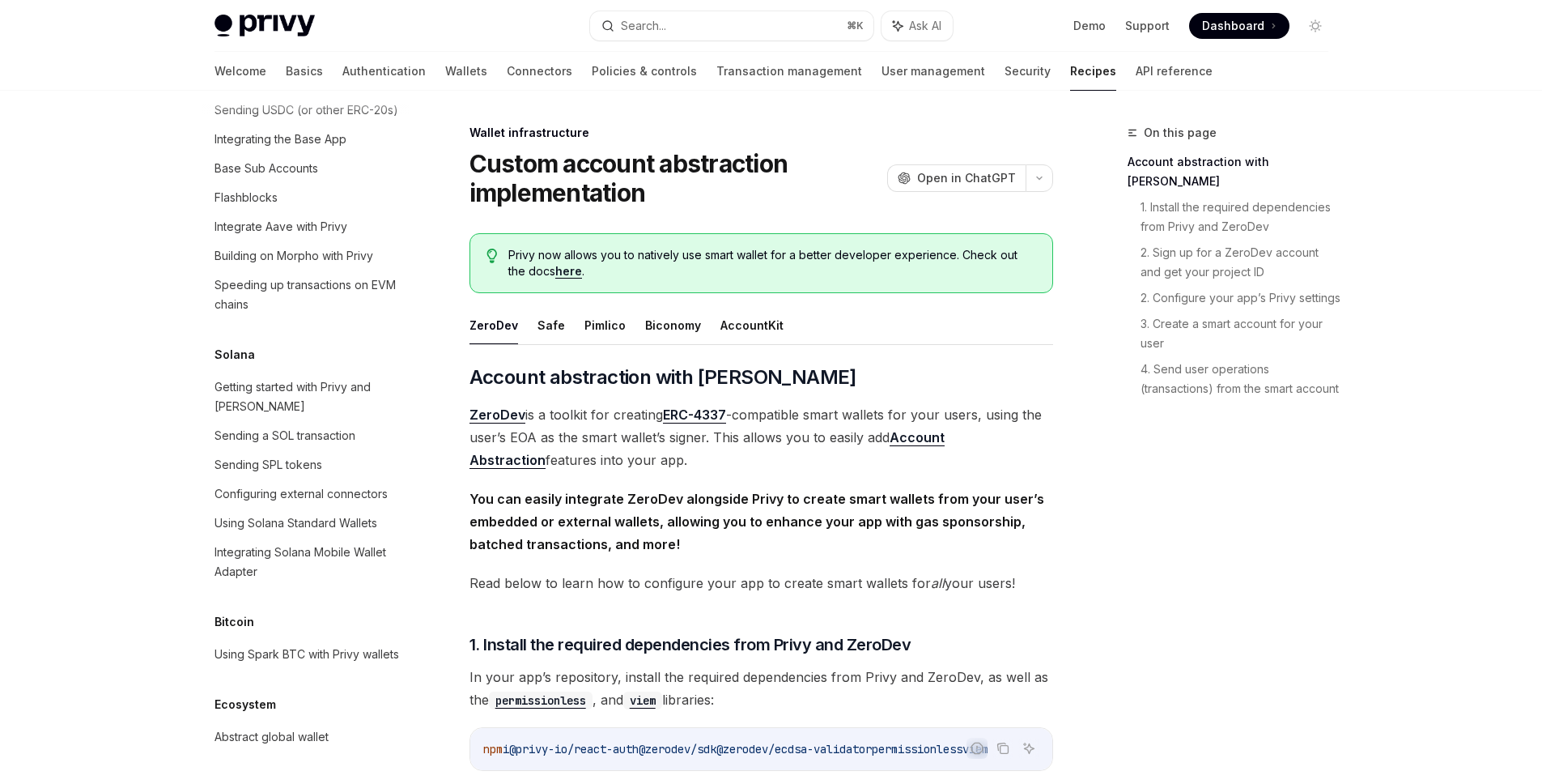
scroll to position [2528, 0]
click at [286, 73] on link "Basics" at bounding box center [305, 71] width 37 height 39
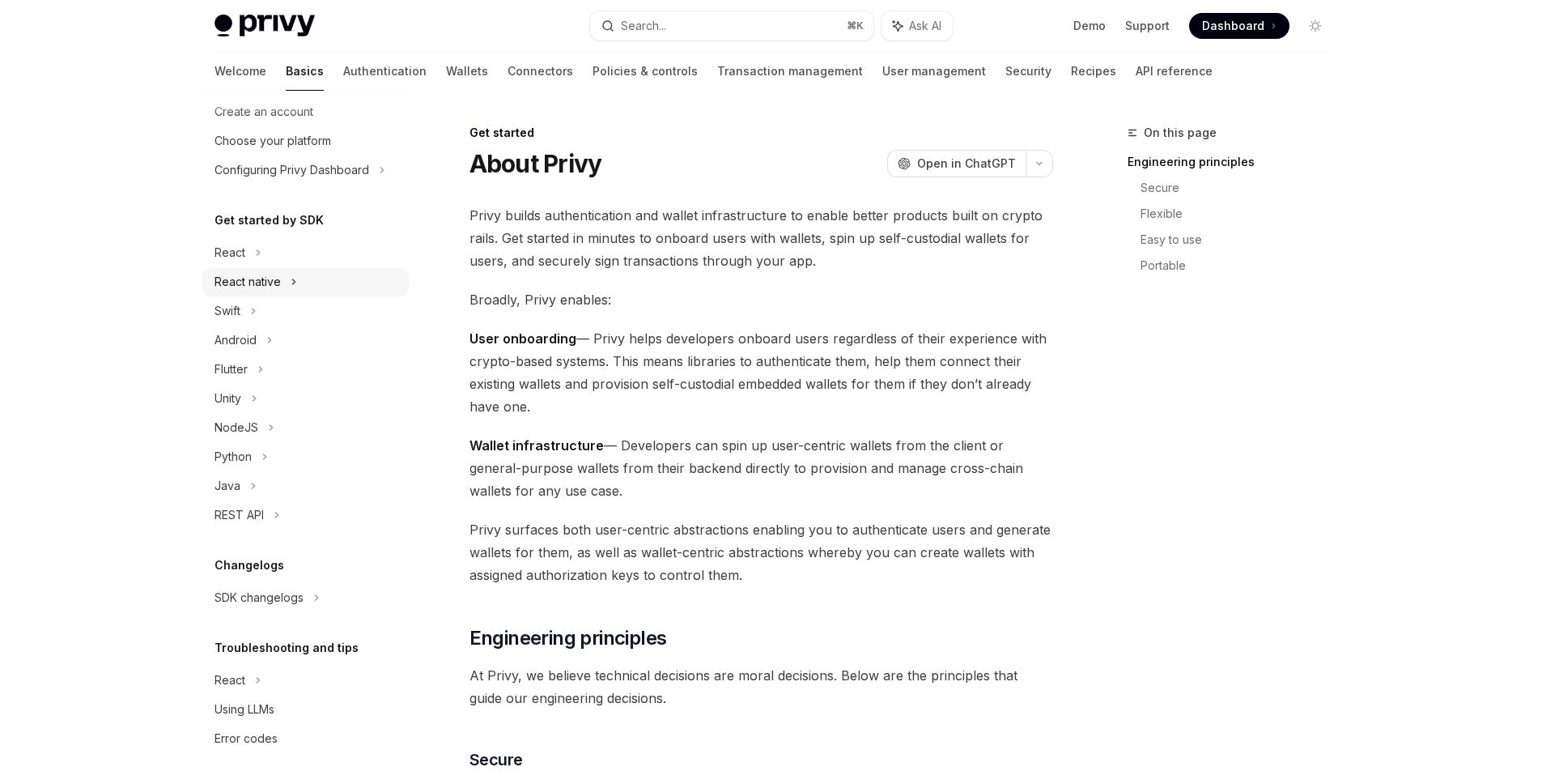
scroll to position [78, 0]
click at [344, 69] on link "Authentication" at bounding box center [385, 71] width 84 height 39
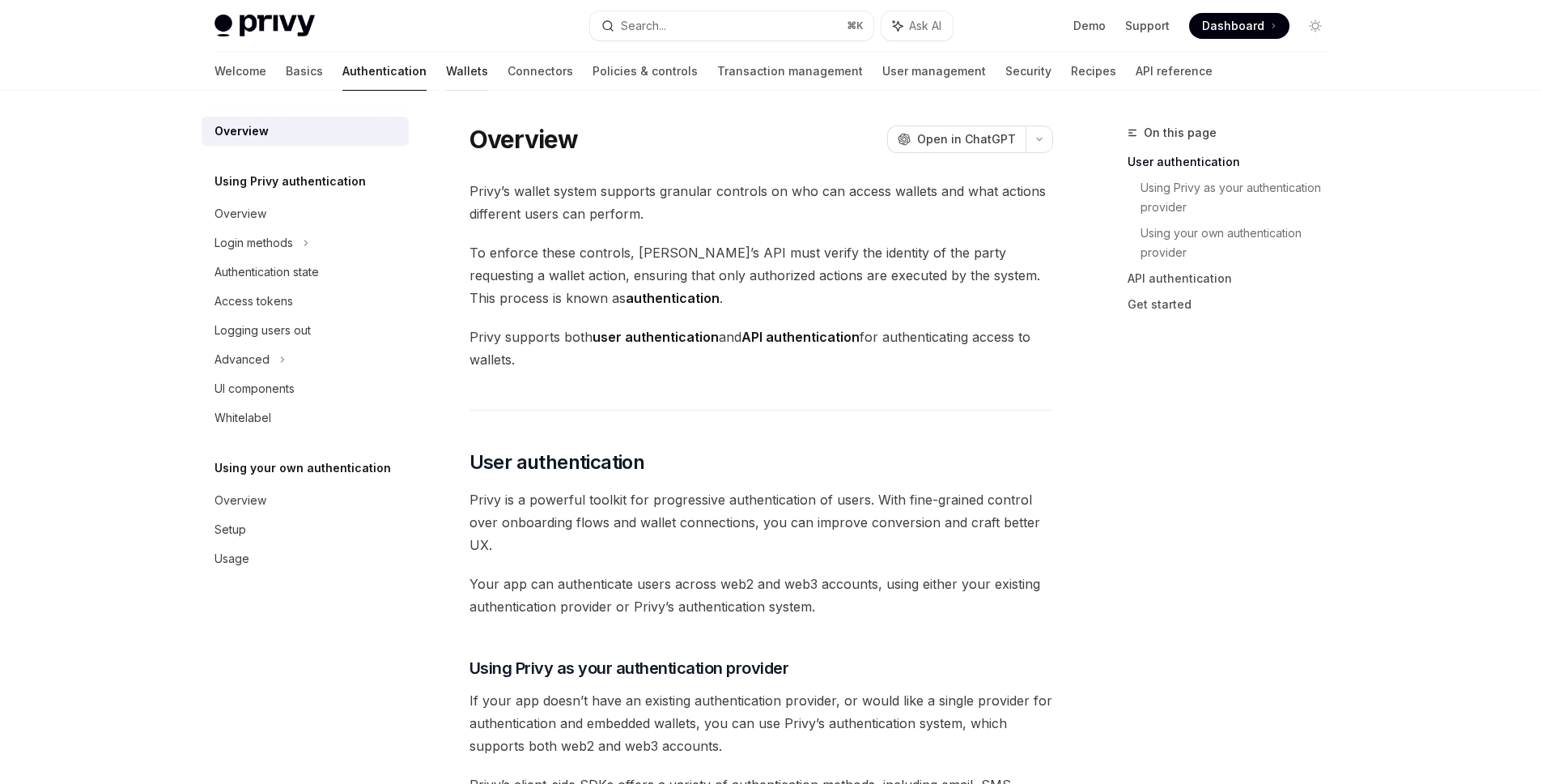
click at [446, 67] on link "Wallets" at bounding box center [468, 71] width 42 height 39
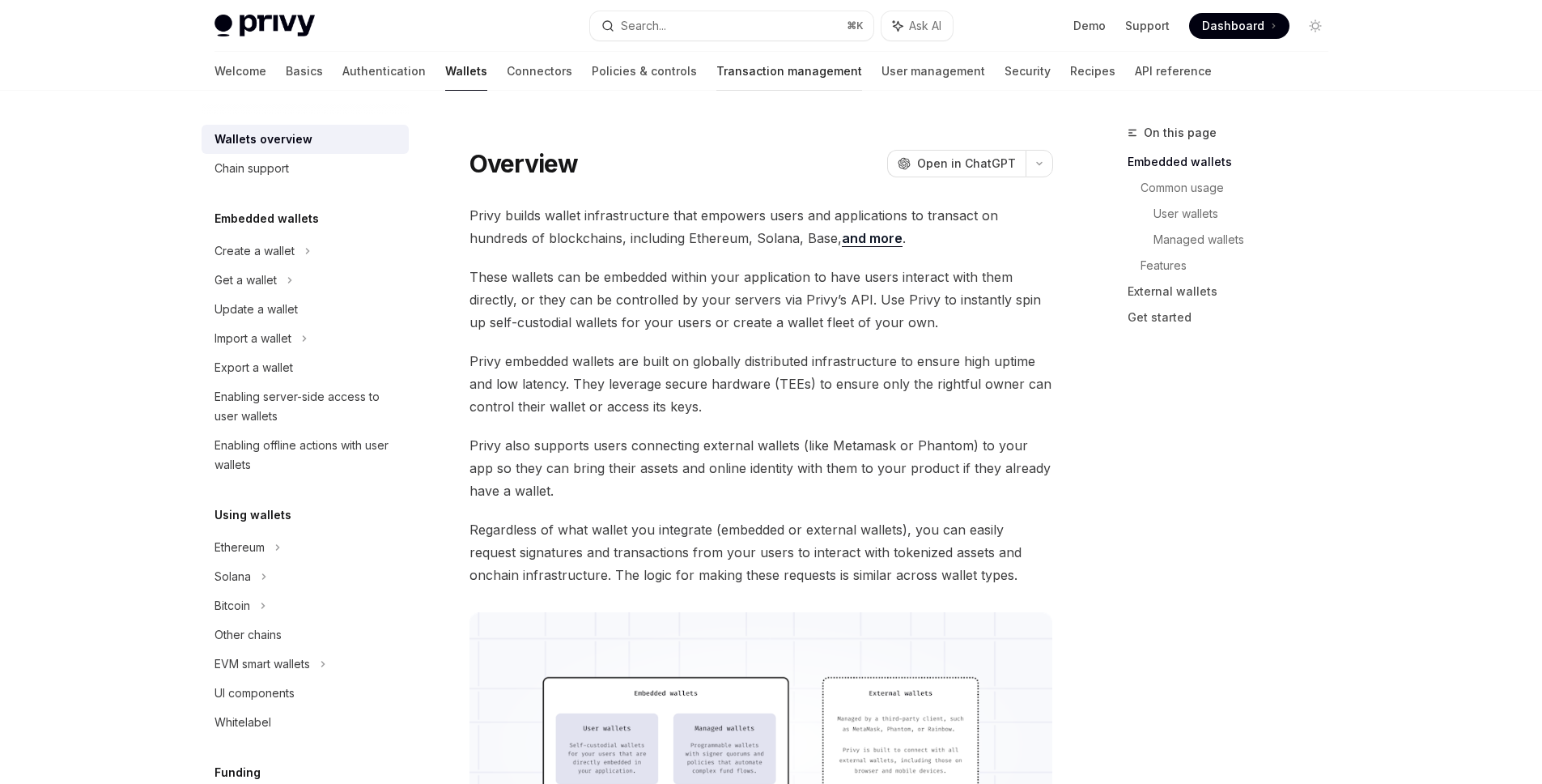
click at [717, 72] on link "Transaction management" at bounding box center [789, 71] width 146 height 39
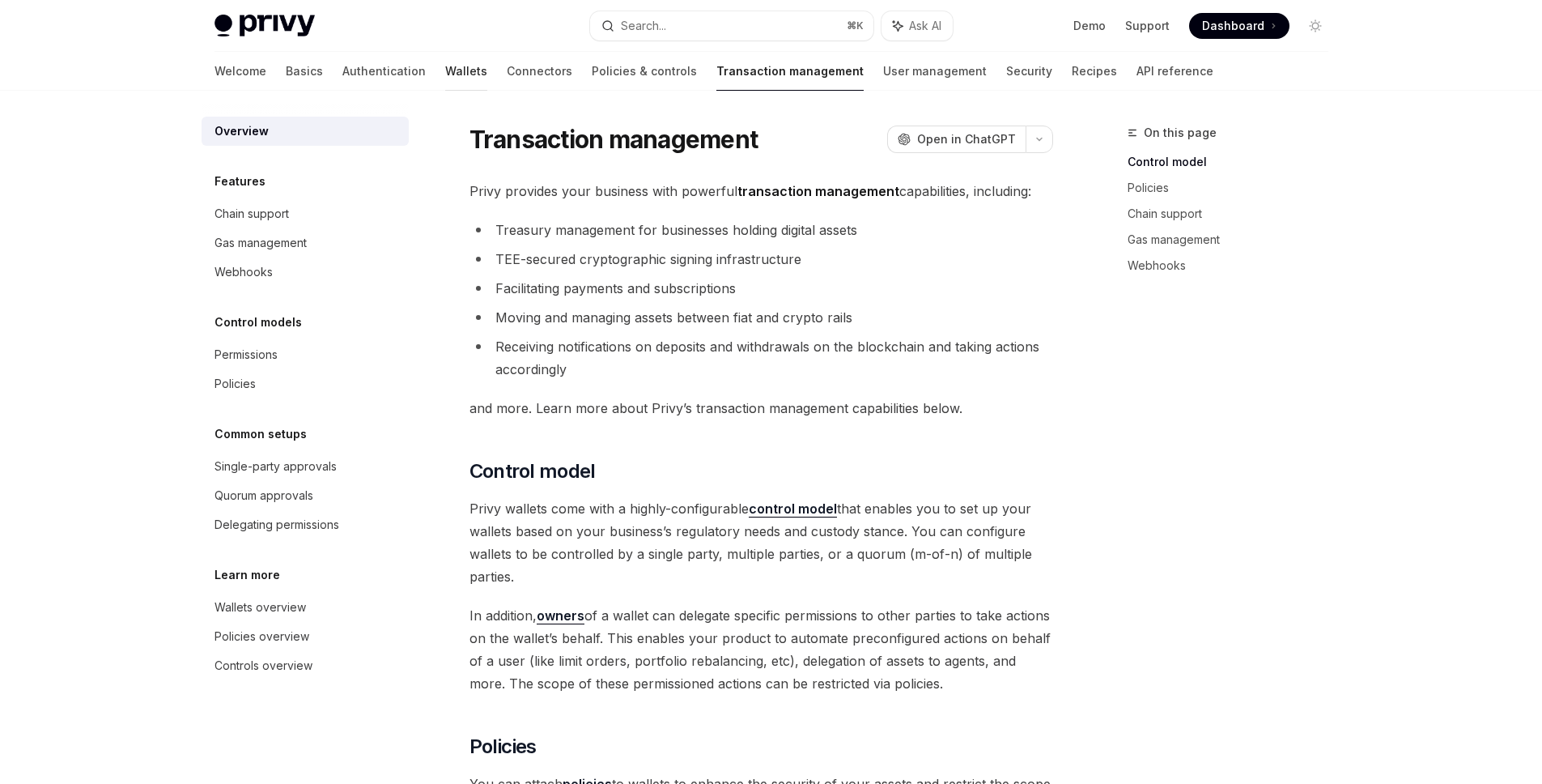
click at [446, 66] on link "Wallets" at bounding box center [467, 71] width 42 height 39
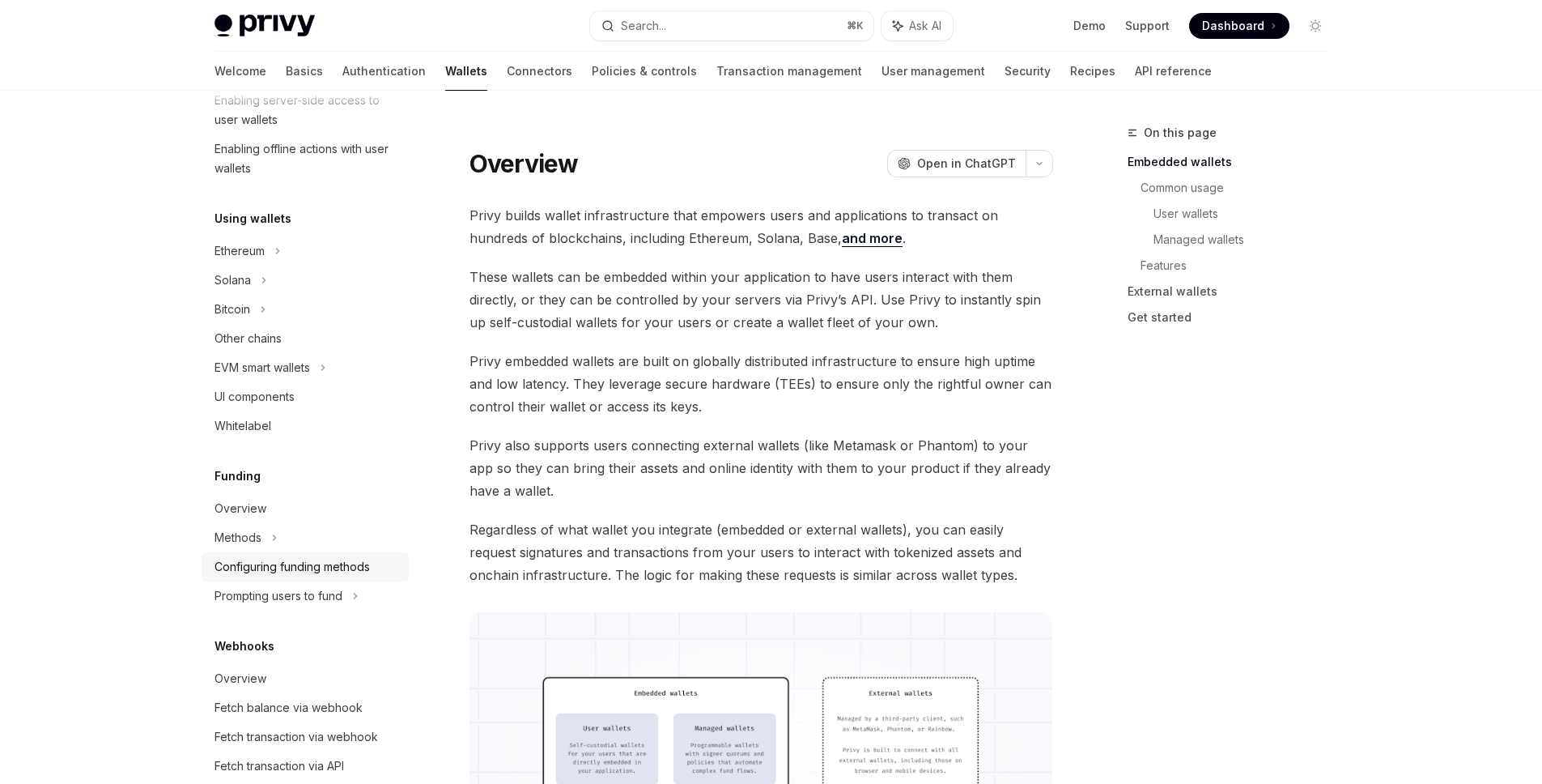
scroll to position [290, 0]
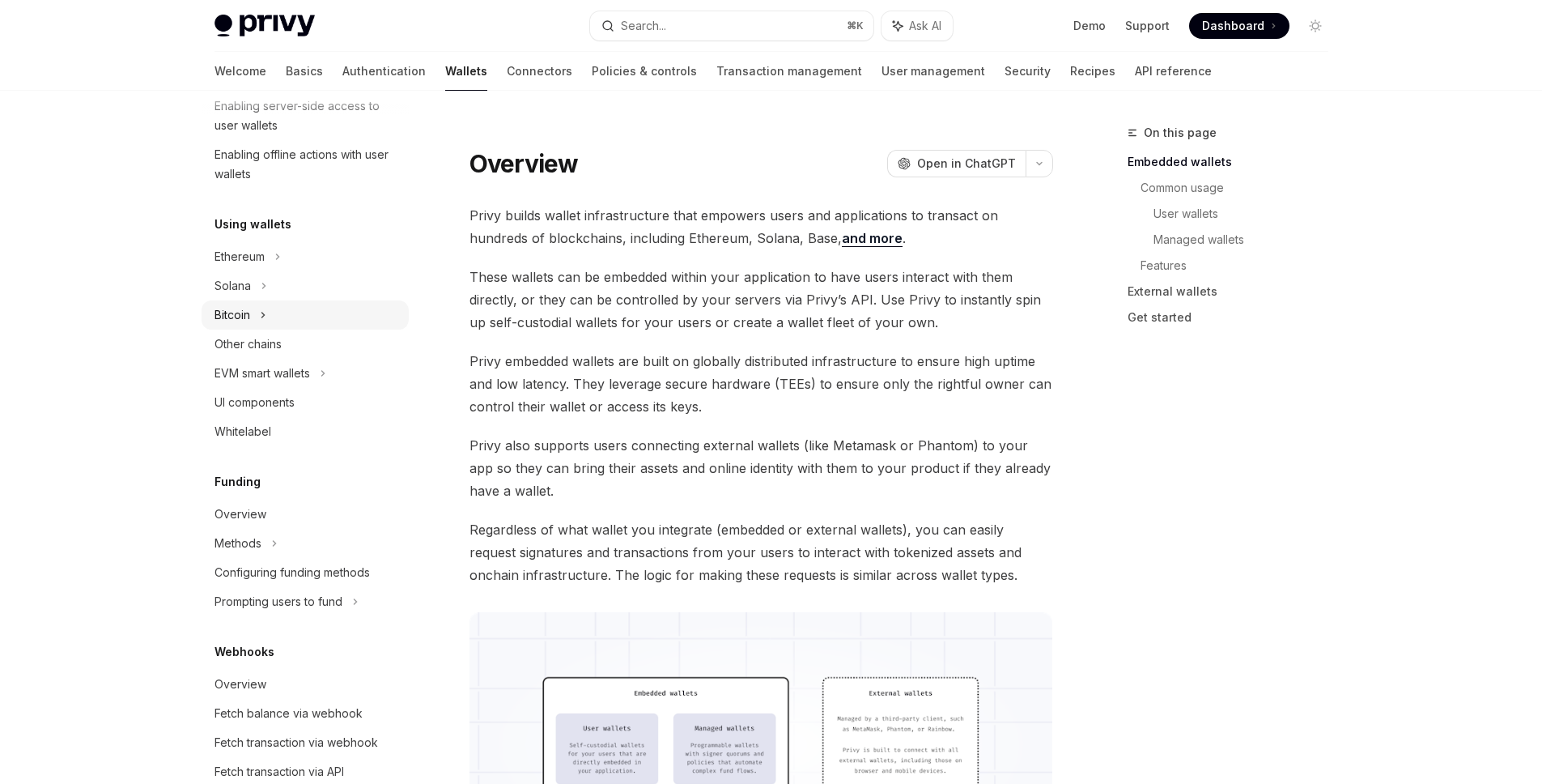
click at [338, 315] on div "Bitcoin" at bounding box center [306, 315] width 208 height 30
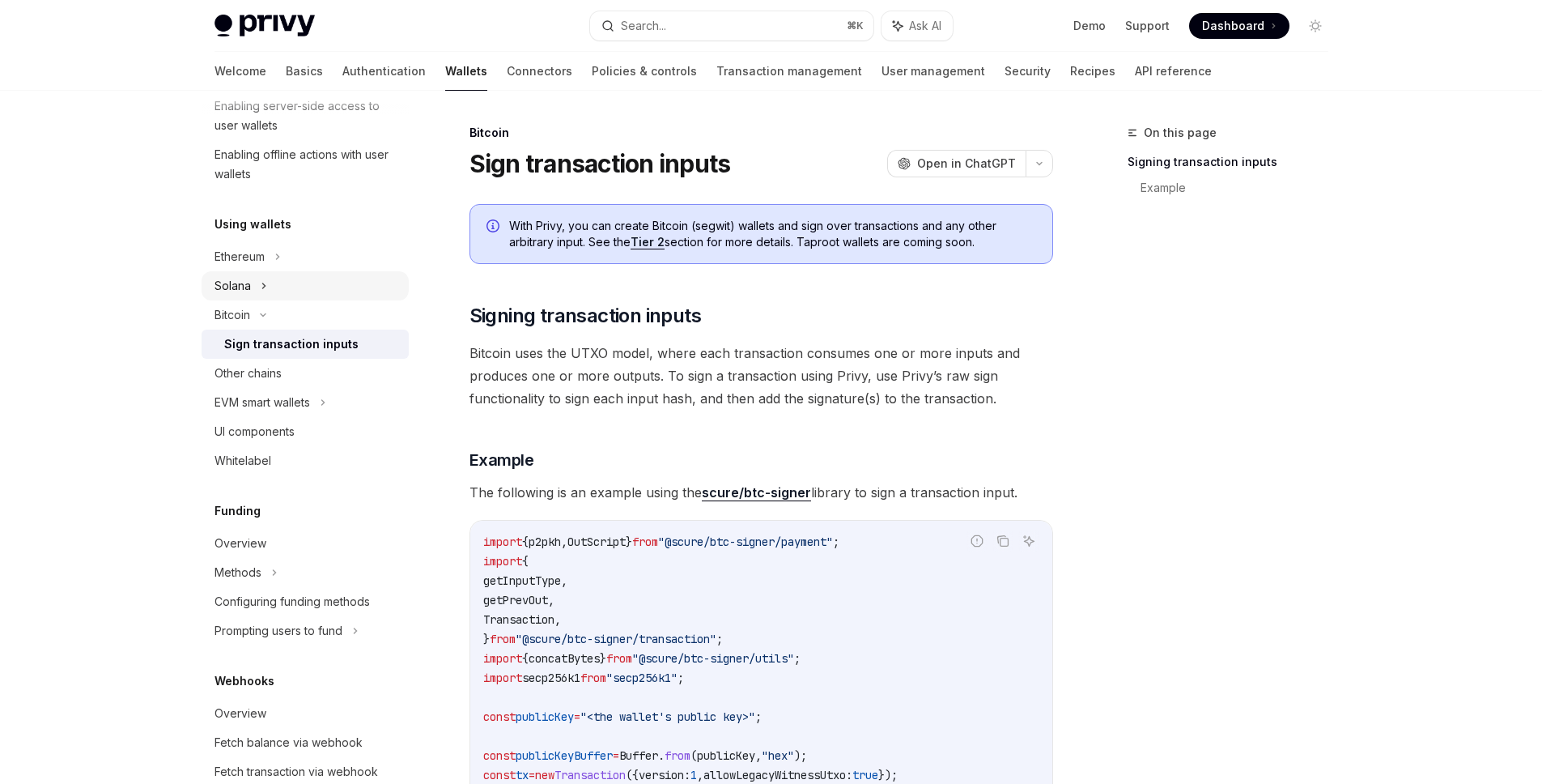
click at [320, 284] on div "Solana" at bounding box center [306, 285] width 208 height 30
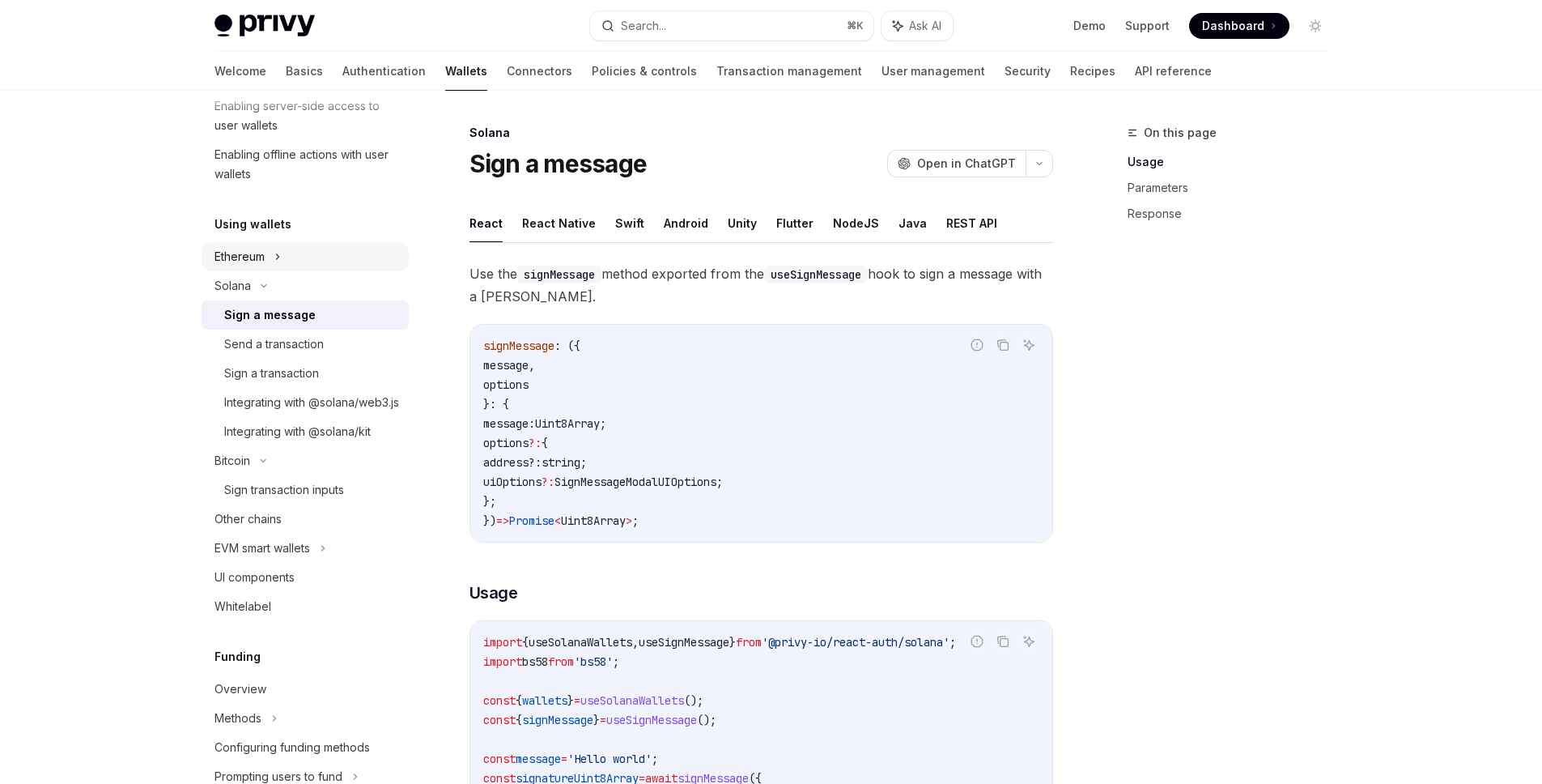
click at [322, 255] on div "Ethereum" at bounding box center [306, 257] width 208 height 30
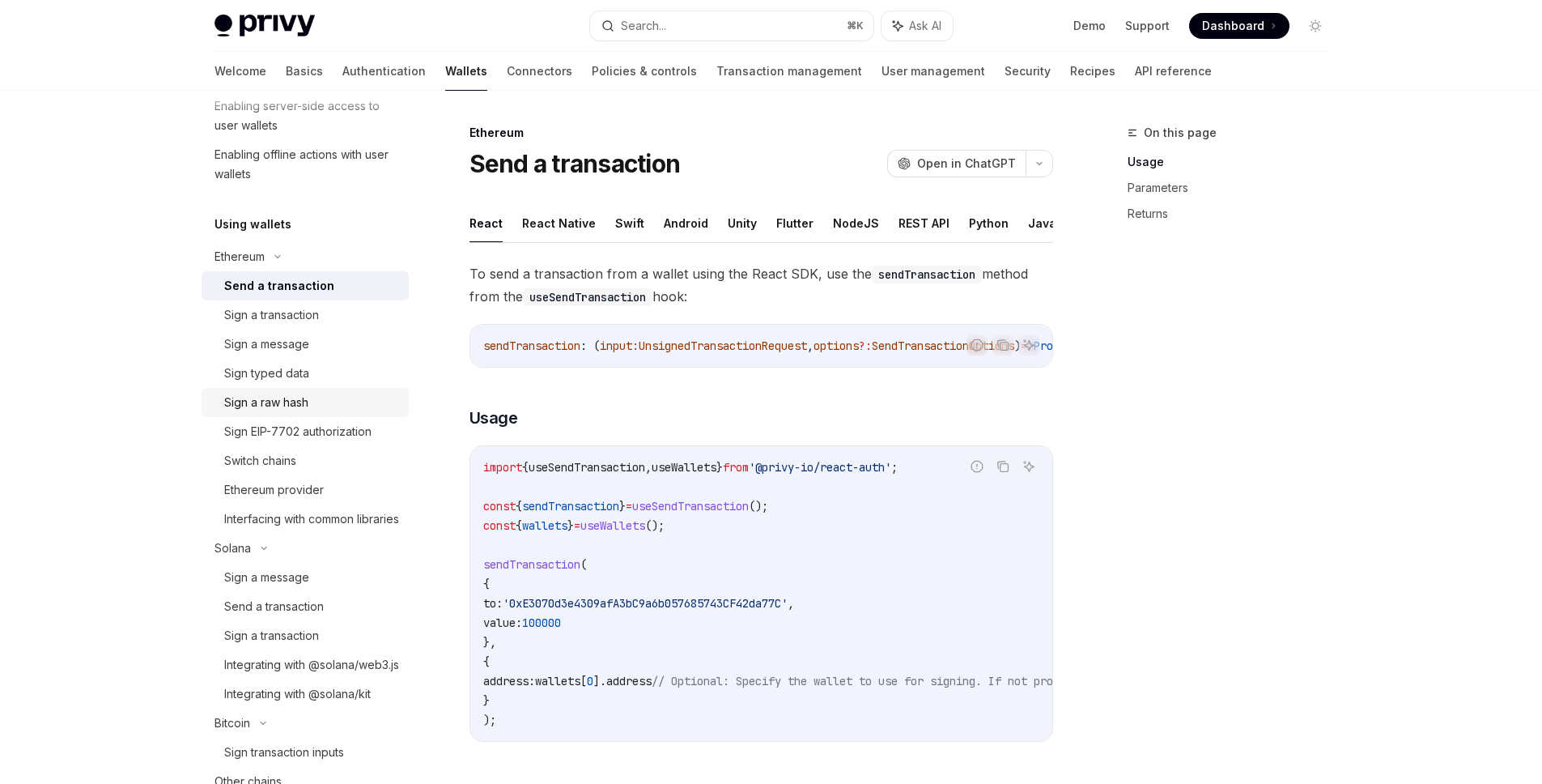
click at [321, 392] on div "Sign a raw hash" at bounding box center [311, 402] width 175 height 19
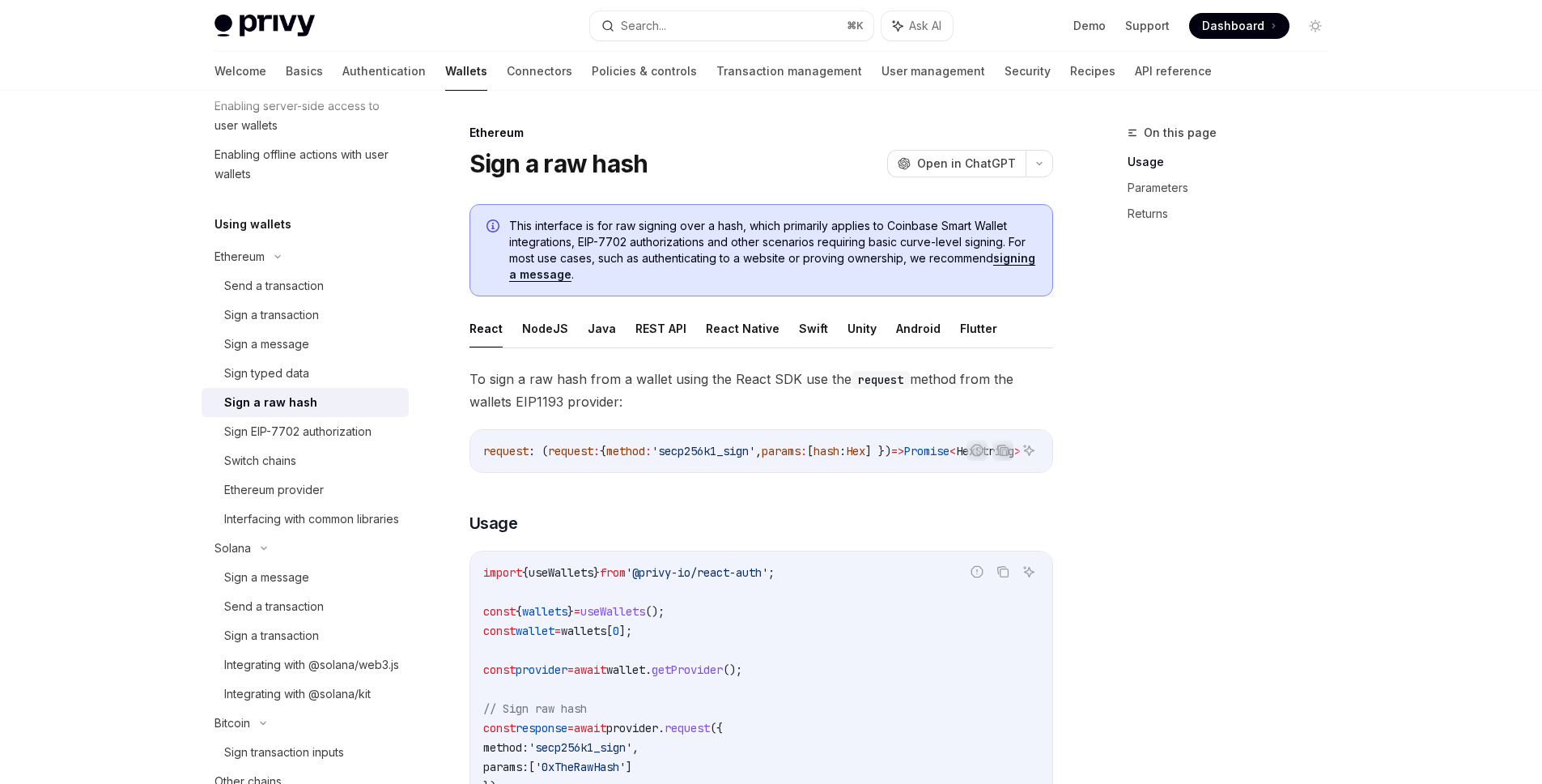
click at [103, 448] on div "Privy Docs home page Search... ⌘ K Ask AI Demo Support Dashboard Dashboard Sear…" at bounding box center [771, 719] width 1542 height 1438
click at [550, 333] on button "NodeJS" at bounding box center [545, 327] width 46 height 38
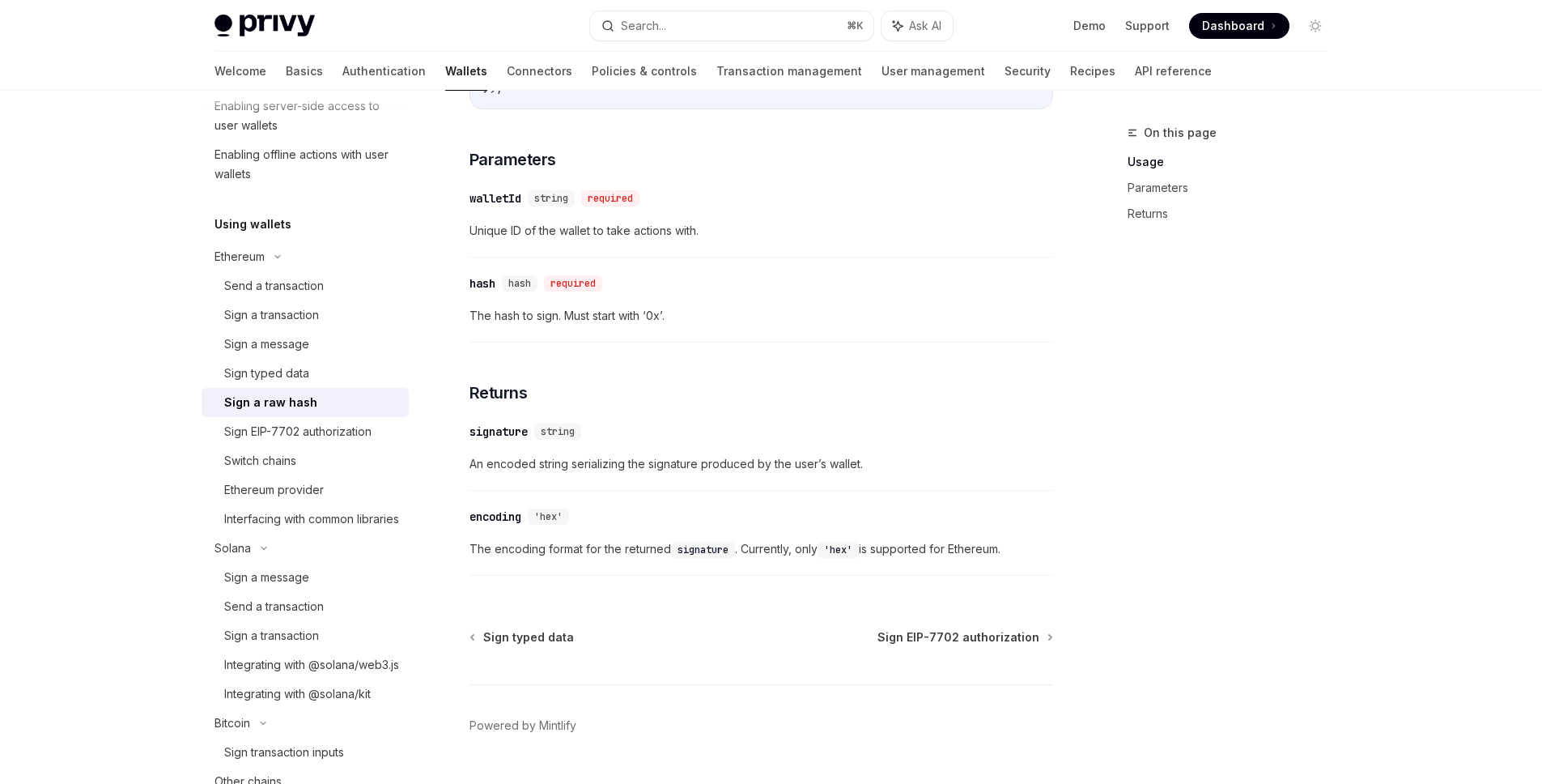
scroll to position [590, 0]
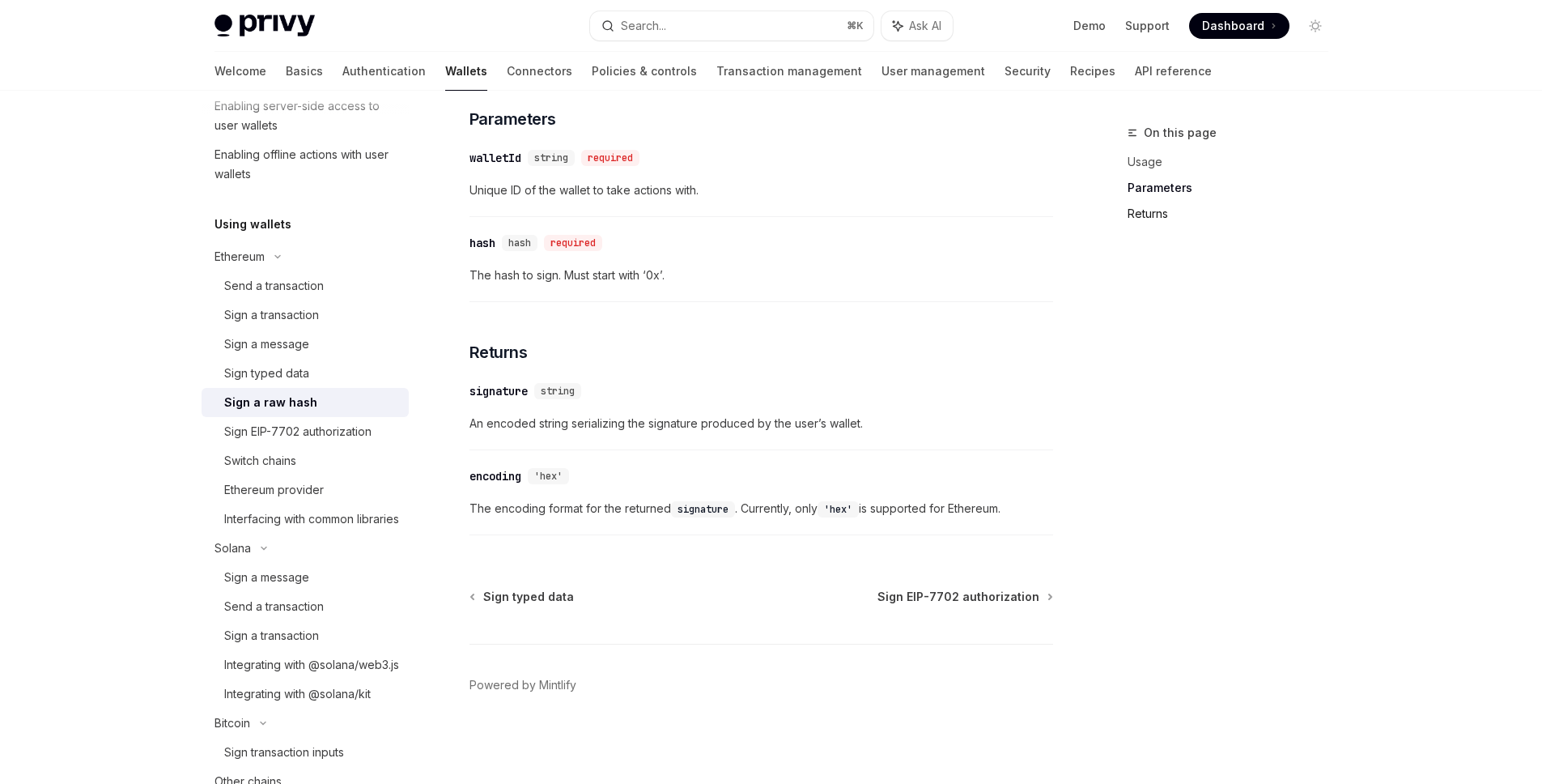
click at [1161, 215] on link "Returns" at bounding box center [1234, 214] width 214 height 26
click at [1310, 19] on icon "Toggle dark mode" at bounding box center [1315, 25] width 13 height 13
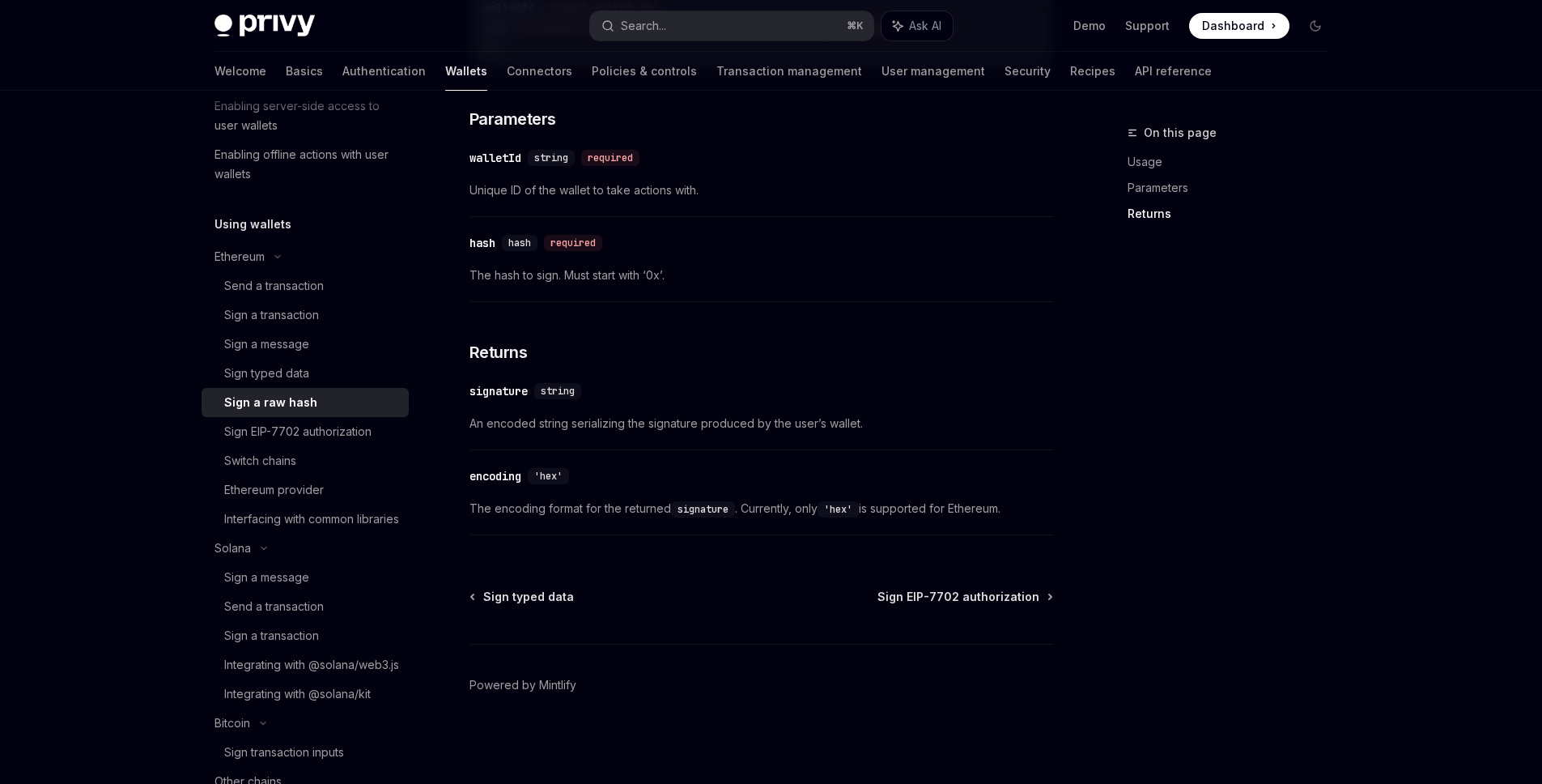
scroll to position [588, 0]
click at [1350, 233] on div "Wallets overview Chain support Embedded wallets Create a wallet Get a wallet Up…" at bounding box center [771, 146] width 1192 height 1275
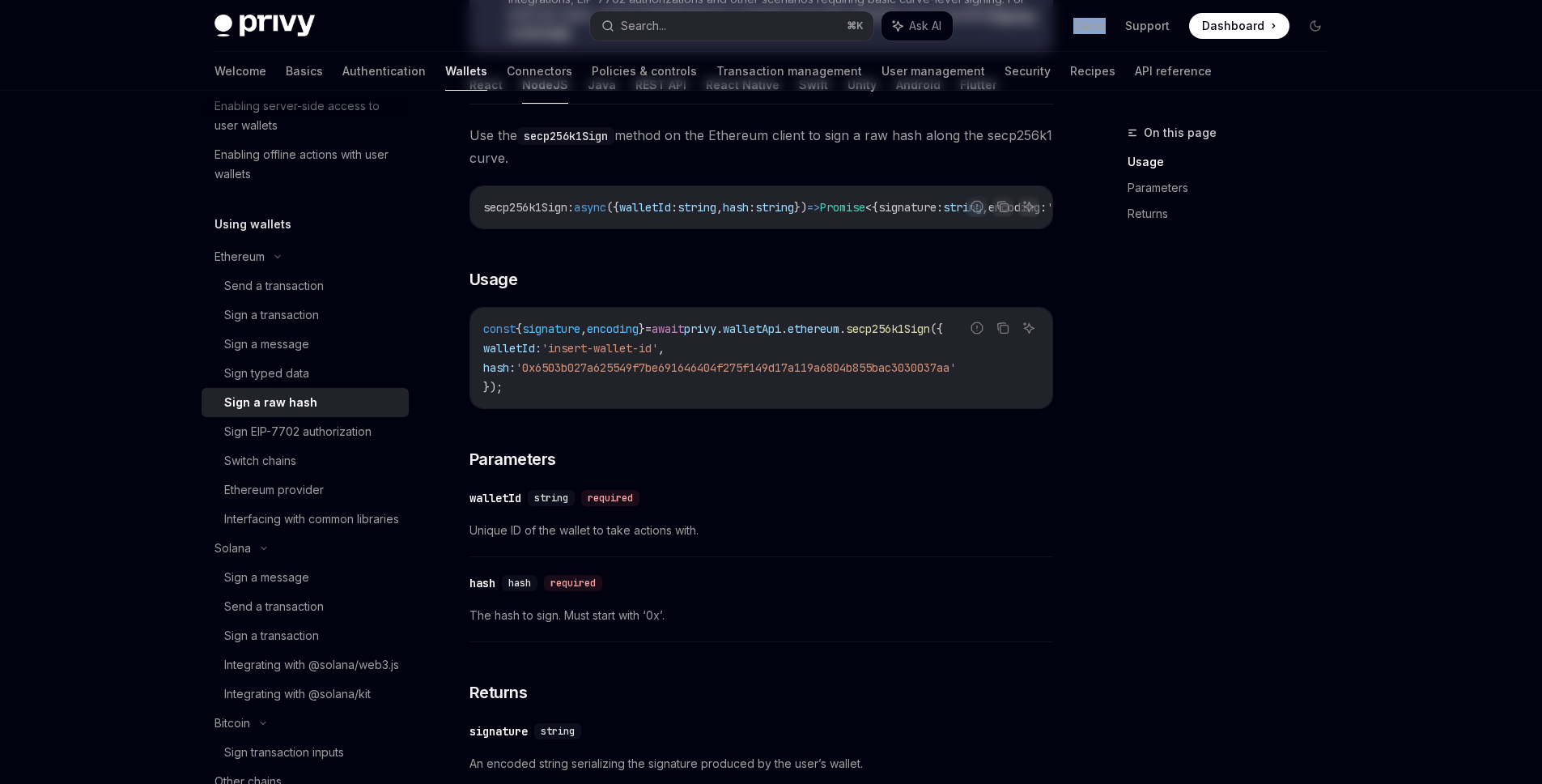
scroll to position [0, 0]
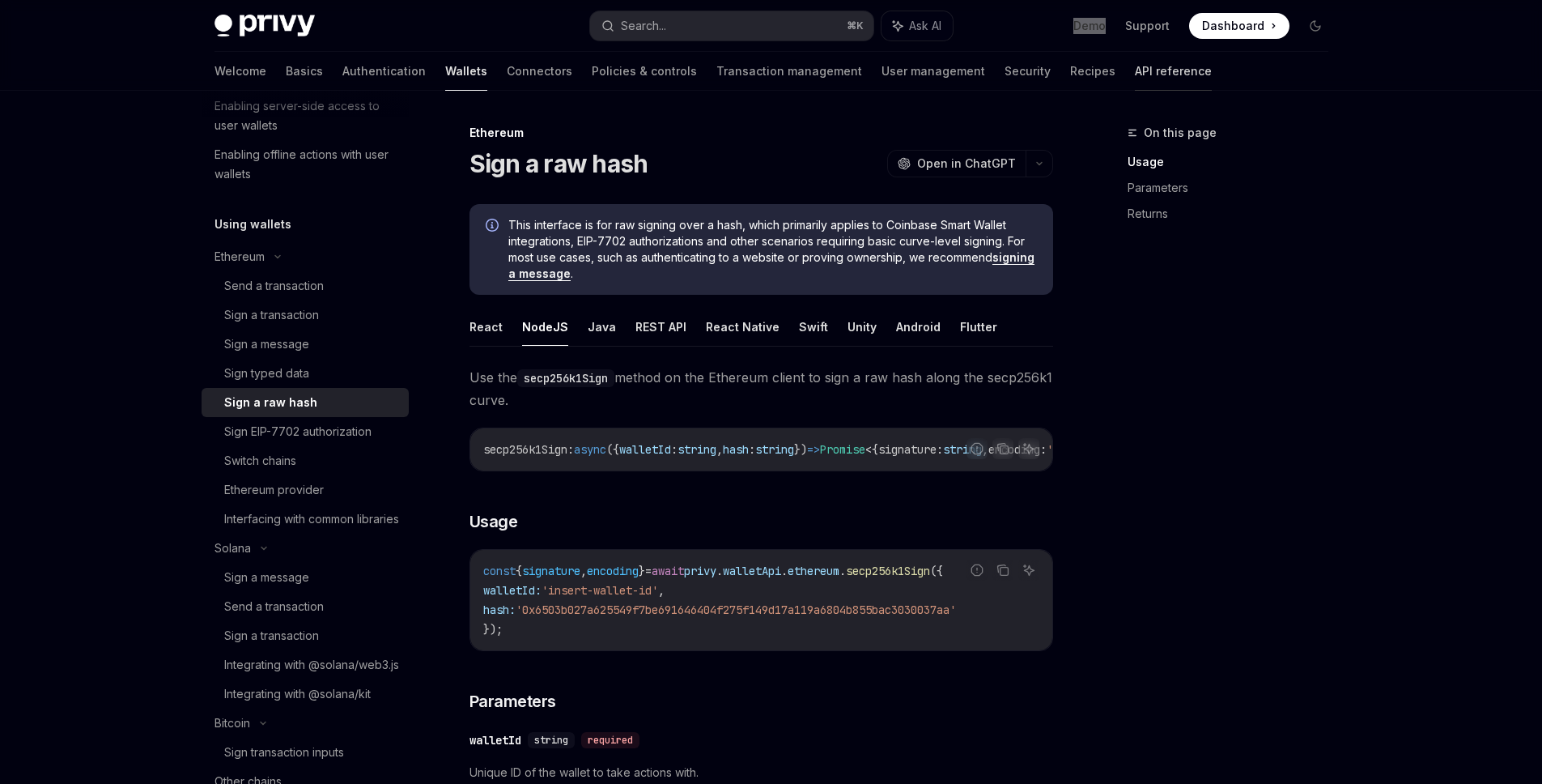
click at [1135, 67] on link "API reference" at bounding box center [1173, 71] width 77 height 39
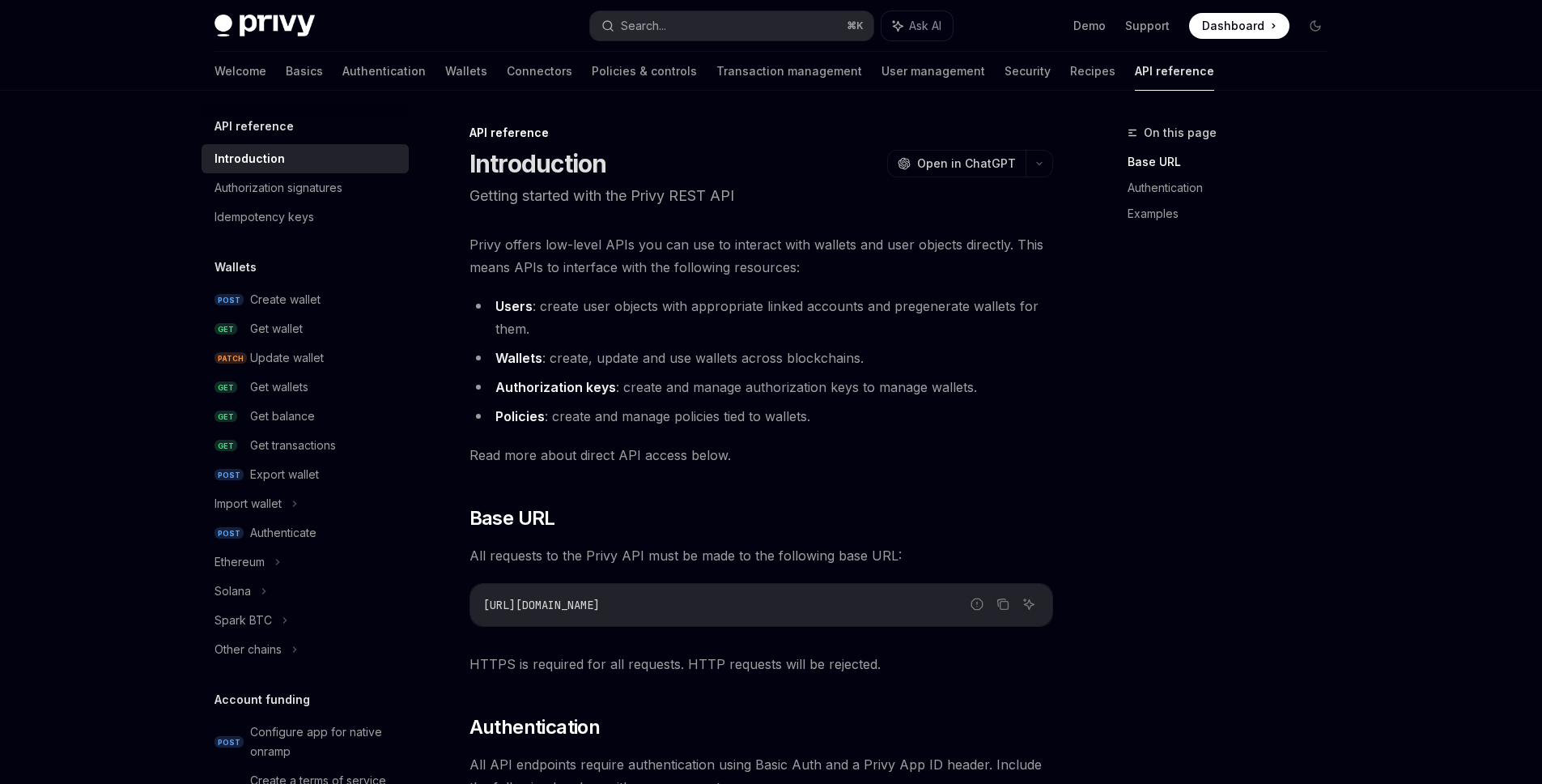
click at [285, 24] on img at bounding box center [264, 25] width 100 height 23
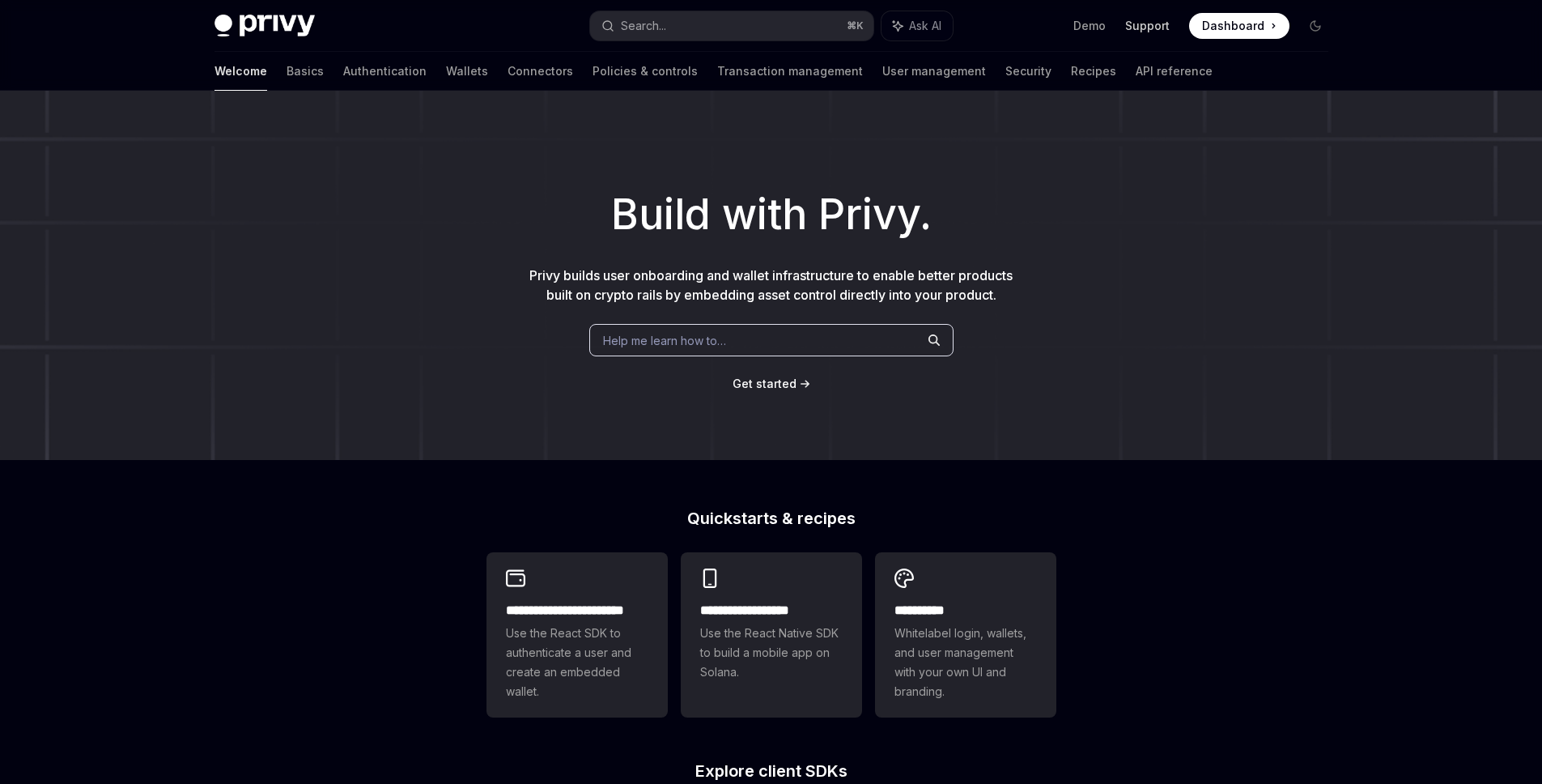
click at [1147, 19] on link "Support" at bounding box center [1147, 25] width 45 height 16
click at [777, 138] on div "Build with Privy. Privy builds user onboarding and wallet infrastructure to ena…" at bounding box center [771, 274] width 1542 height 369
click at [336, 529] on div "**********" at bounding box center [771, 689] width 1542 height 1197
click at [439, 357] on div "Build with Privy. Privy builds user onboarding and wallet infrastructure to ena…" at bounding box center [771, 274] width 1542 height 369
click at [446, 76] on link "Wallets" at bounding box center [468, 71] width 42 height 39
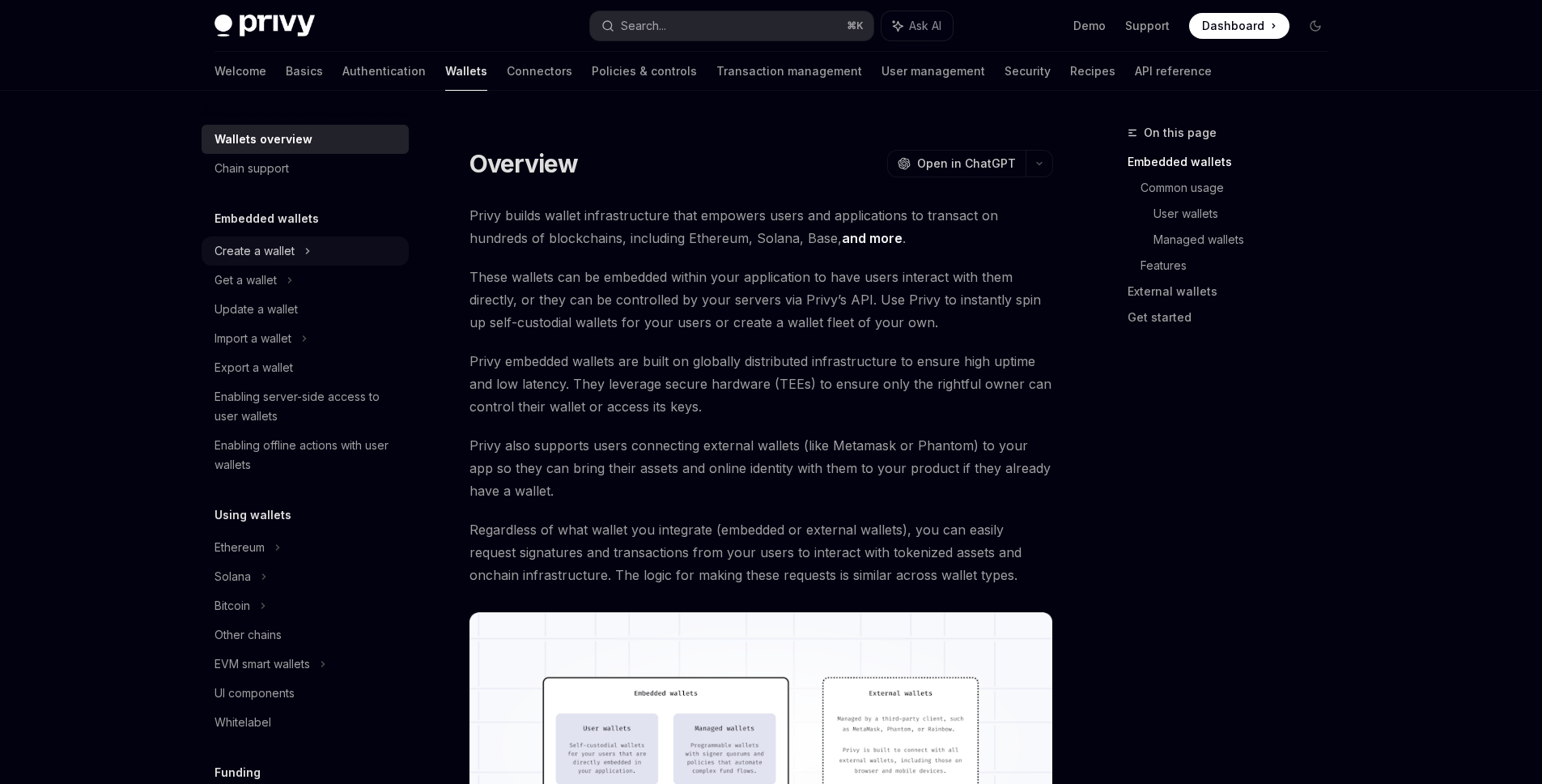
click at [300, 258] on div "Create a wallet" at bounding box center [306, 251] width 208 height 30
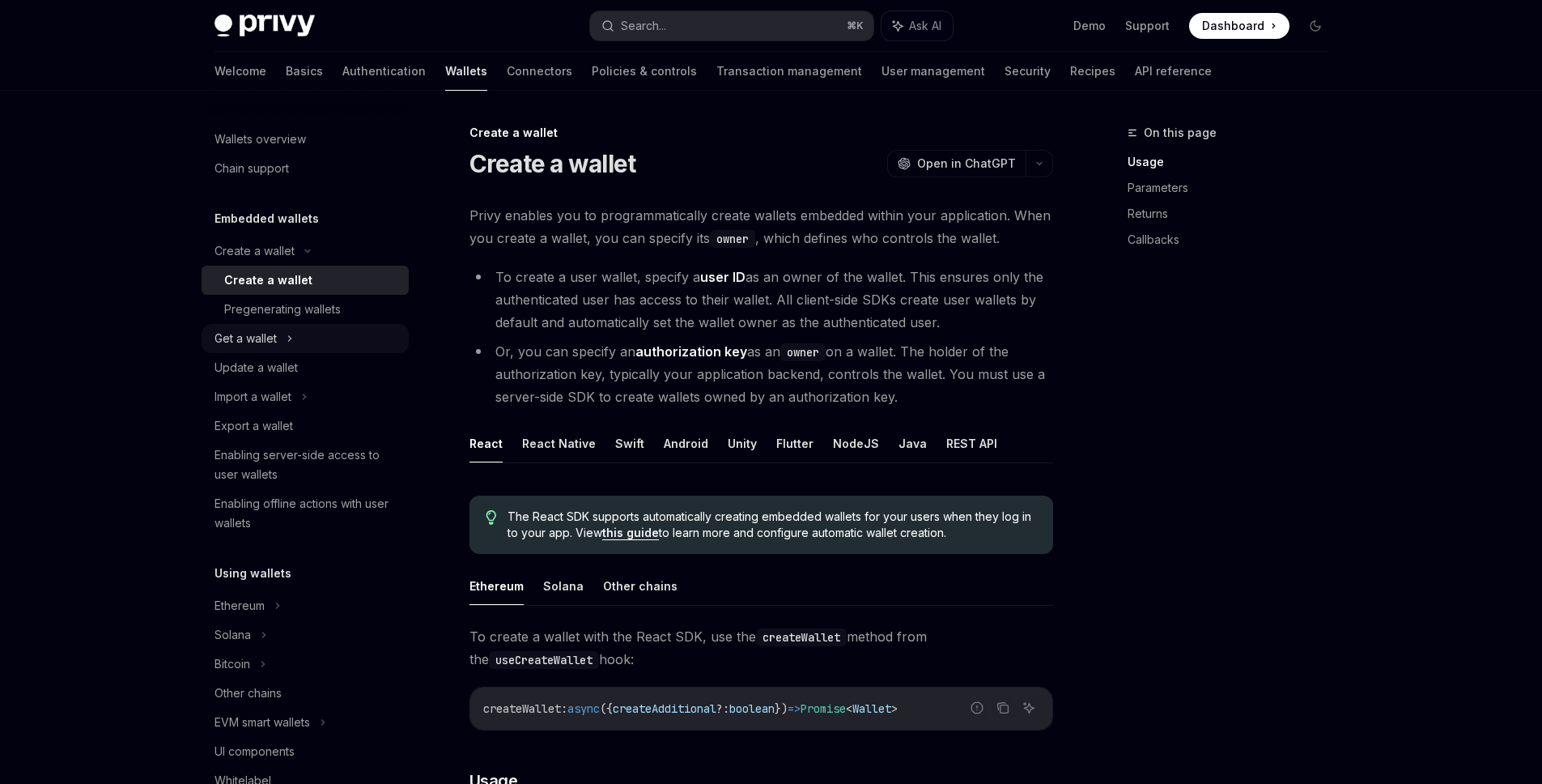
click at [291, 340] on icon at bounding box center [290, 338] width 7 height 19
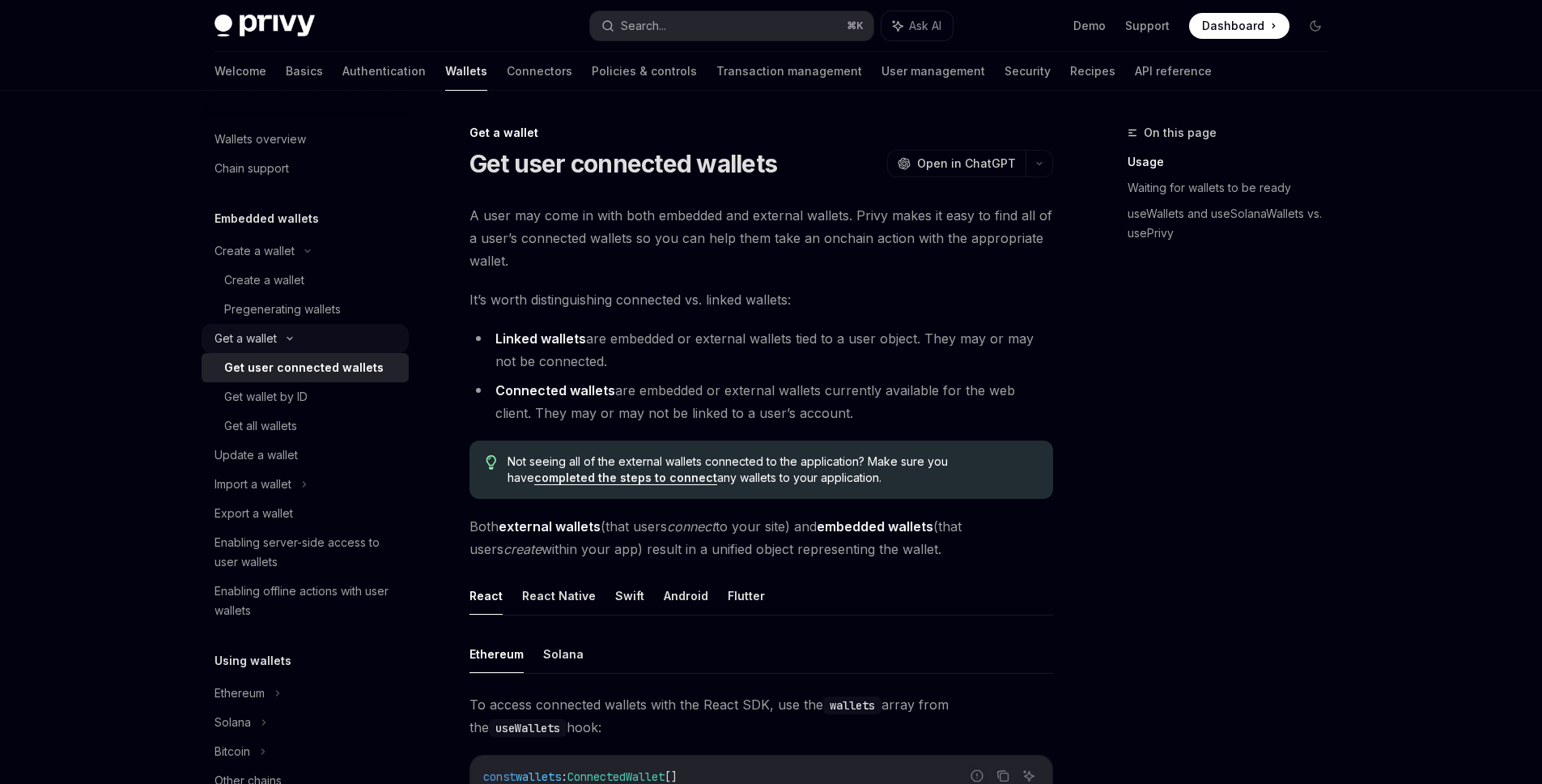
click at [291, 340] on icon at bounding box center [289, 338] width 19 height 7
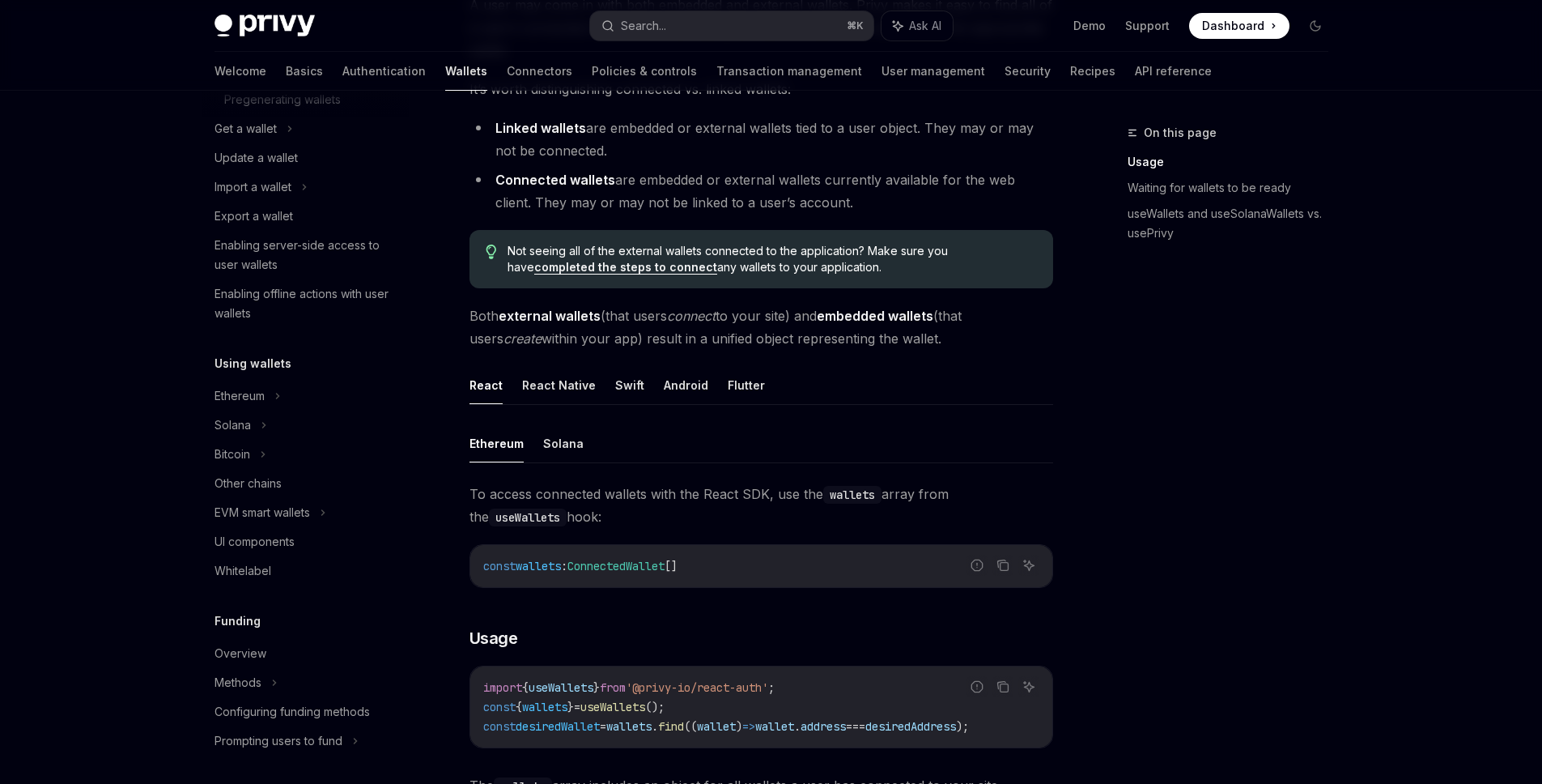
scroll to position [219, 0]
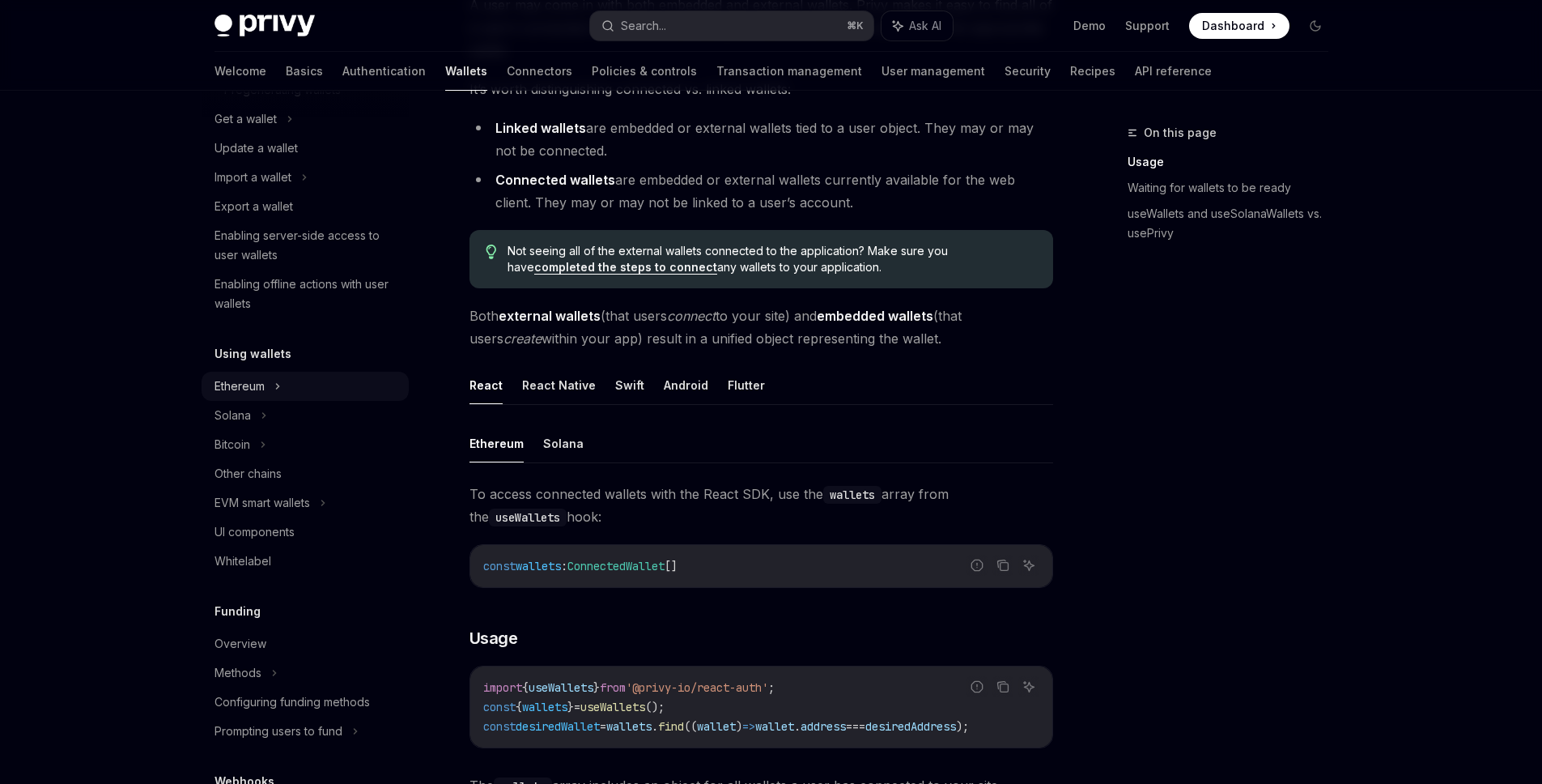
click at [273, 387] on div "Ethereum" at bounding box center [306, 386] width 208 height 30
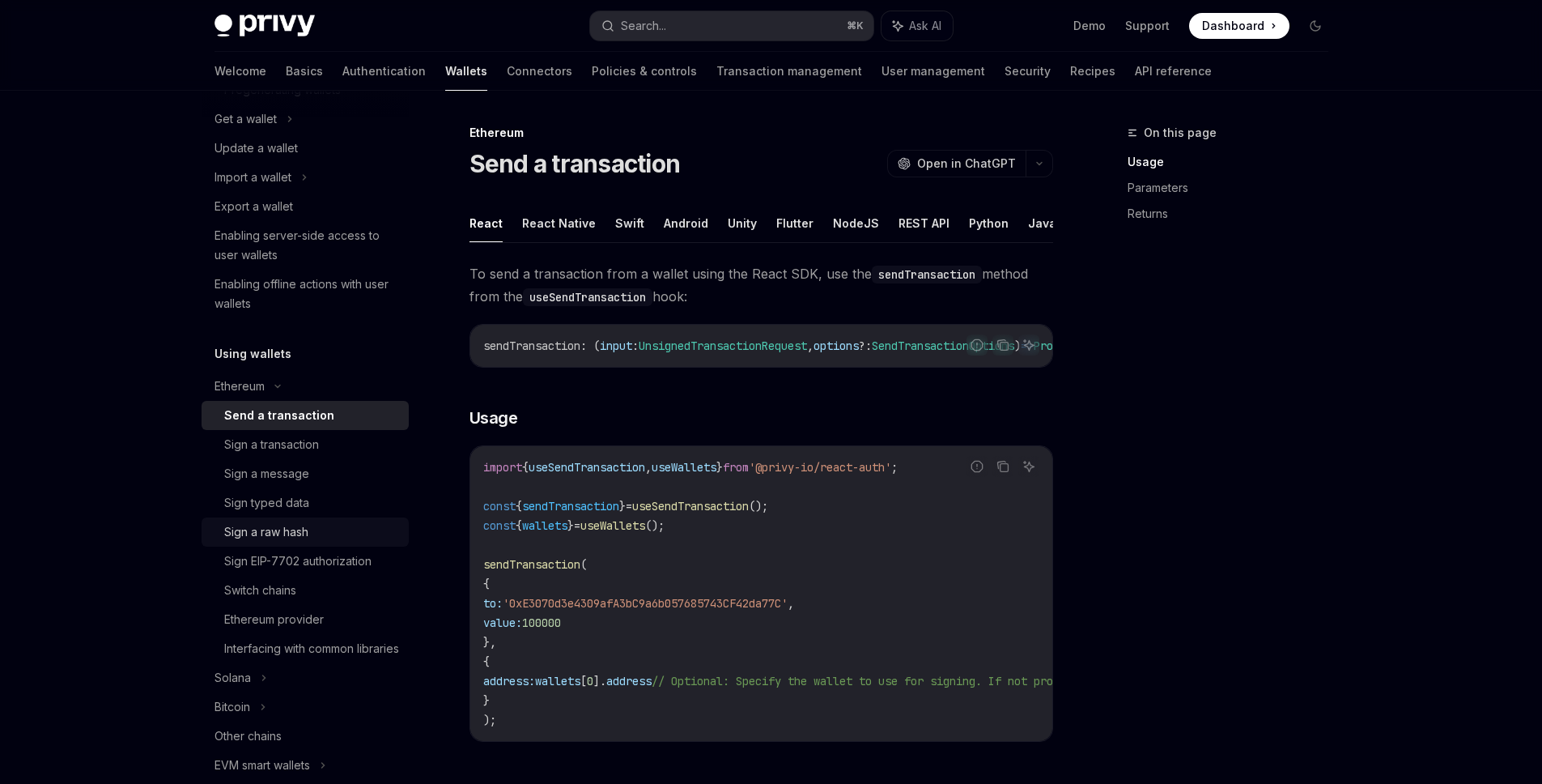
click at [281, 543] on link "Sign a raw hash" at bounding box center [306, 532] width 208 height 30
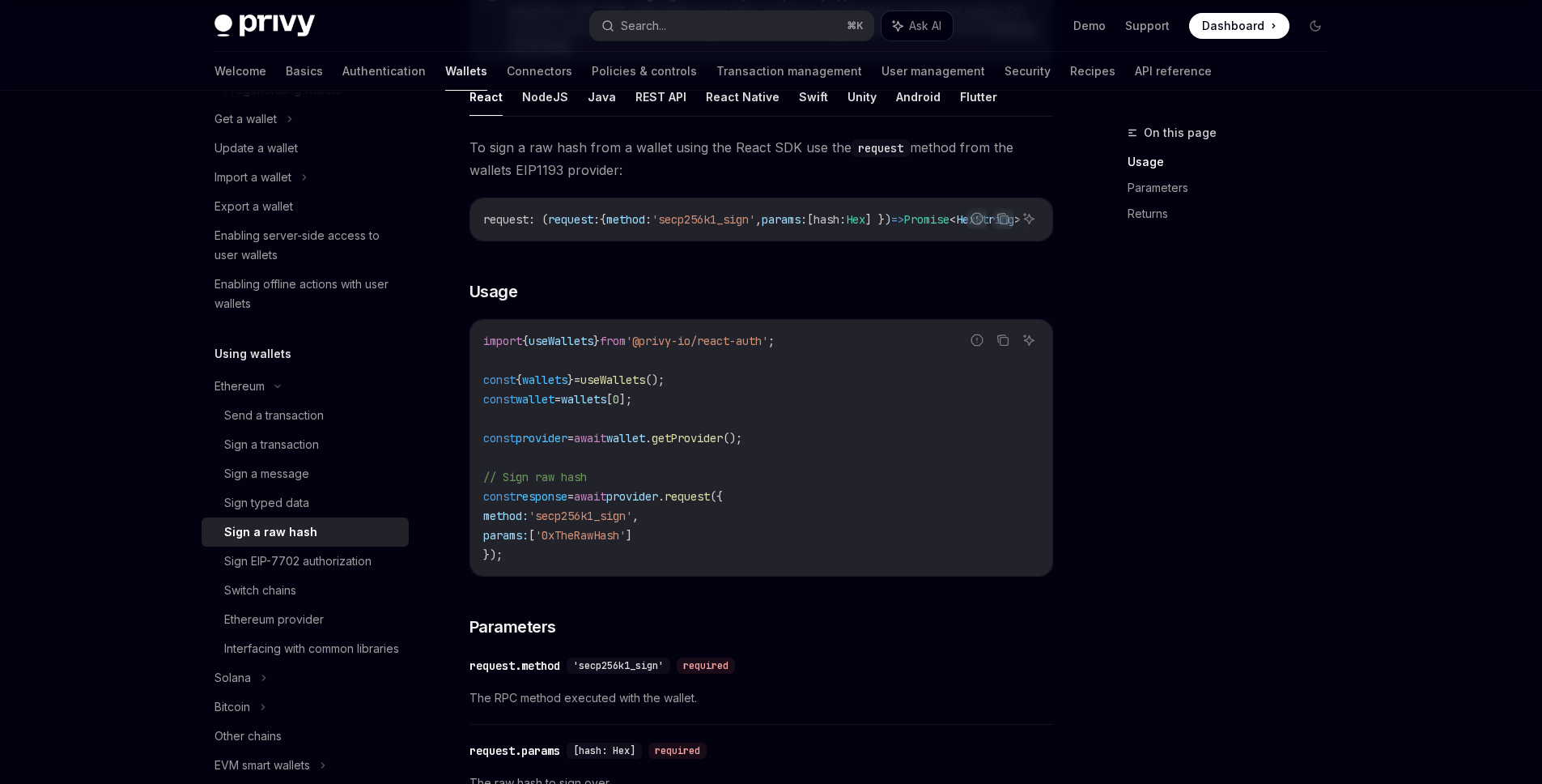
scroll to position [47, 0]
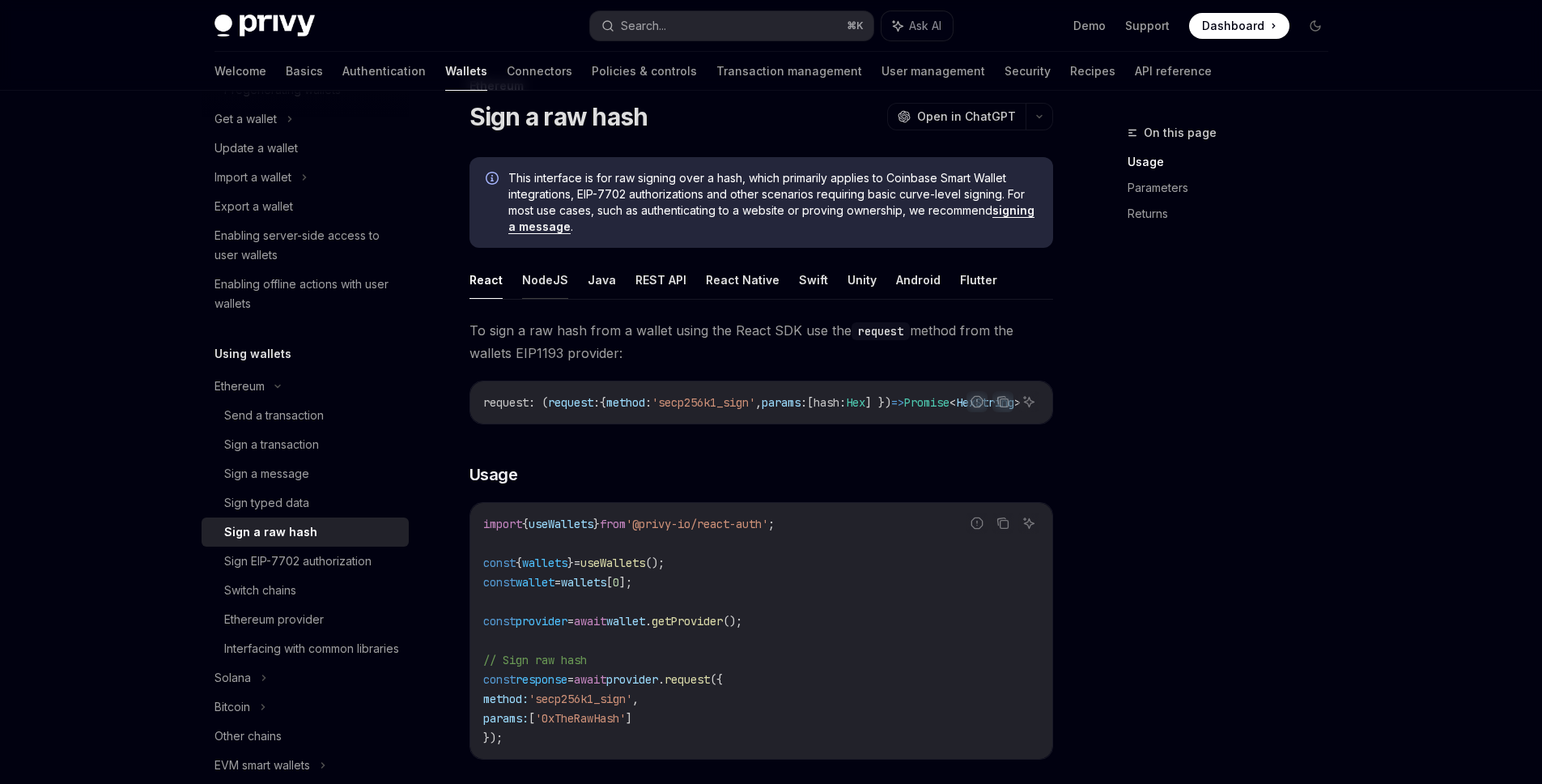
click at [522, 273] on button "NodeJS" at bounding box center [545, 279] width 46 height 38
type textarea "*"
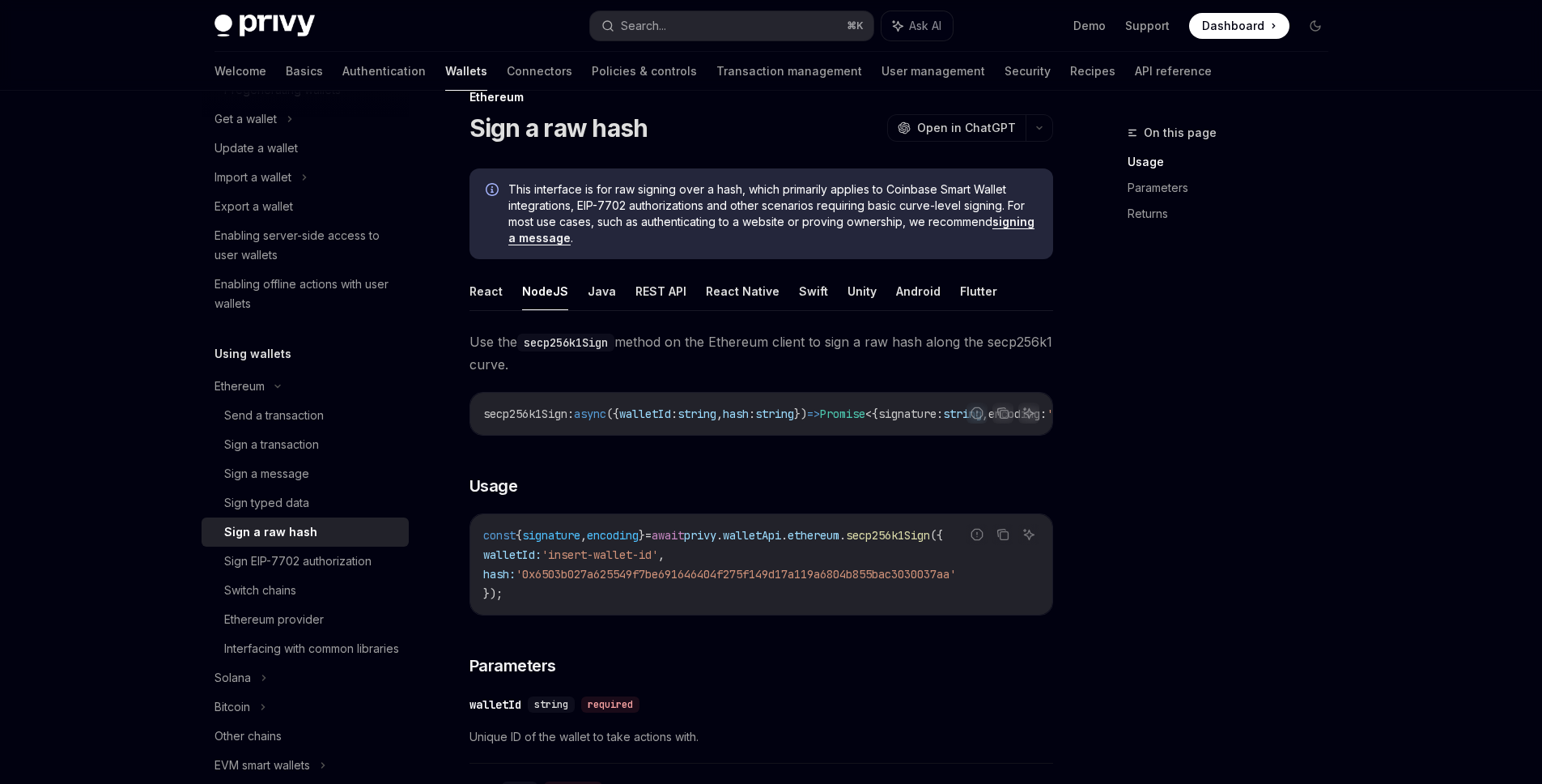
scroll to position [35, 0]
click at [727, 138] on div "Sign a raw hash OpenAI Open in ChatGPT" at bounding box center [761, 127] width 584 height 30
